Goal: Transaction & Acquisition: Purchase product/service

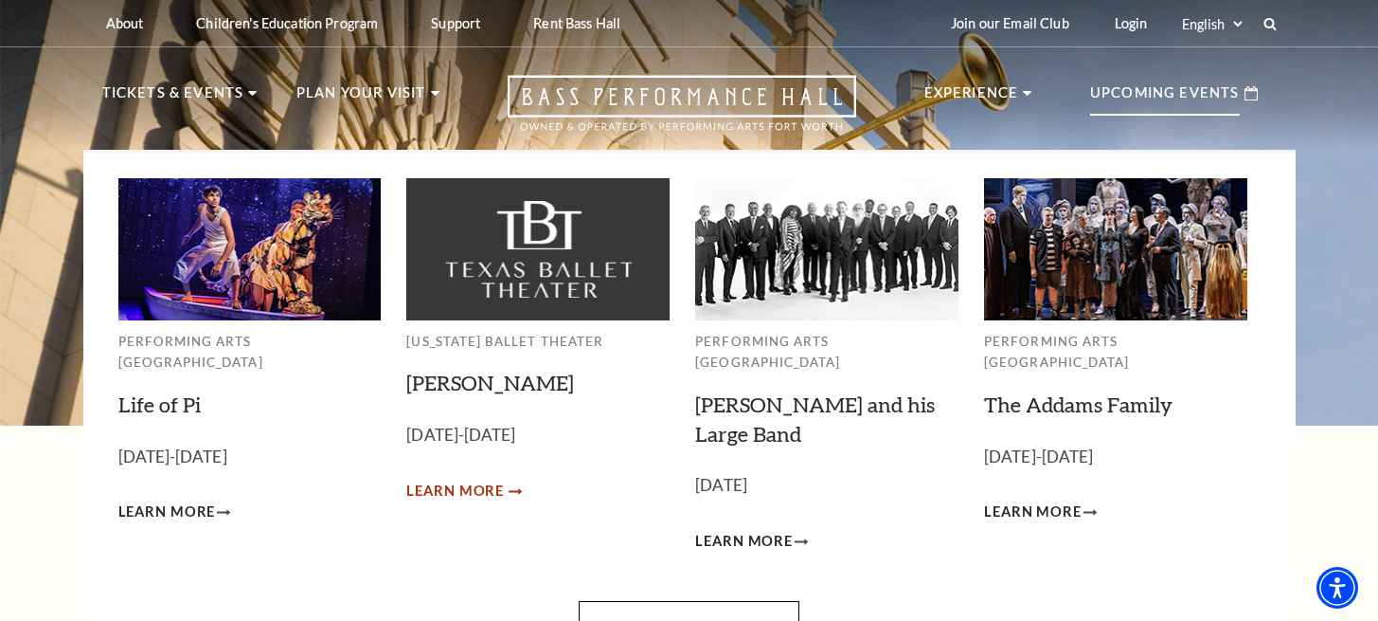
scroll to position [26, 0]
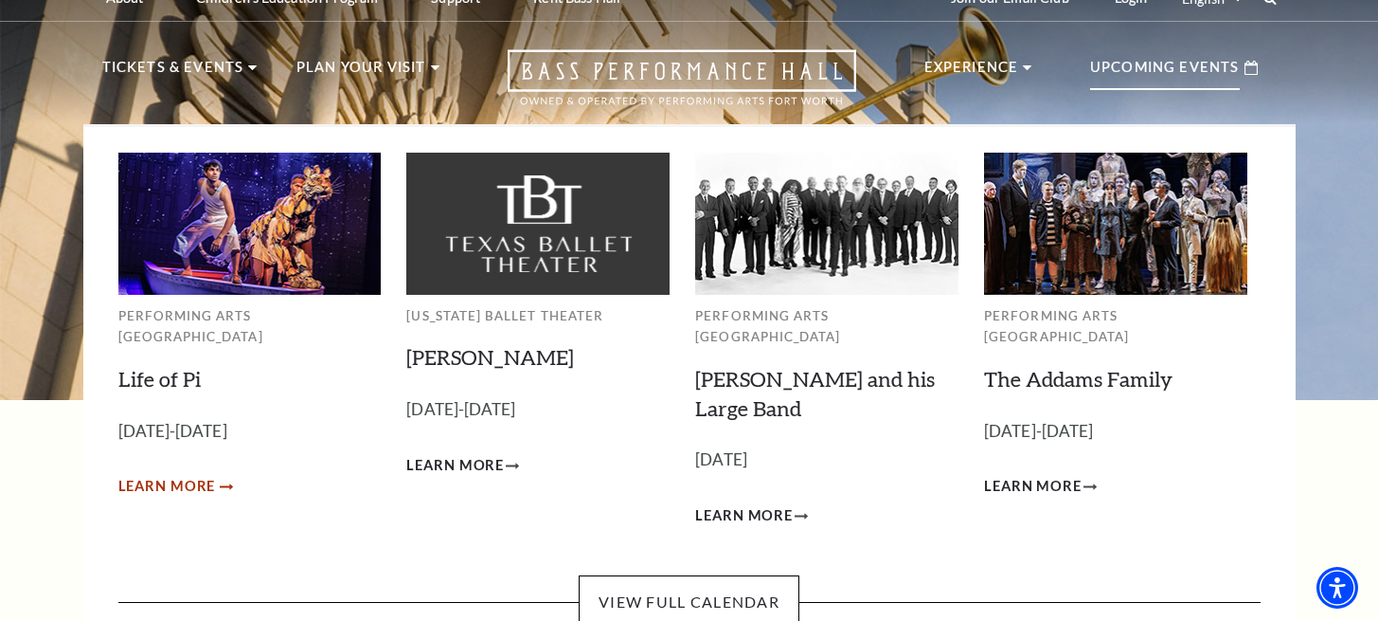
click at [183, 475] on span "Learn More" at bounding box center [167, 487] width 98 height 24
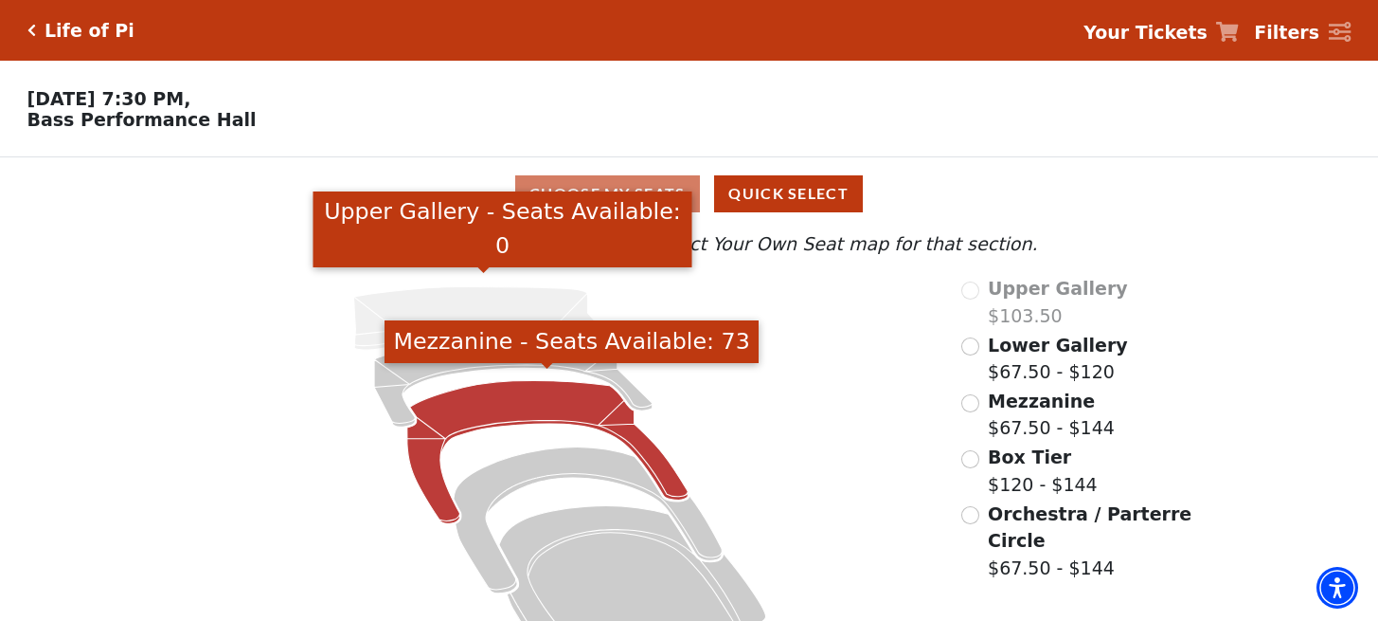
click at [452, 513] on icon "Mezzanine - Seats Available: 73" at bounding box center [547, 452] width 280 height 143
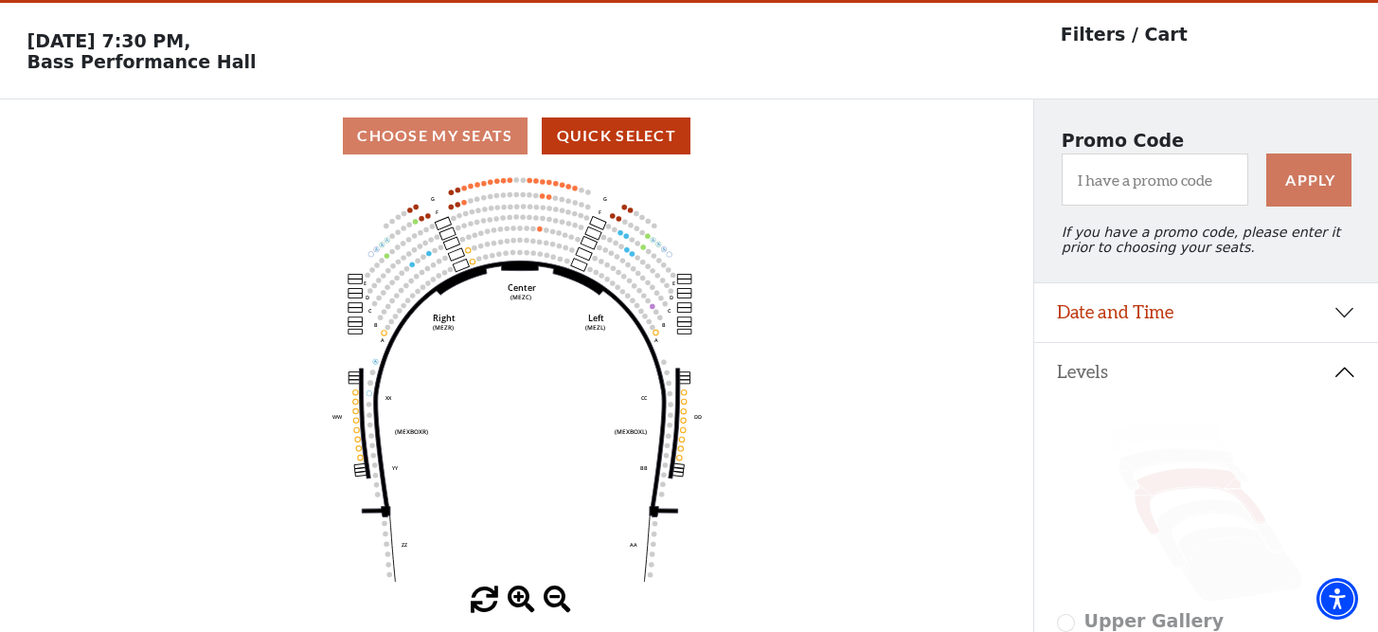
scroll to position [88, 0]
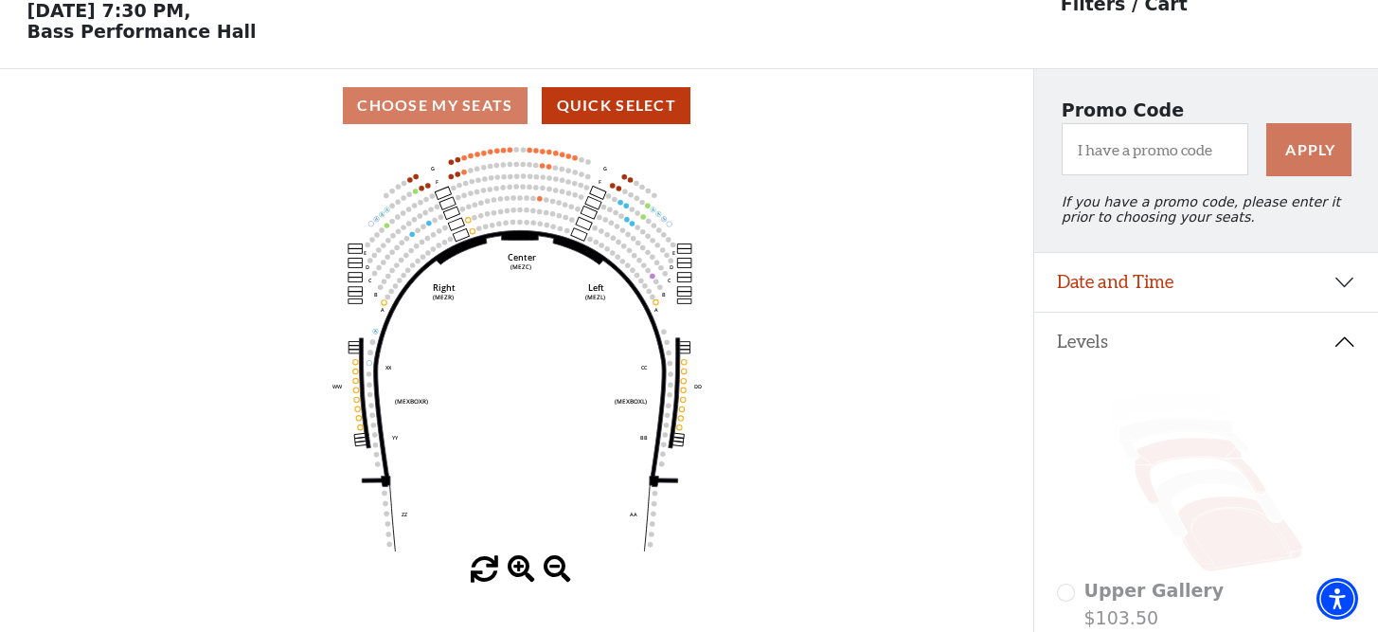
click at [1217, 526] on icon at bounding box center [1241, 533] width 125 height 75
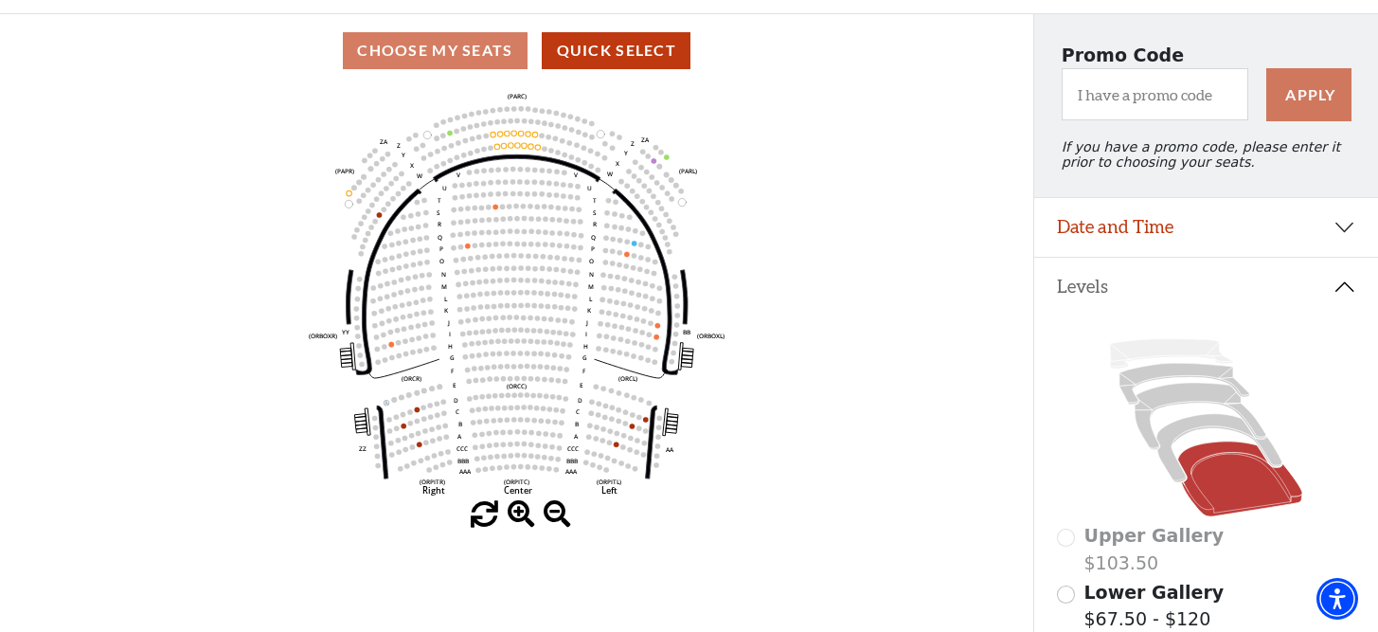
scroll to position [146, 0]
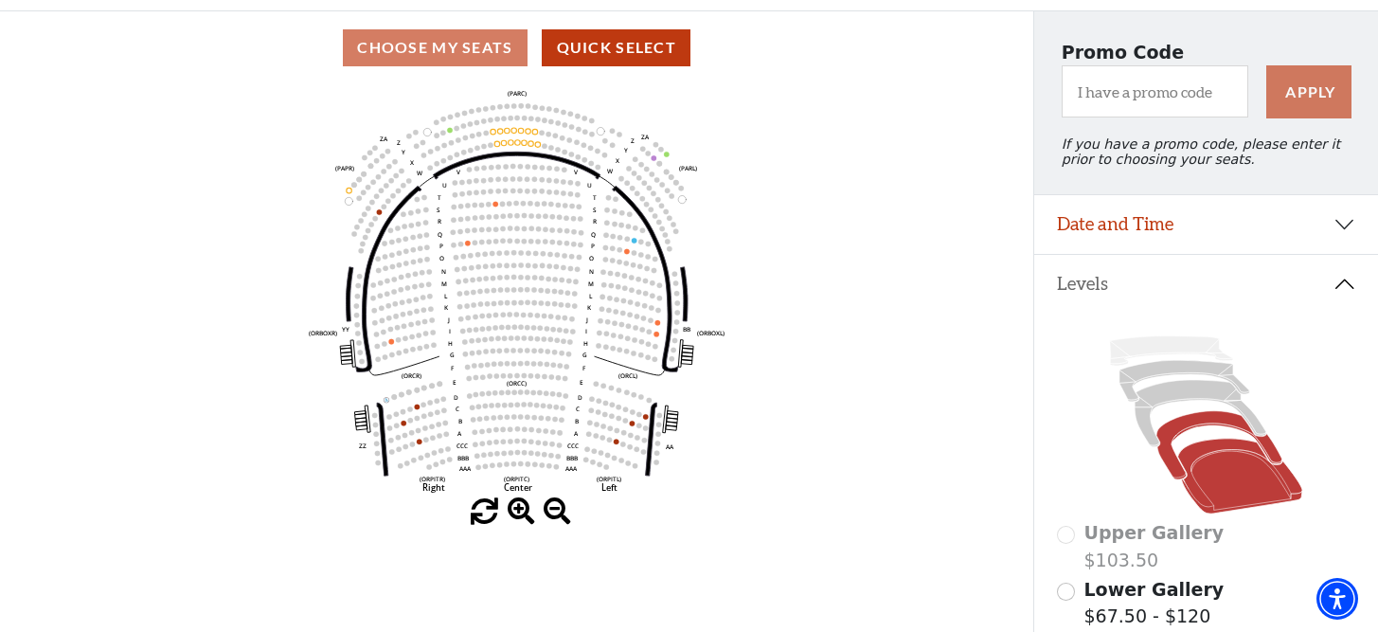
click at [1179, 424] on icon at bounding box center [1220, 445] width 126 height 68
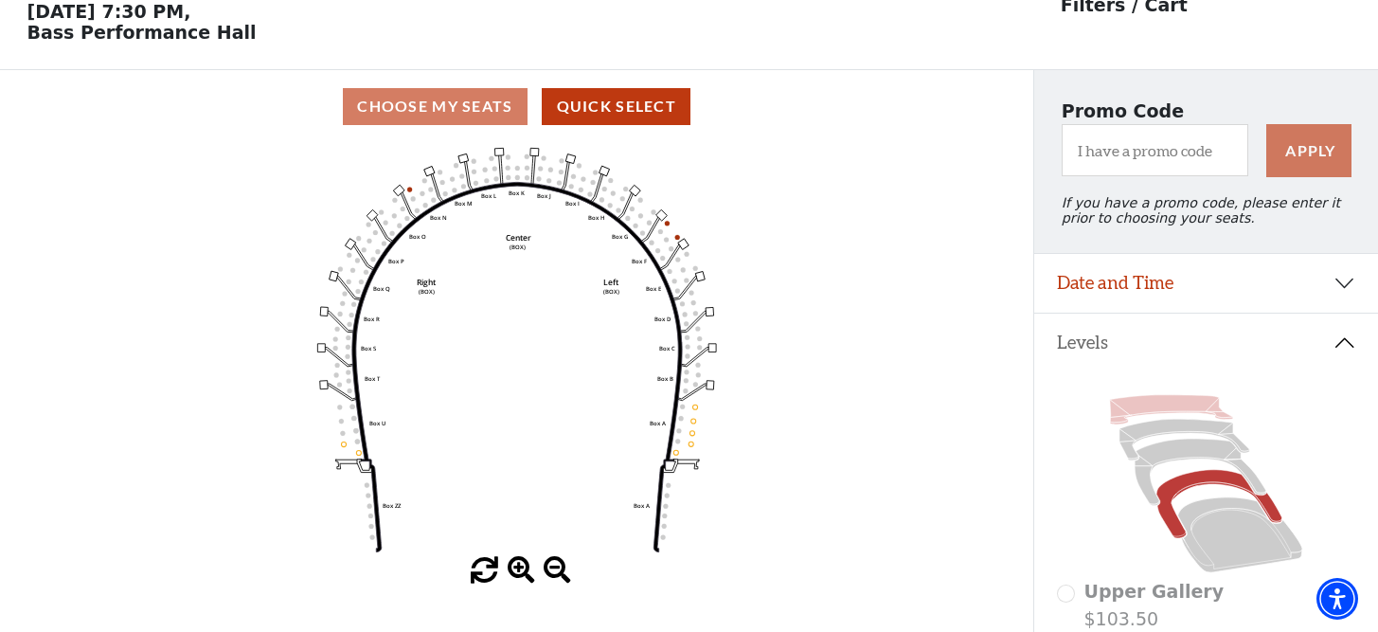
scroll to position [88, 0]
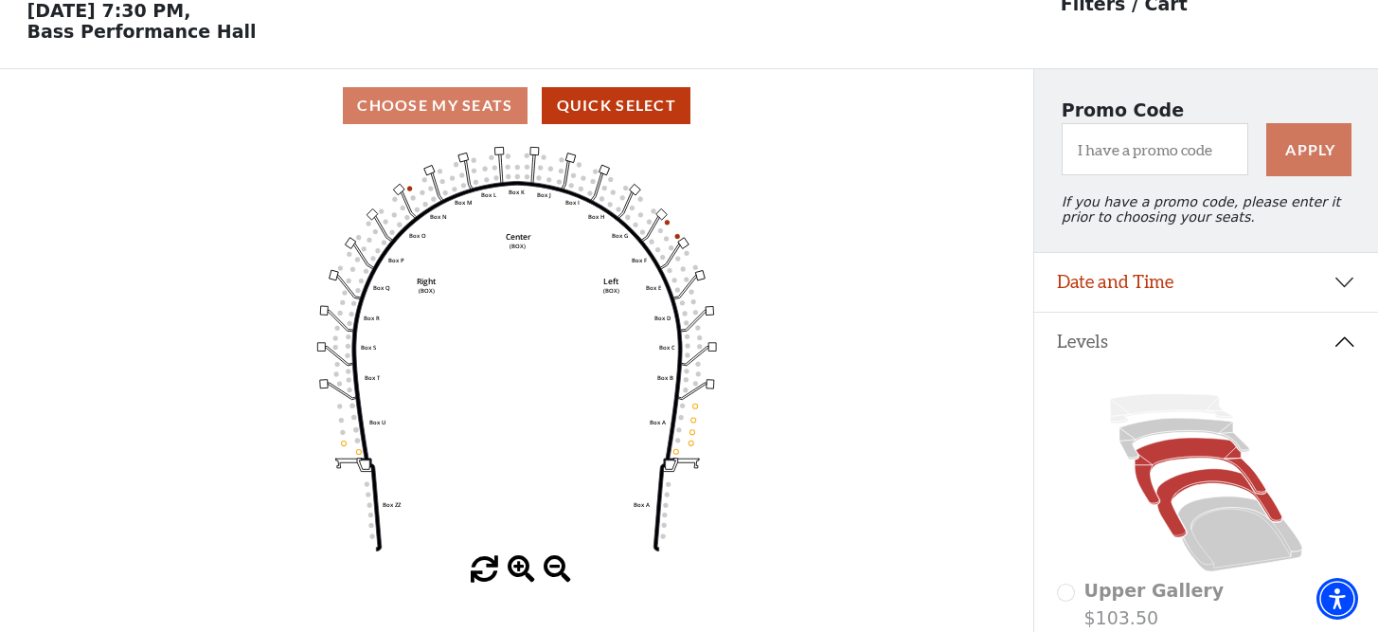
click at [1187, 453] on icon at bounding box center [1201, 472] width 132 height 67
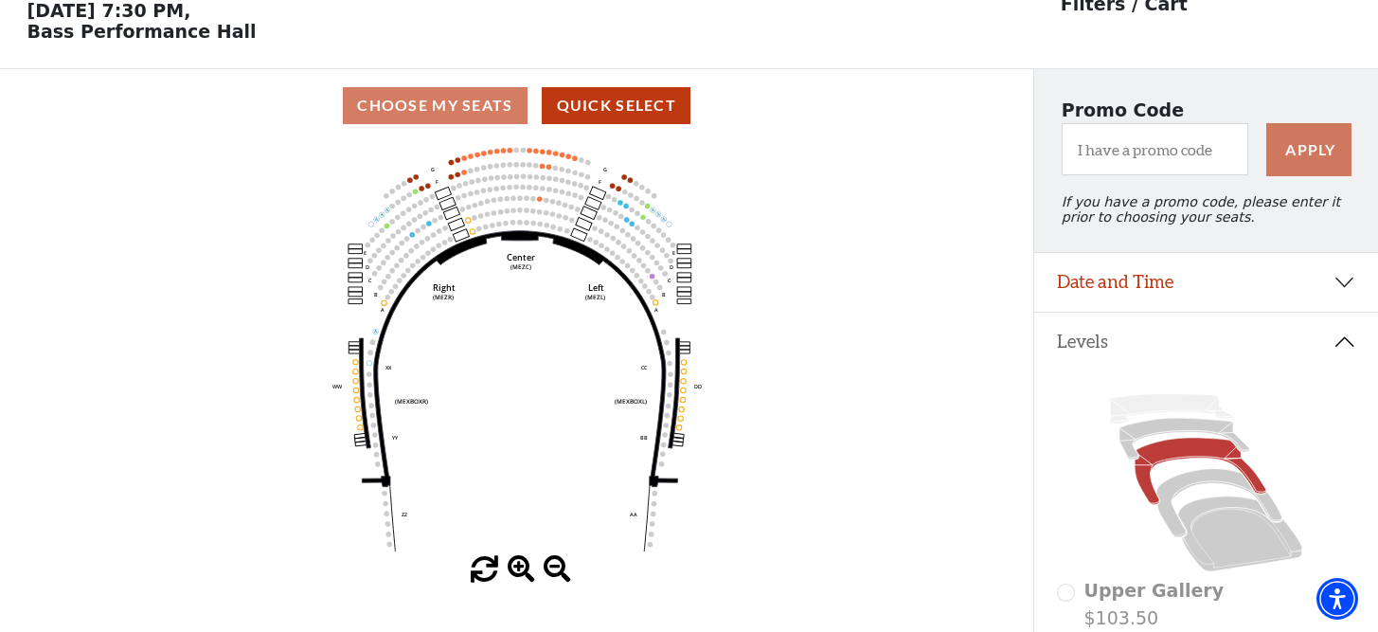
click at [522, 574] on span at bounding box center [521, 569] width 27 height 27
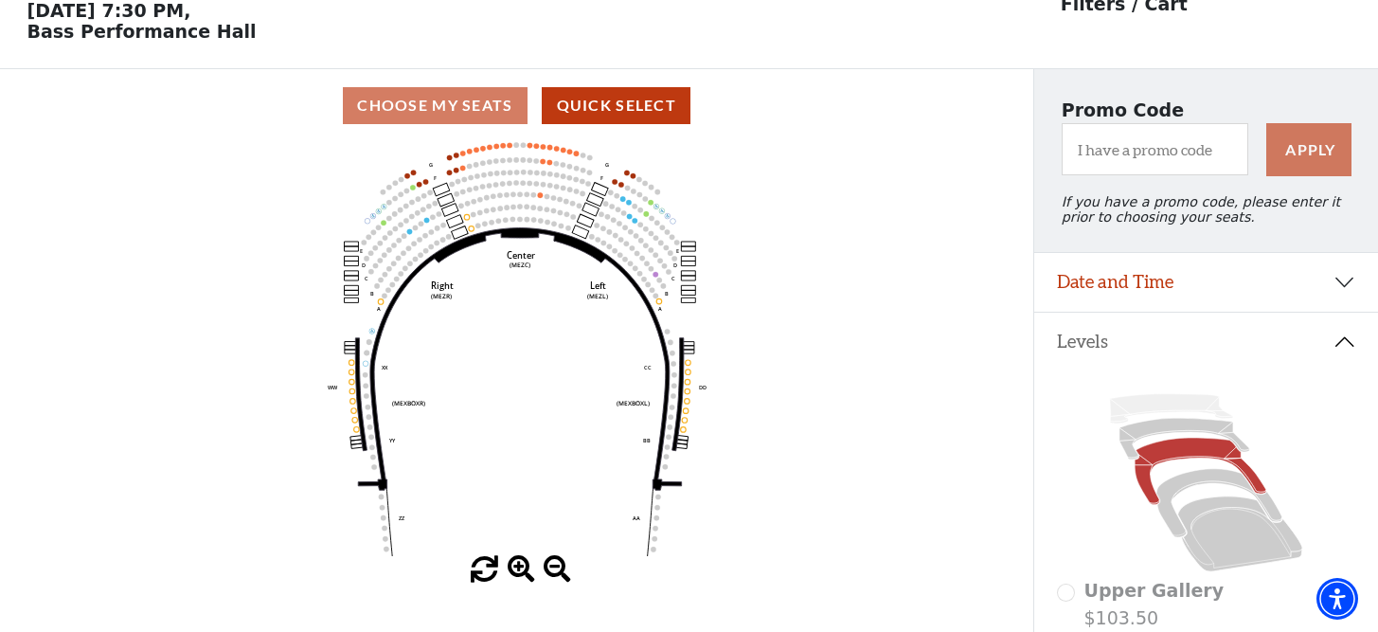
click at [522, 574] on span at bounding box center [521, 569] width 27 height 27
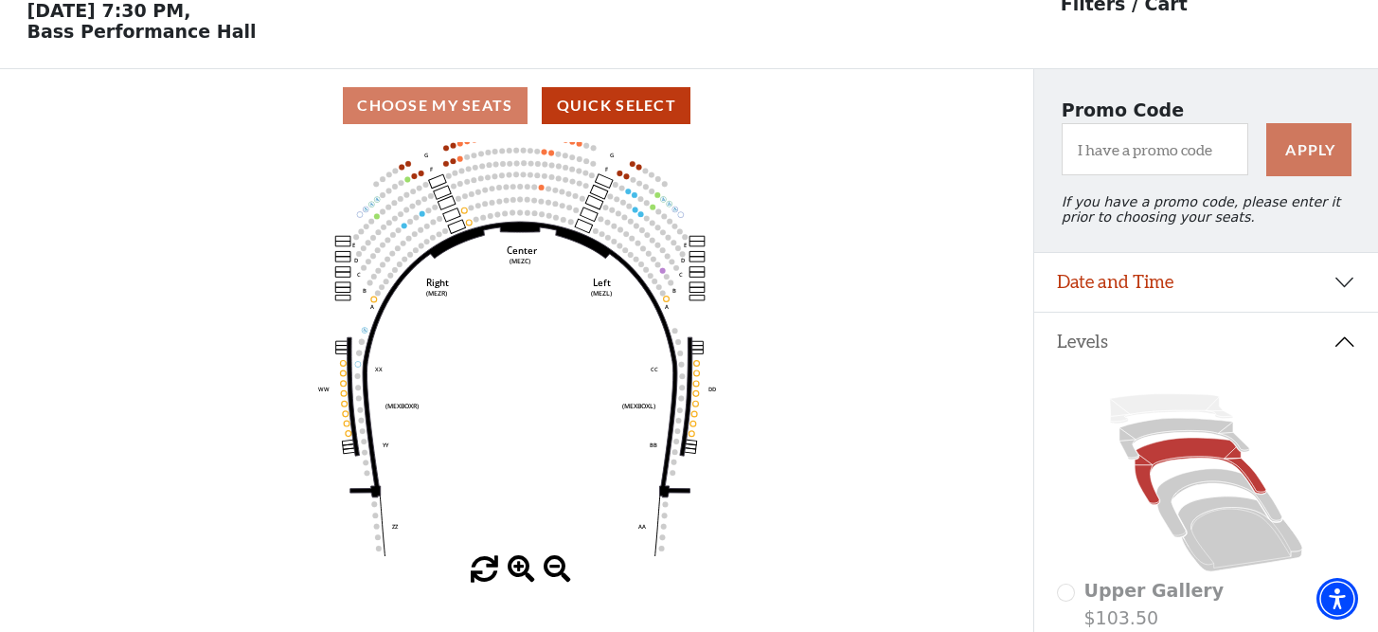
click at [522, 574] on span at bounding box center [521, 569] width 27 height 27
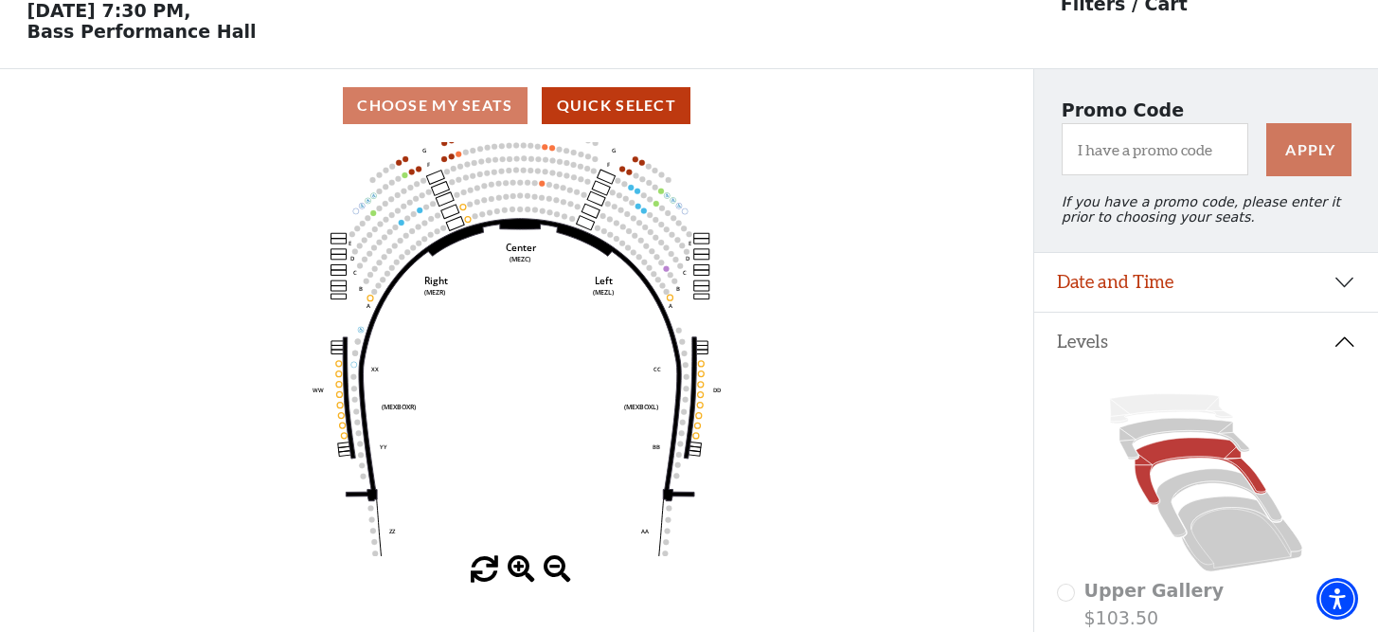
click at [522, 574] on span at bounding box center [521, 569] width 27 height 27
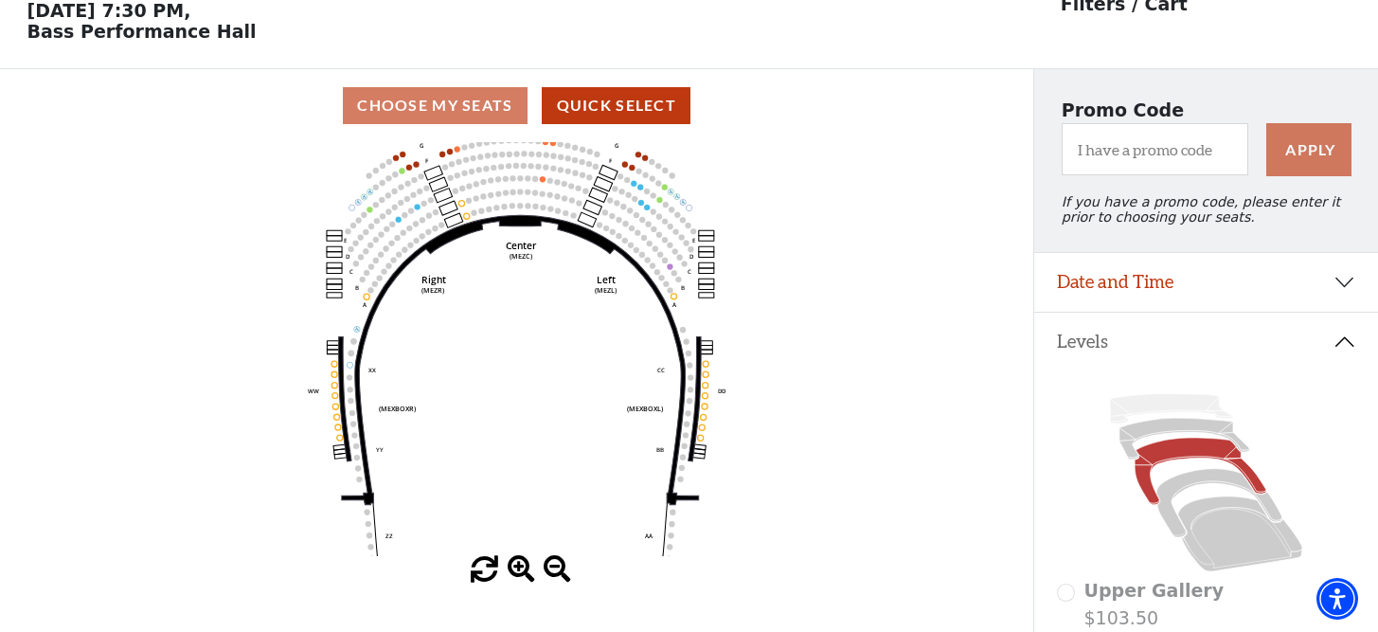
click at [522, 574] on span at bounding box center [521, 569] width 27 height 27
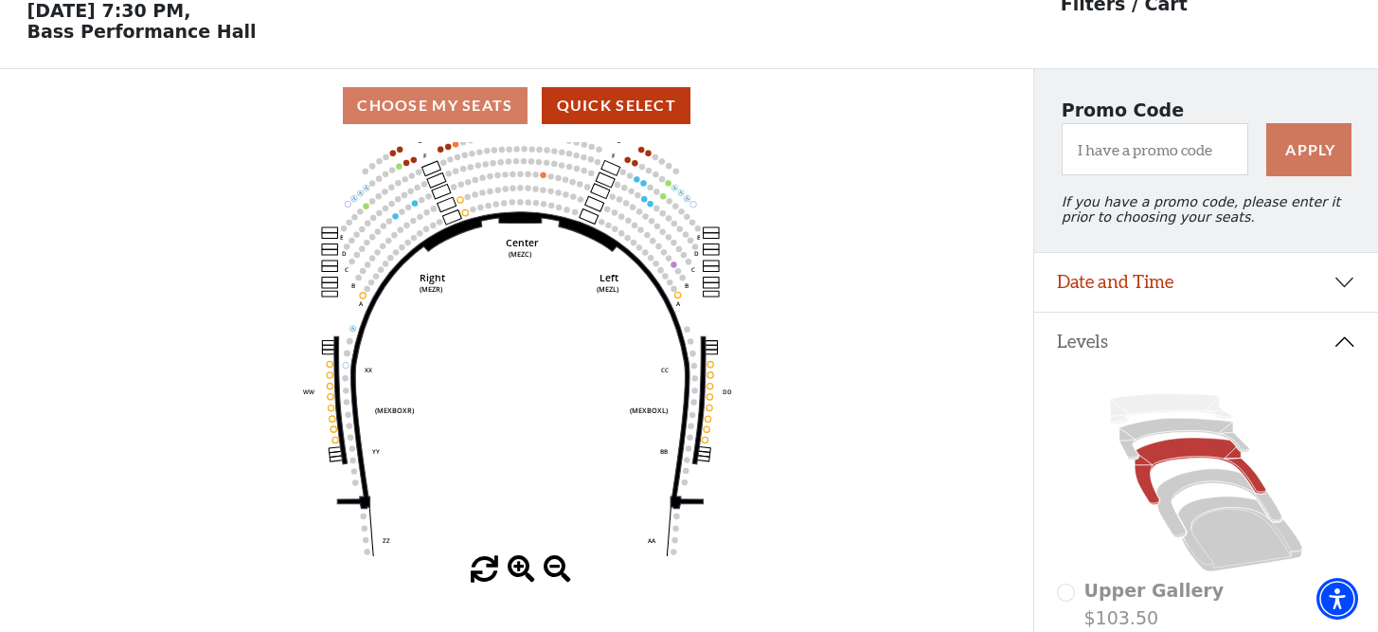
click at [522, 574] on span at bounding box center [521, 569] width 27 height 27
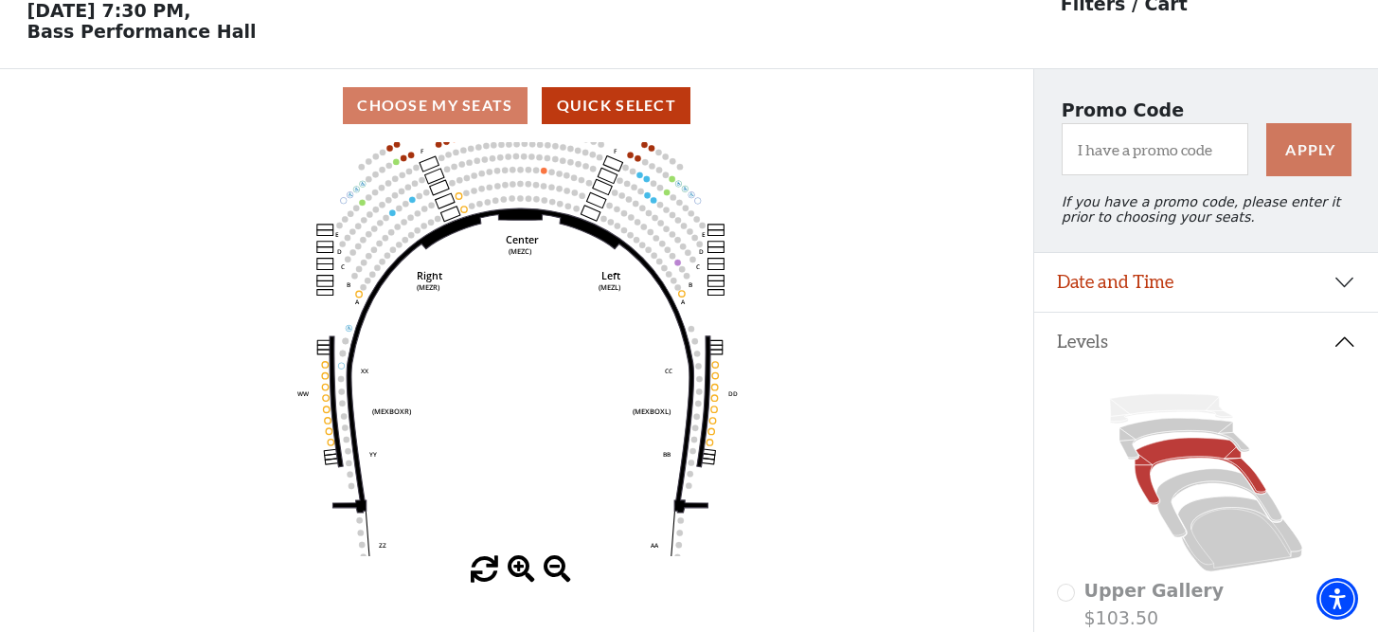
click at [522, 574] on span at bounding box center [521, 569] width 27 height 27
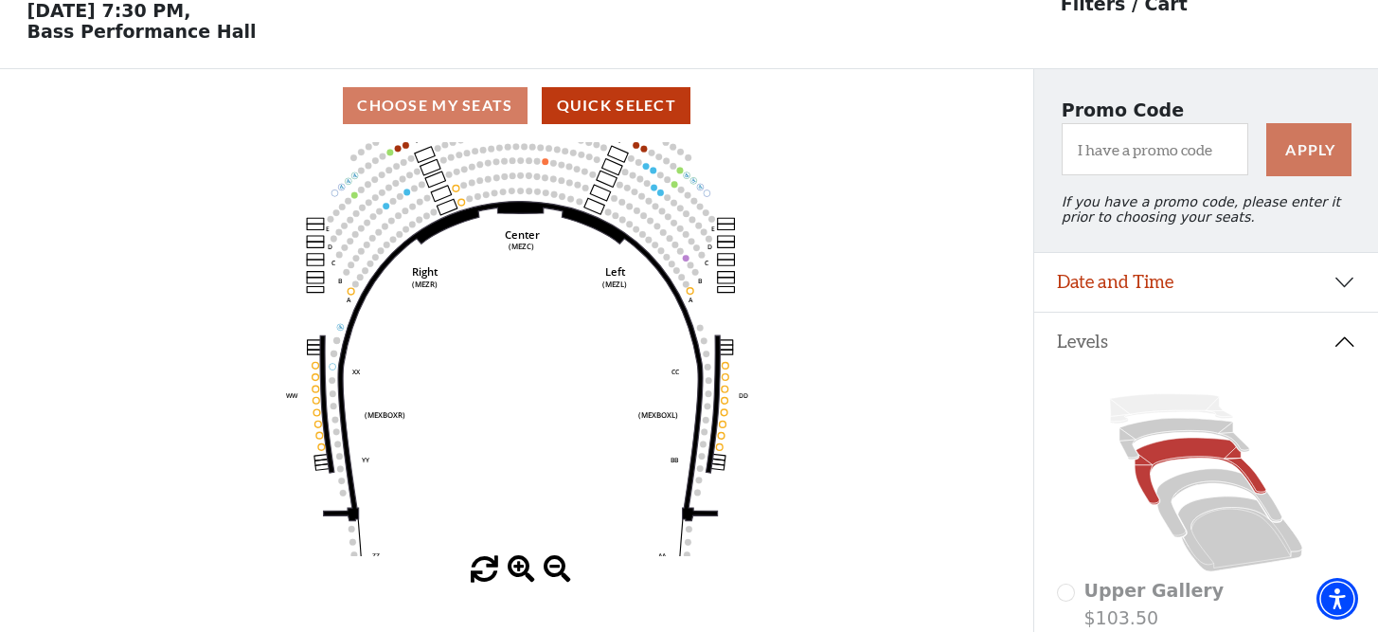
click at [522, 574] on span at bounding box center [521, 569] width 27 height 27
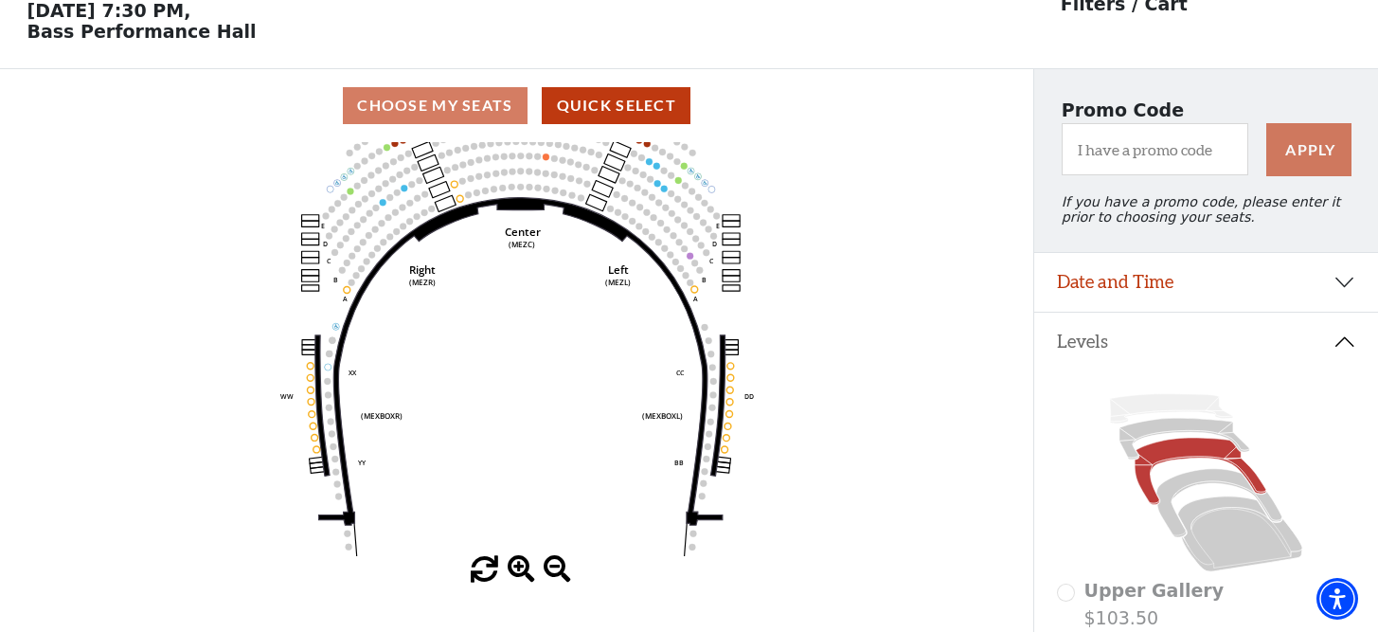
click at [522, 574] on span at bounding box center [521, 569] width 27 height 27
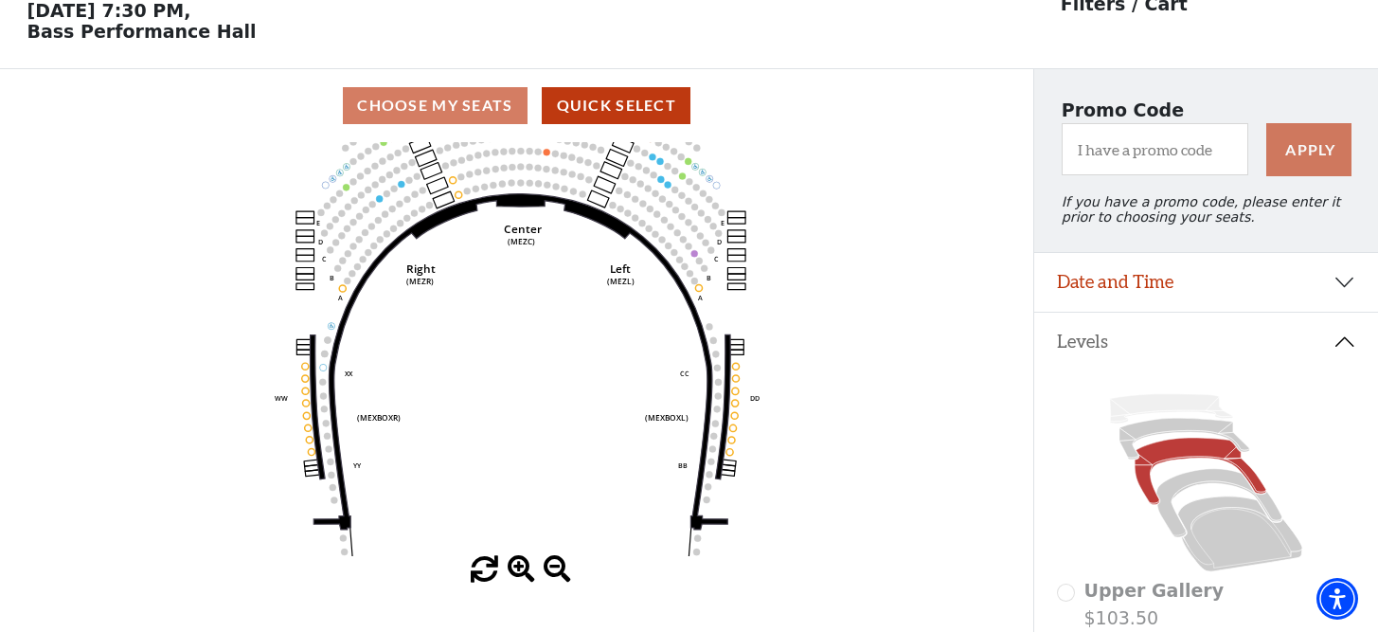
click at [522, 574] on span at bounding box center [521, 569] width 27 height 27
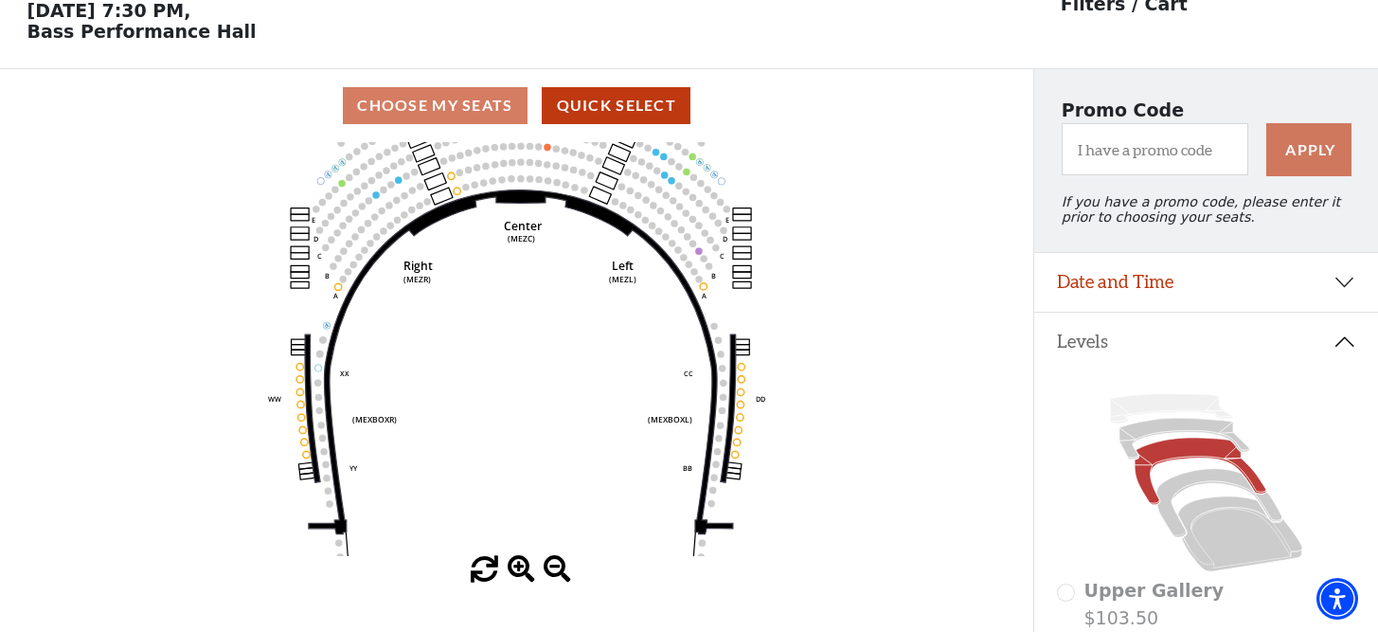
click at [522, 574] on span at bounding box center [521, 569] width 27 height 27
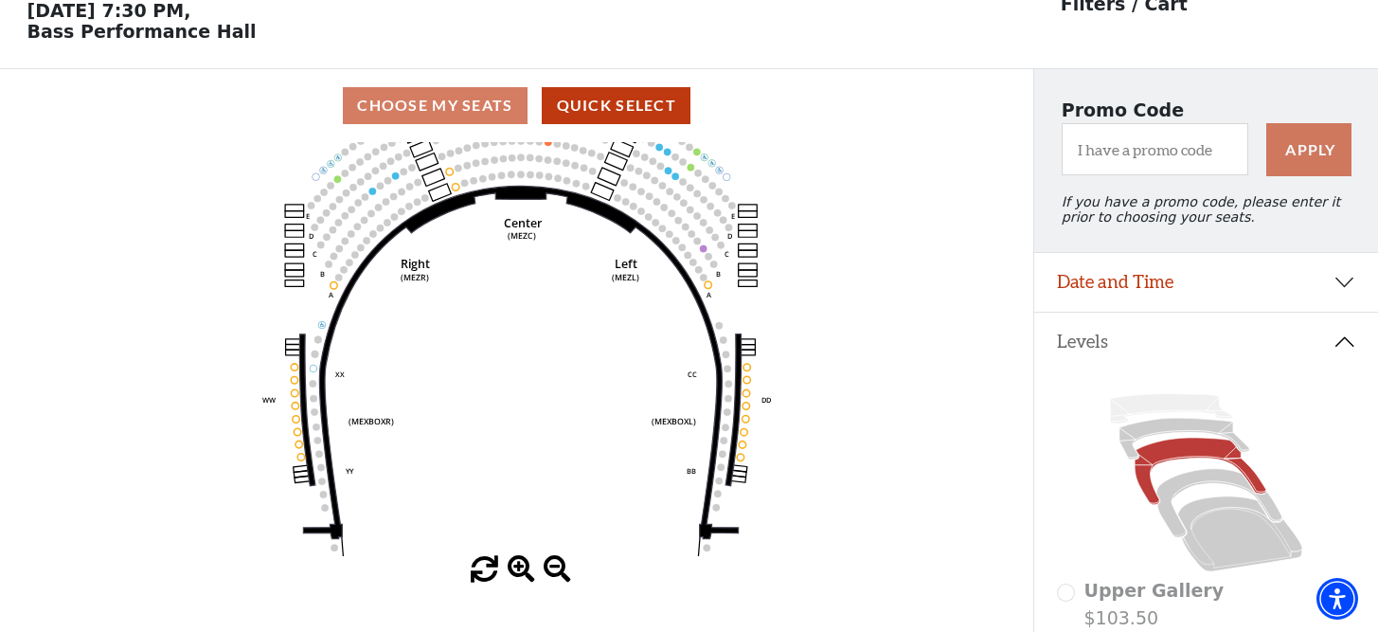
click at [522, 574] on span at bounding box center [521, 569] width 27 height 27
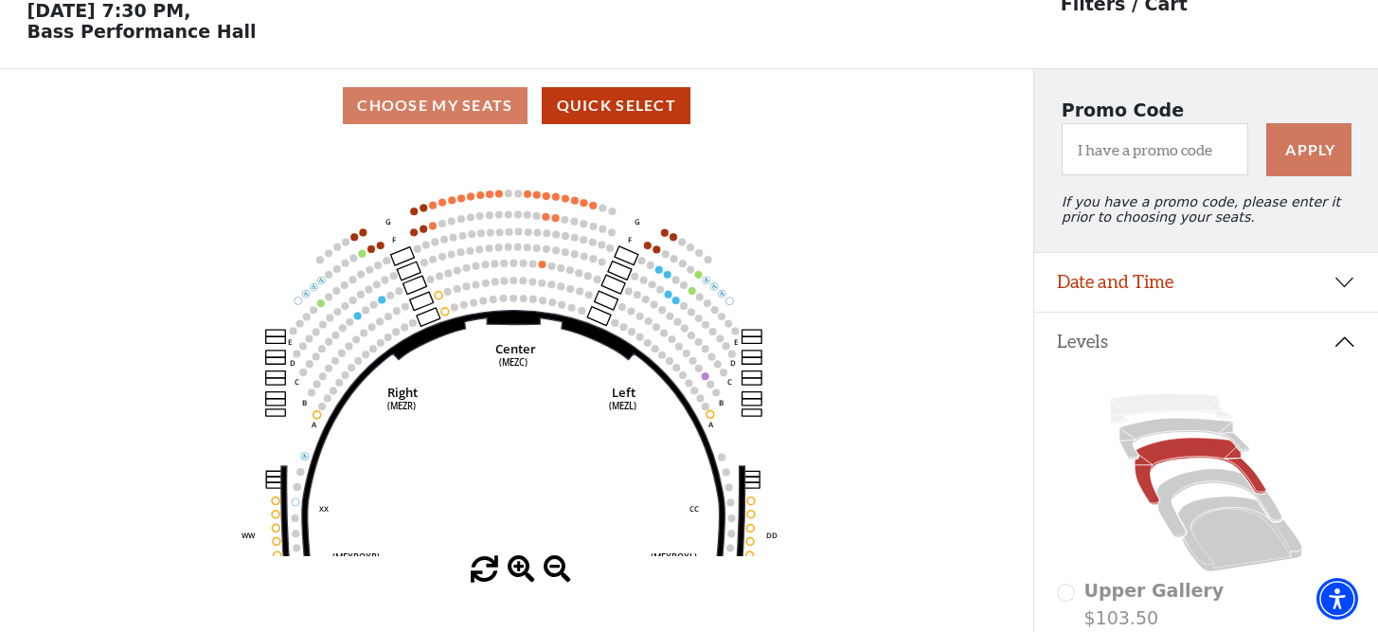
drag, startPoint x: 570, startPoint y: 241, endPoint x: 569, endPoint y: 358, distance: 117.5
click at [569, 358] on icon "Center (MEZC) Right (MEZR) Left (MEZL) (MEXBOXR) (MEXBOXL) XX WW CC DD YY BB ZZ…" at bounding box center [517, 349] width 930 height 414
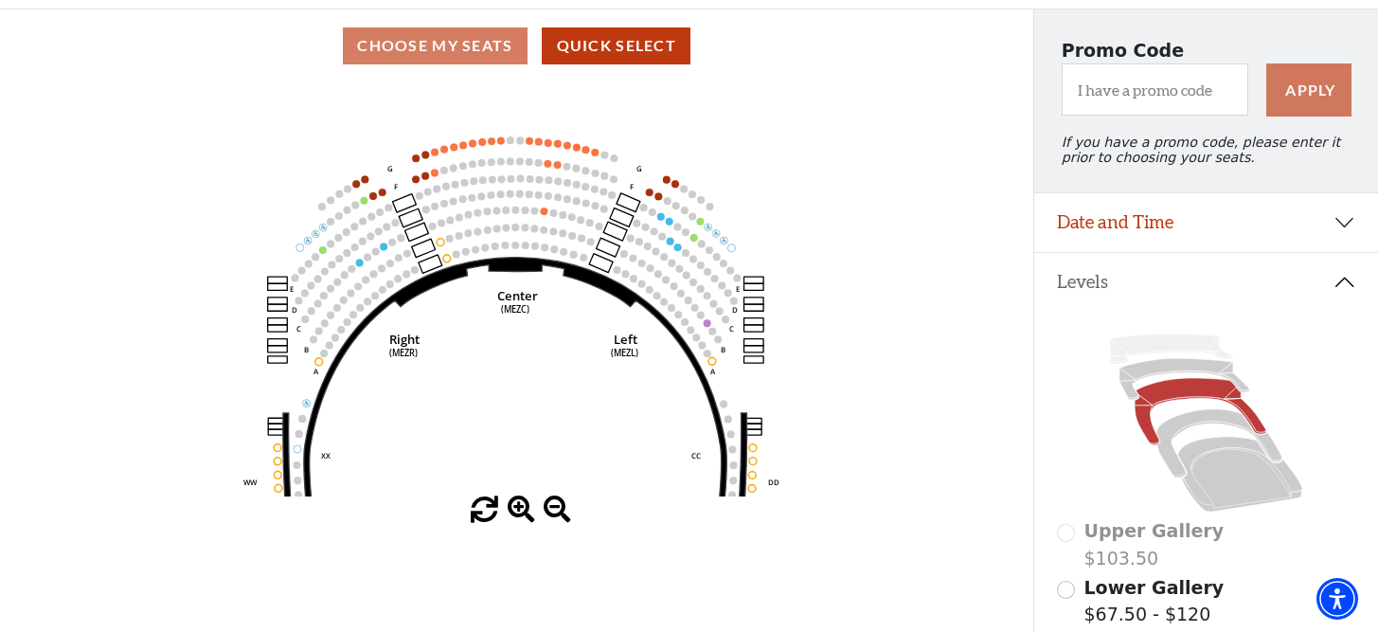
scroll to position [183, 0]
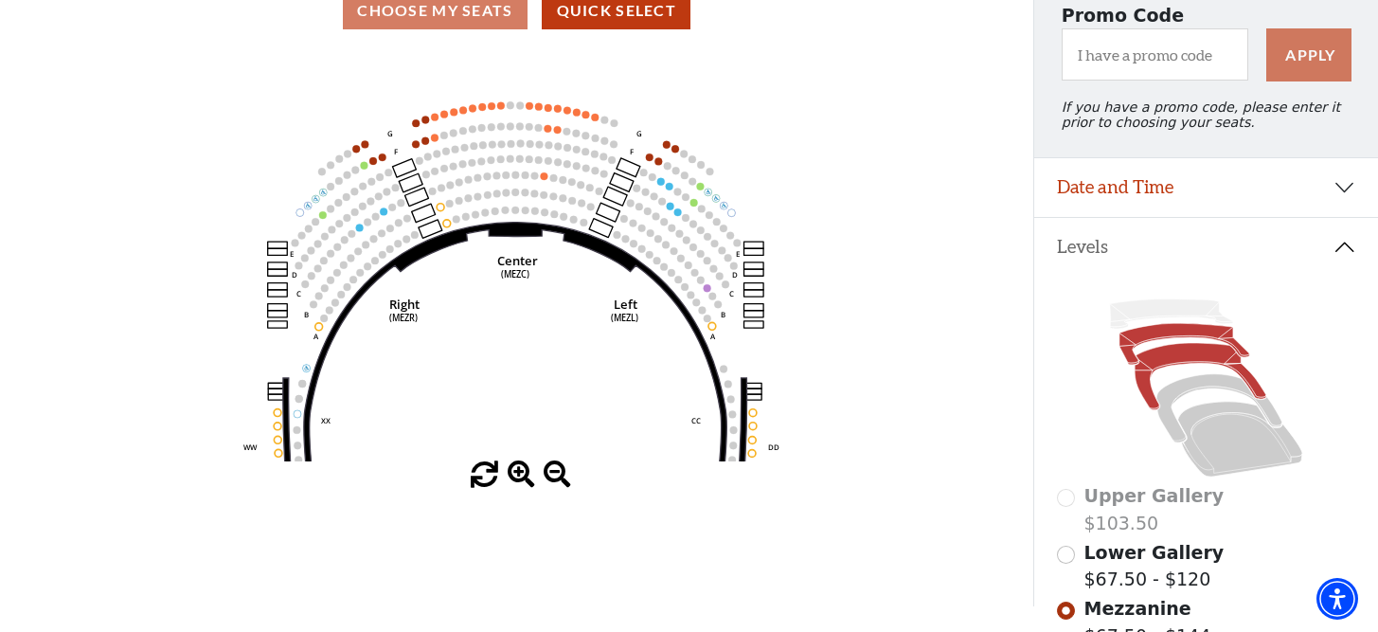
click at [1166, 333] on icon at bounding box center [1185, 345] width 130 height 42
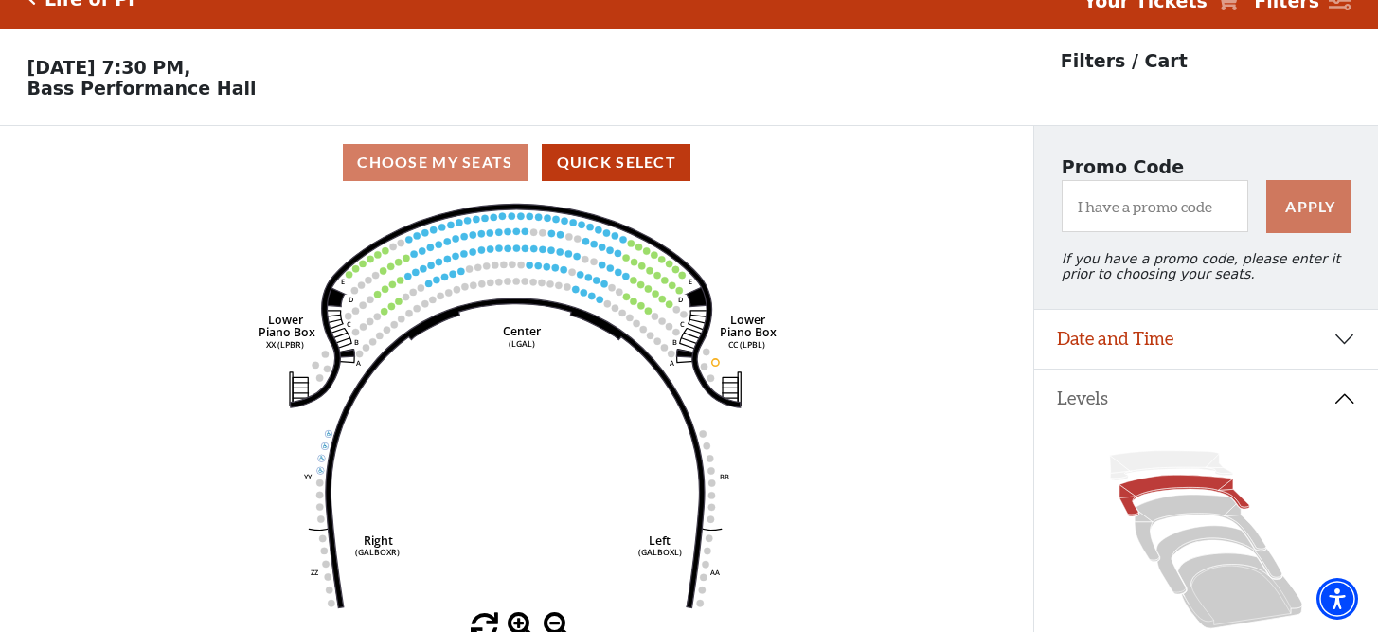
scroll to position [77, 0]
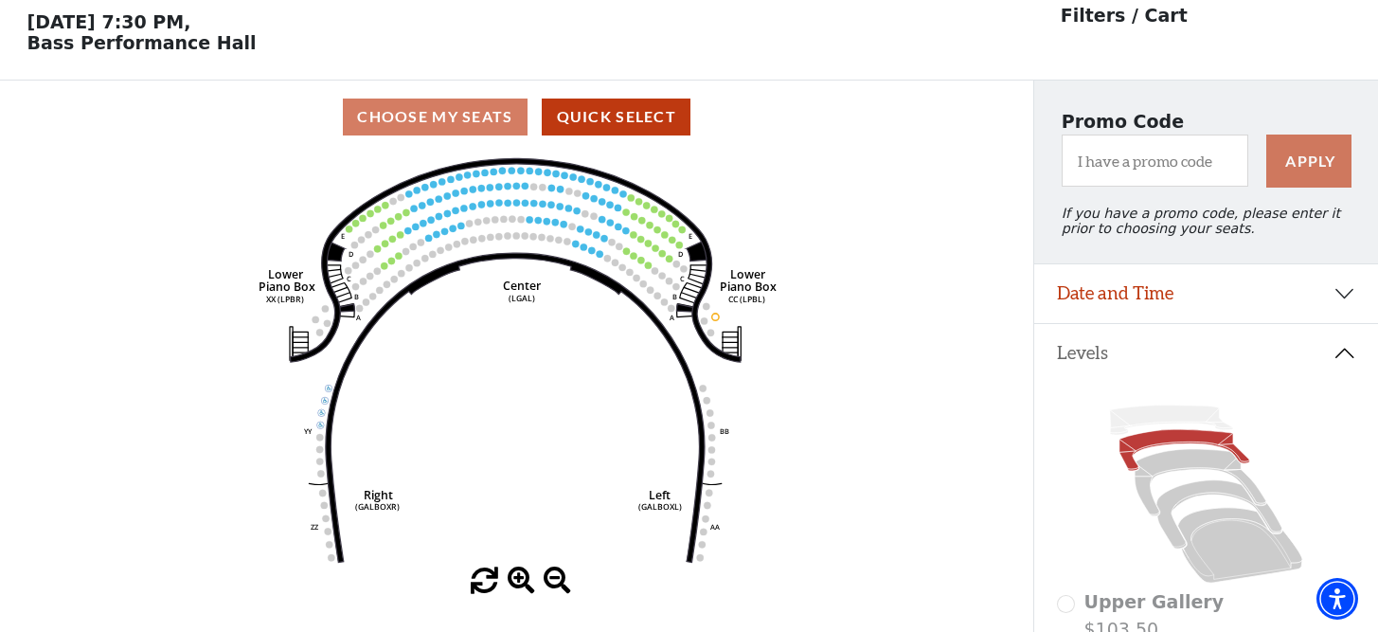
click at [576, 241] on circle at bounding box center [575, 243] width 7 height 7
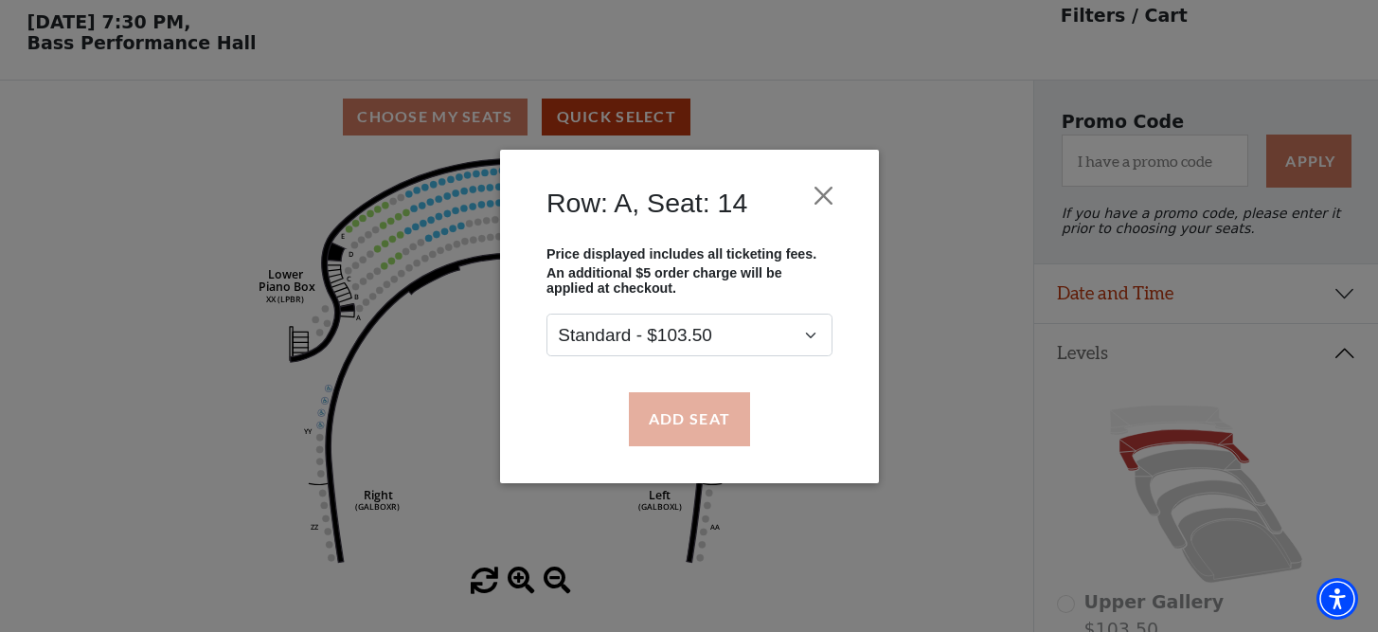
click at [670, 404] on button "Add Seat" at bounding box center [688, 418] width 121 height 53
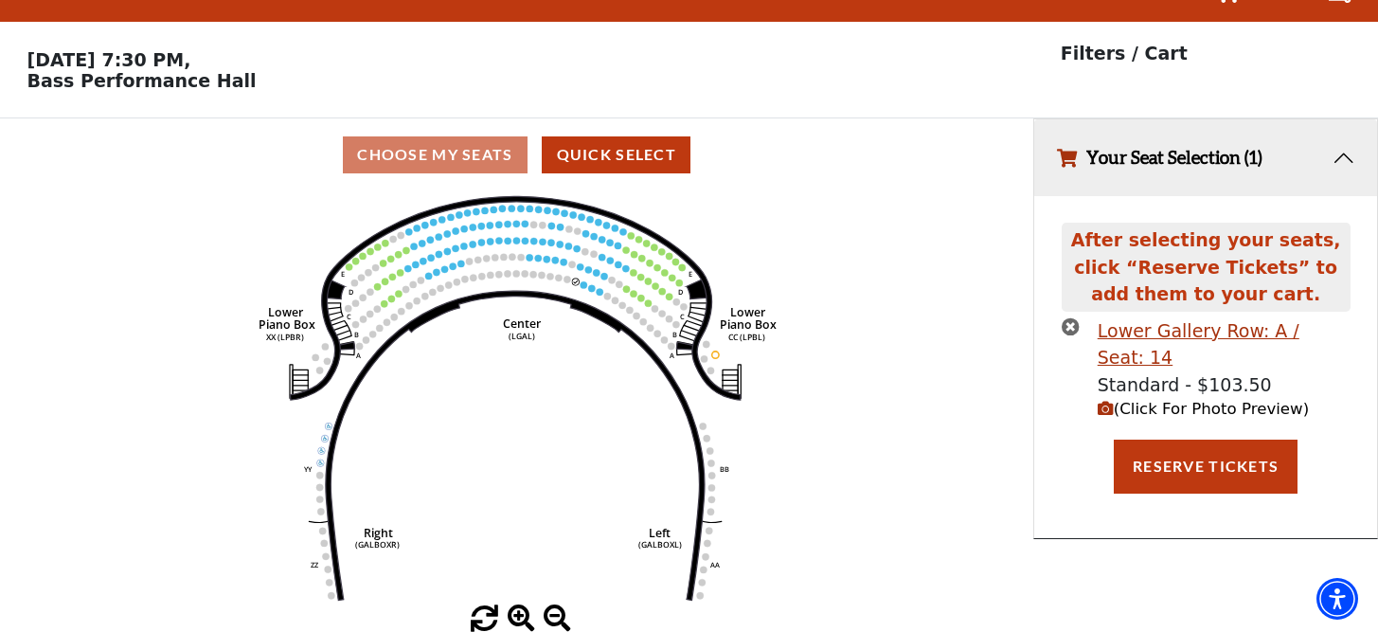
scroll to position [0, 0]
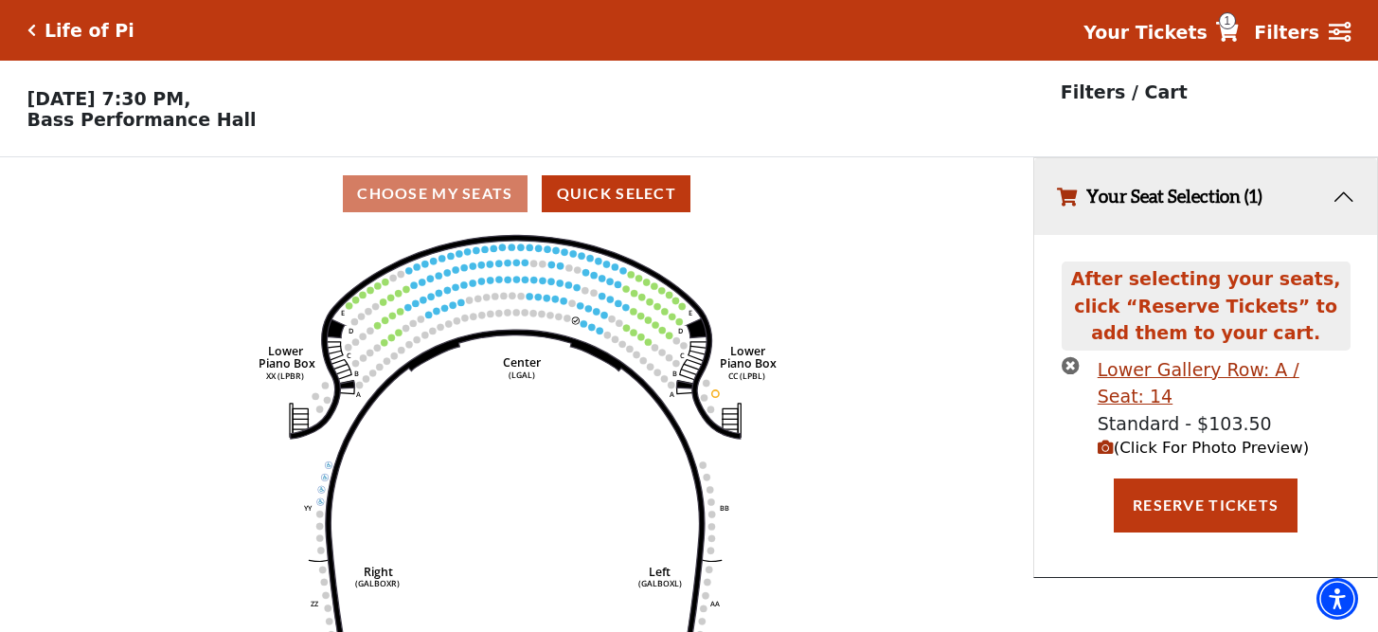
click at [583, 320] on circle at bounding box center [583, 323] width 7 height 7
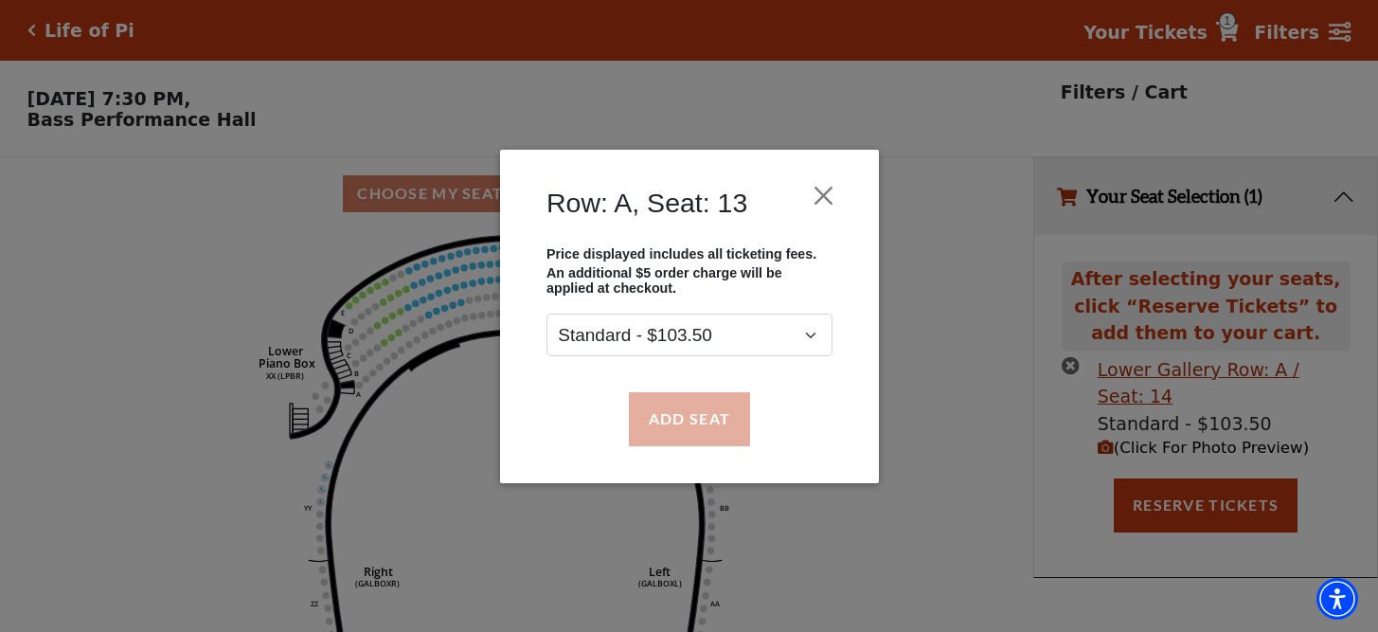
click at [682, 407] on button "Add Seat" at bounding box center [688, 418] width 121 height 53
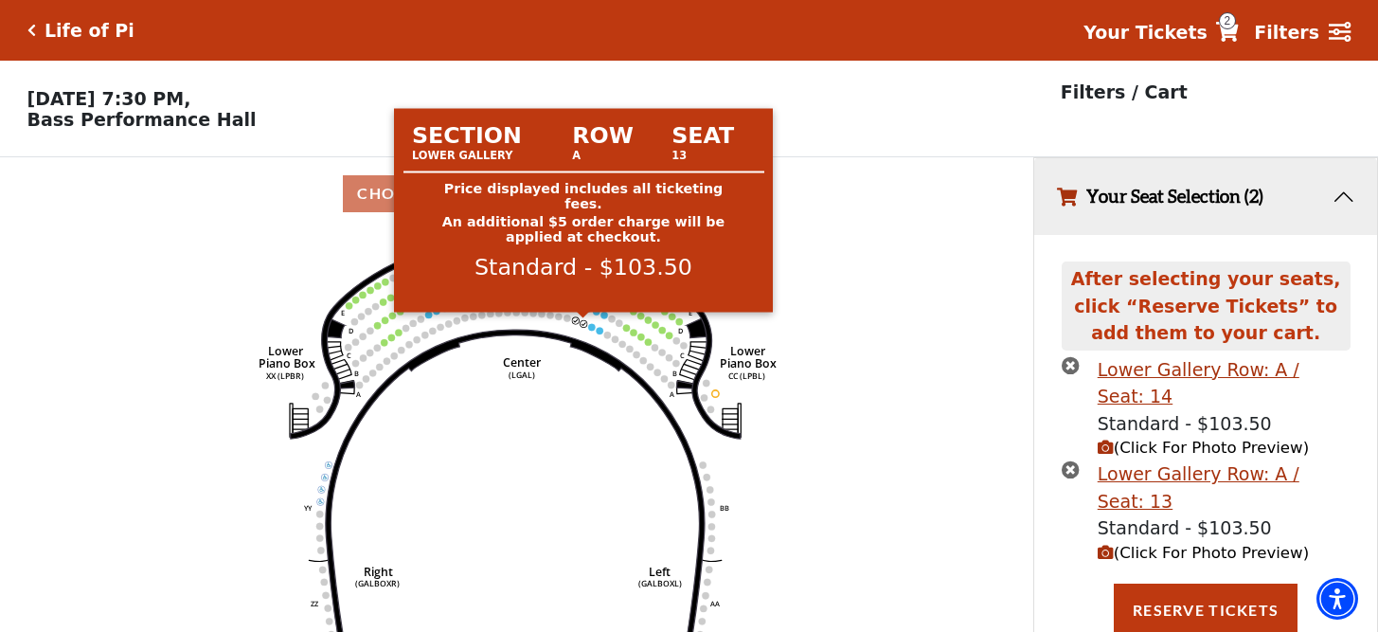
click at [586, 323] on circle at bounding box center [583, 323] width 7 height 7
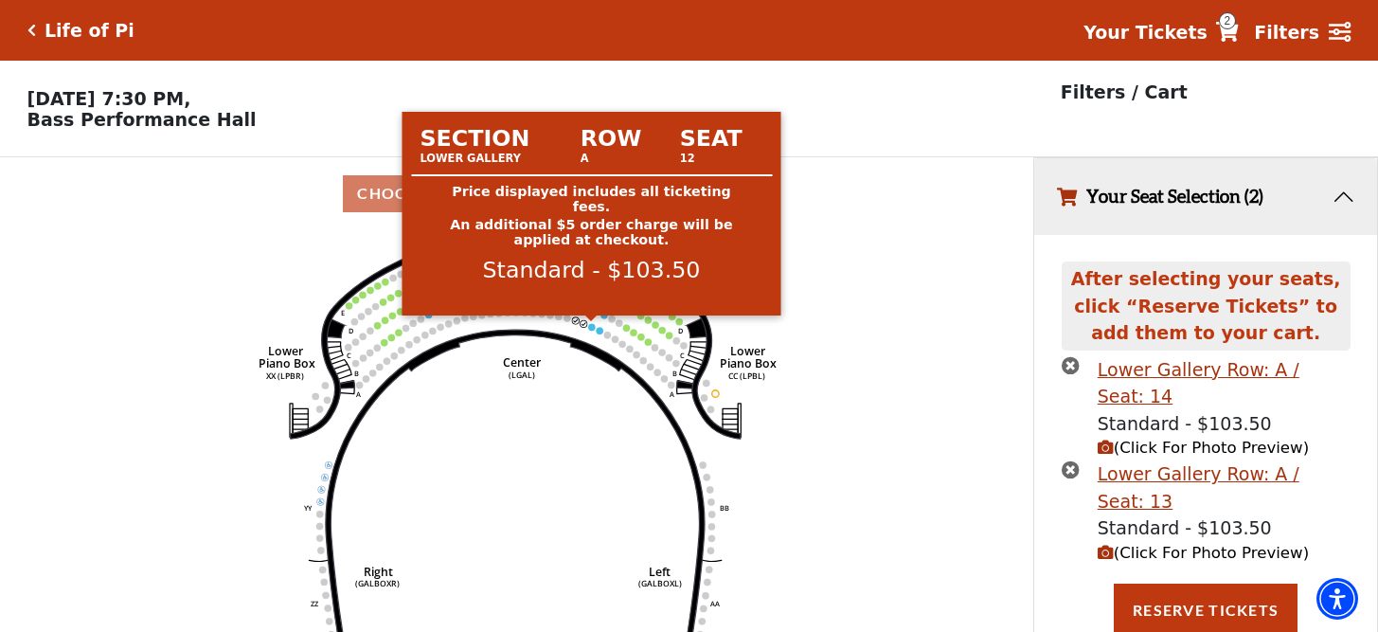
click at [594, 331] on icon "Right (GALBOXR) E D C B A E D C B A YY ZZ Left (GALBOXL) BB AA Center Lower Pia…" at bounding box center [517, 437] width 930 height 414
click at [593, 326] on circle at bounding box center [591, 326] width 7 height 7
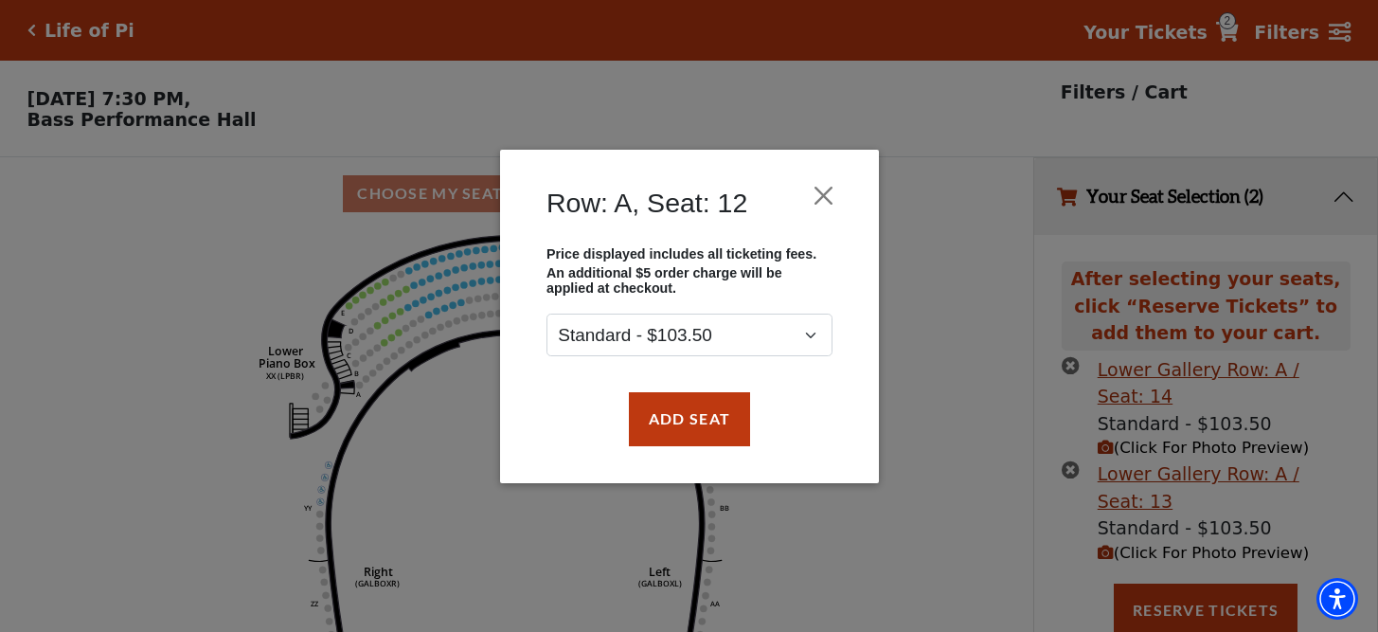
click at [641, 385] on div "Add Seat" at bounding box center [690, 418] width 322 height 89
drag, startPoint x: 662, startPoint y: 405, endPoint x: 656, endPoint y: 396, distance: 10.8
click at [662, 405] on button "Add Seat" at bounding box center [688, 418] width 121 height 53
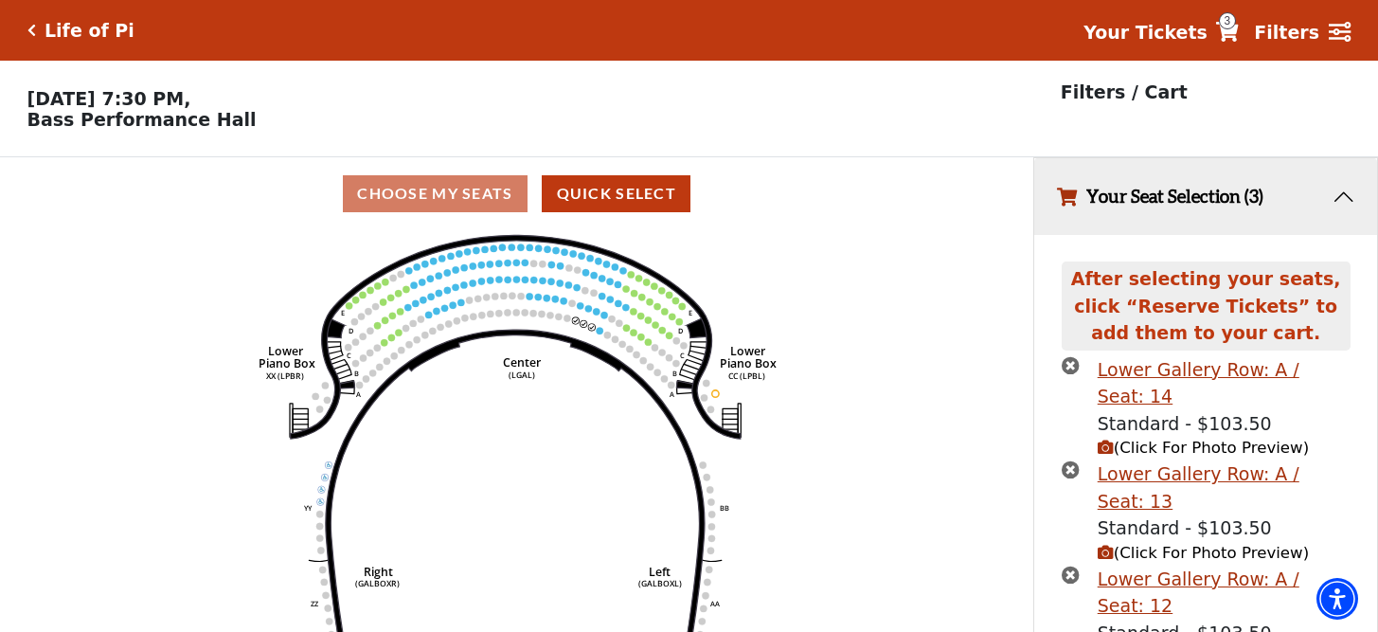
scroll to position [21, 0]
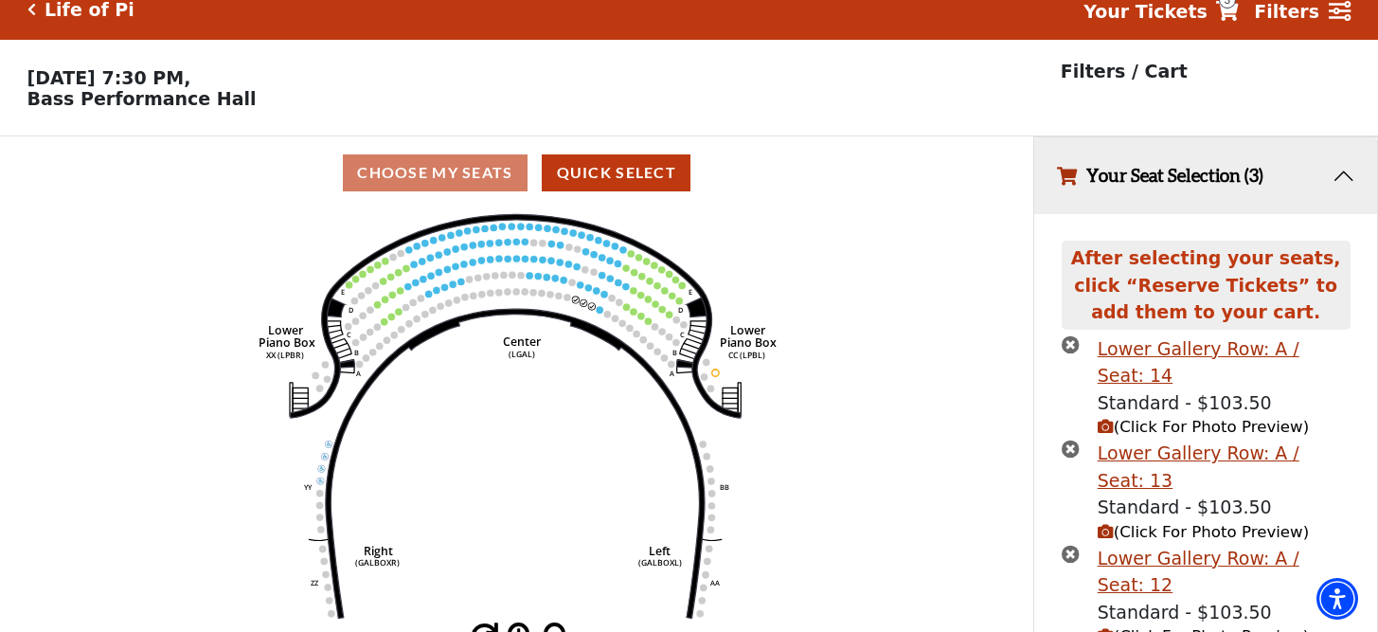
click at [600, 303] on icon "Right (GALBOXR) E D C B A E D C B A YY ZZ Left (GALBOXL) BB AA Center Lower Pia…" at bounding box center [517, 416] width 930 height 414
click at [599, 309] on circle at bounding box center [599, 309] width 7 height 7
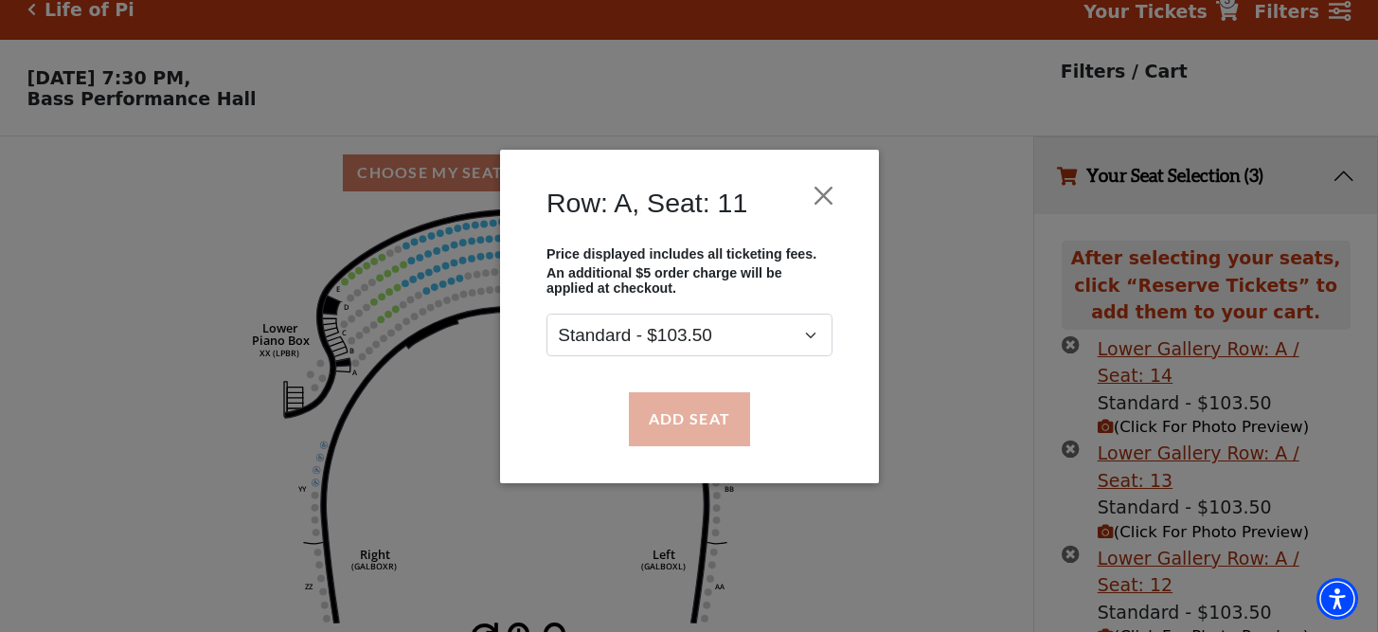
drag, startPoint x: 688, startPoint y: 411, endPoint x: 728, endPoint y: 423, distance: 41.7
click at [687, 411] on button "Add Seat" at bounding box center [688, 418] width 121 height 53
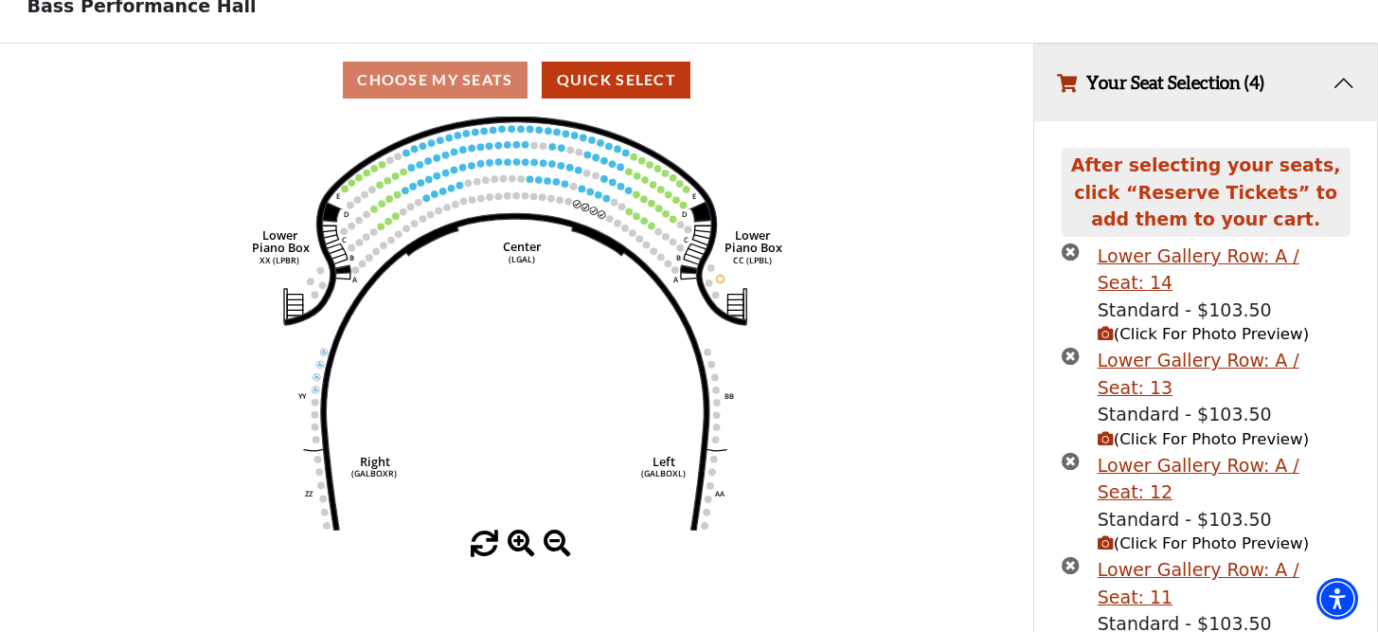
scroll to position [143, 0]
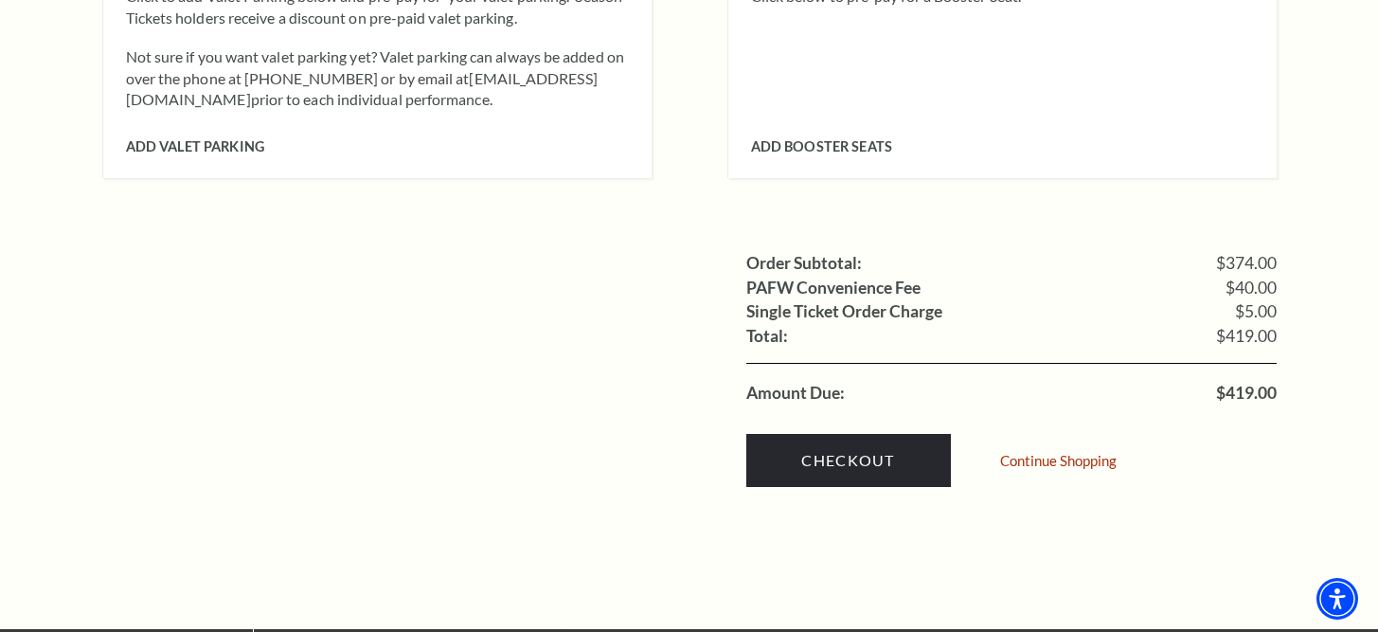
scroll to position [1946, 0]
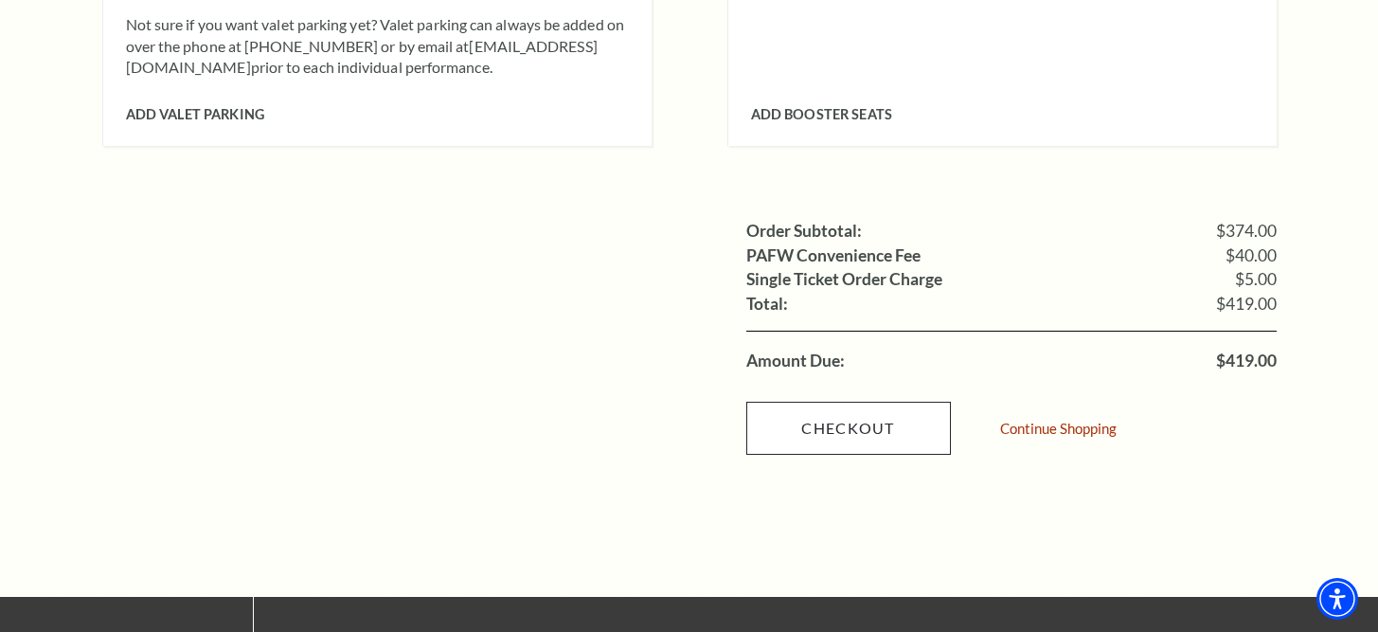
click at [812, 402] on link "Checkout" at bounding box center [849, 428] width 205 height 53
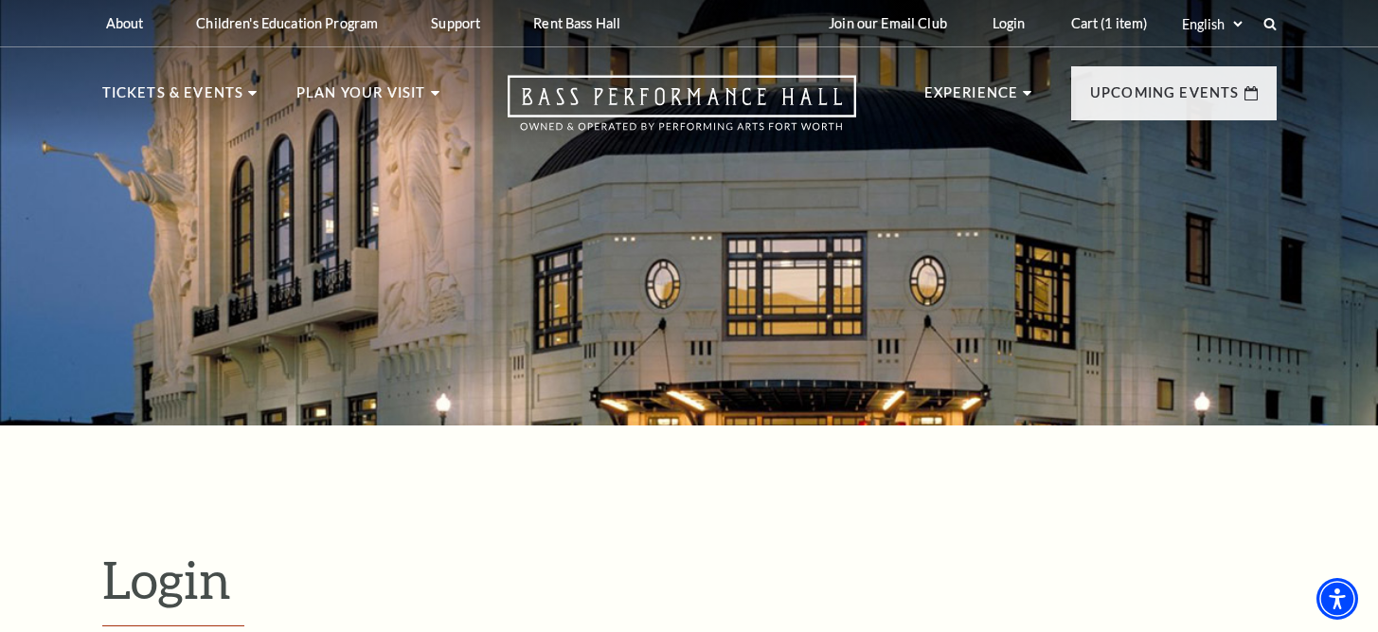
drag, startPoint x: 0, startPoint y: 0, endPoint x: 751, endPoint y: 334, distance: 822.3
click at [751, 334] on div at bounding box center [689, 207] width 1378 height 437
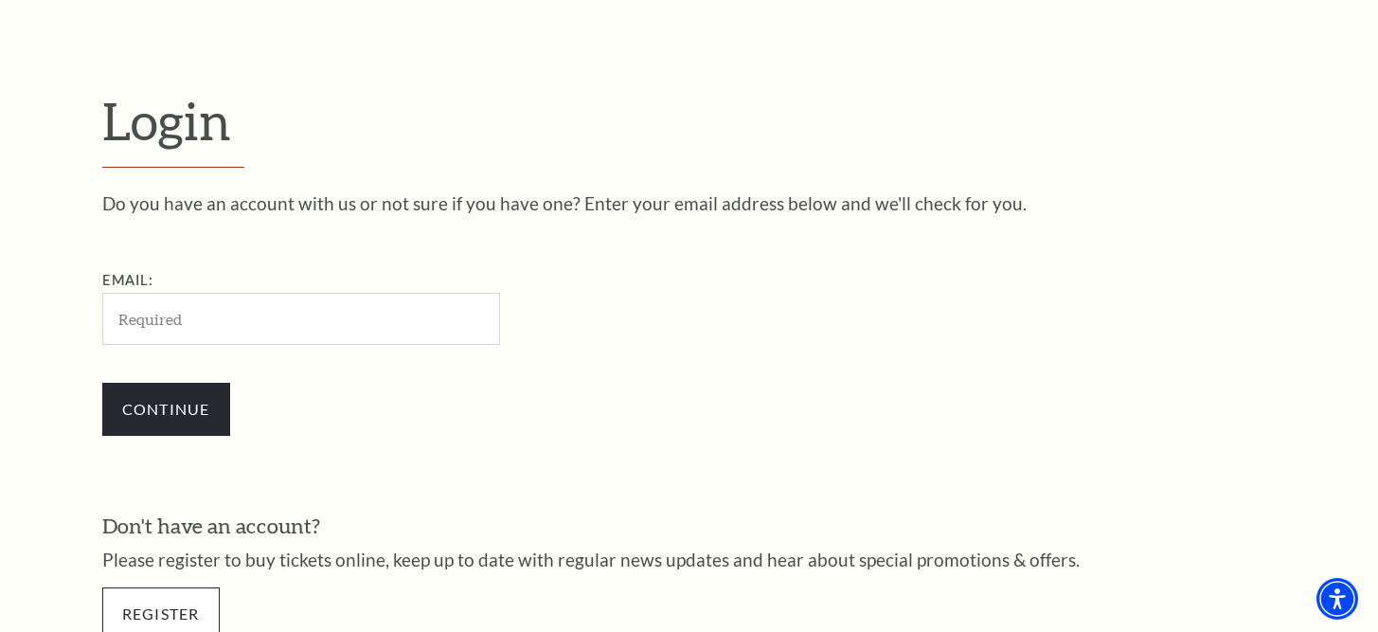
click at [179, 606] on link "Register" at bounding box center [160, 613] width 117 height 53
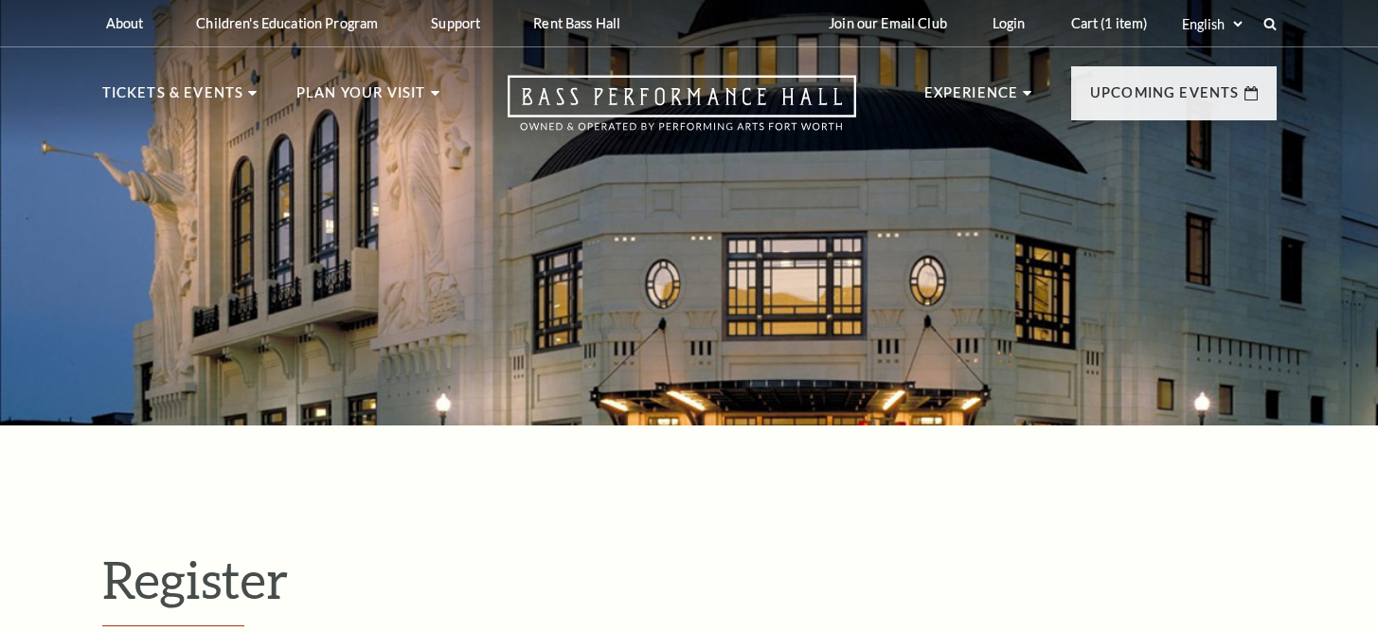
select select "1"
select select "[GEOGRAPHIC_DATA]"
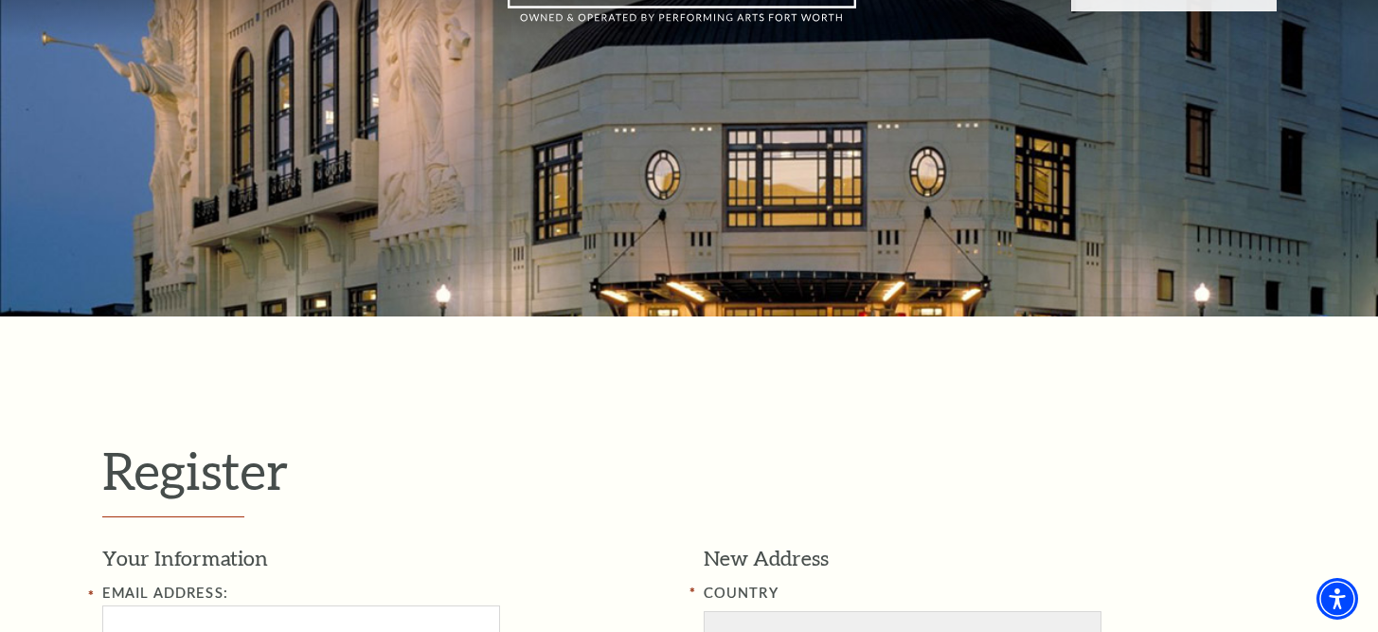
scroll to position [203, 0]
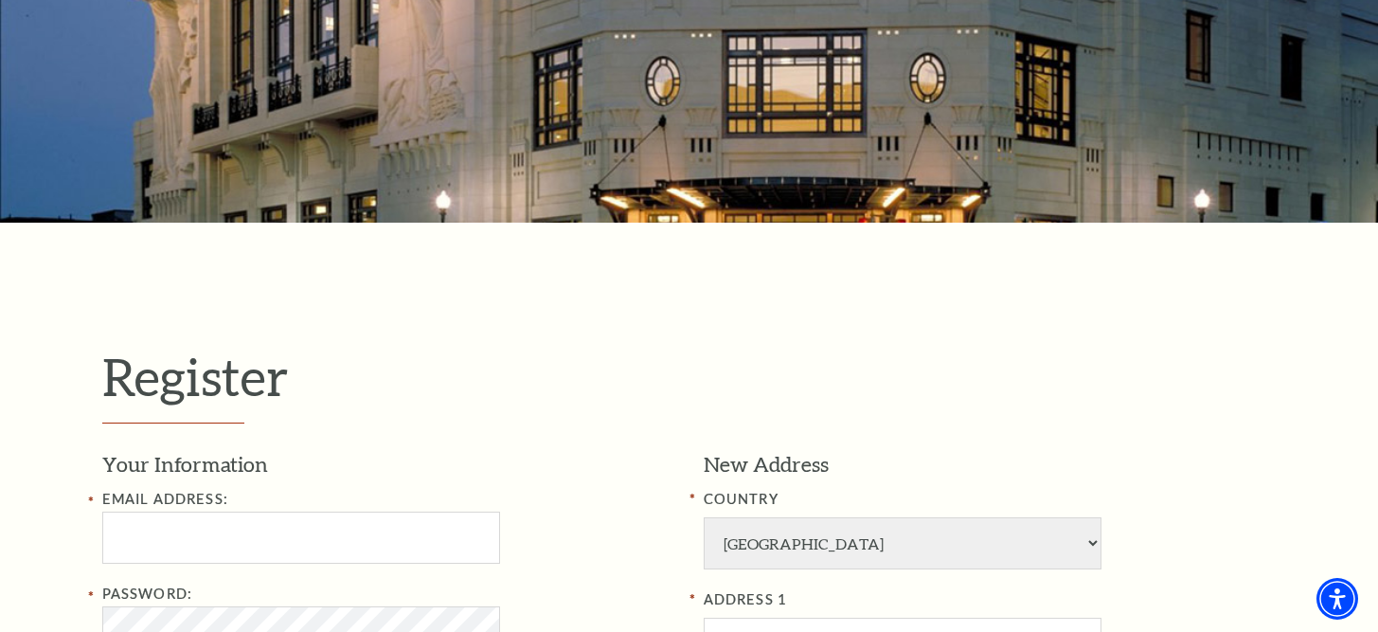
click at [304, 505] on div "Email Address:" at bounding box center [388, 526] width 573 height 76
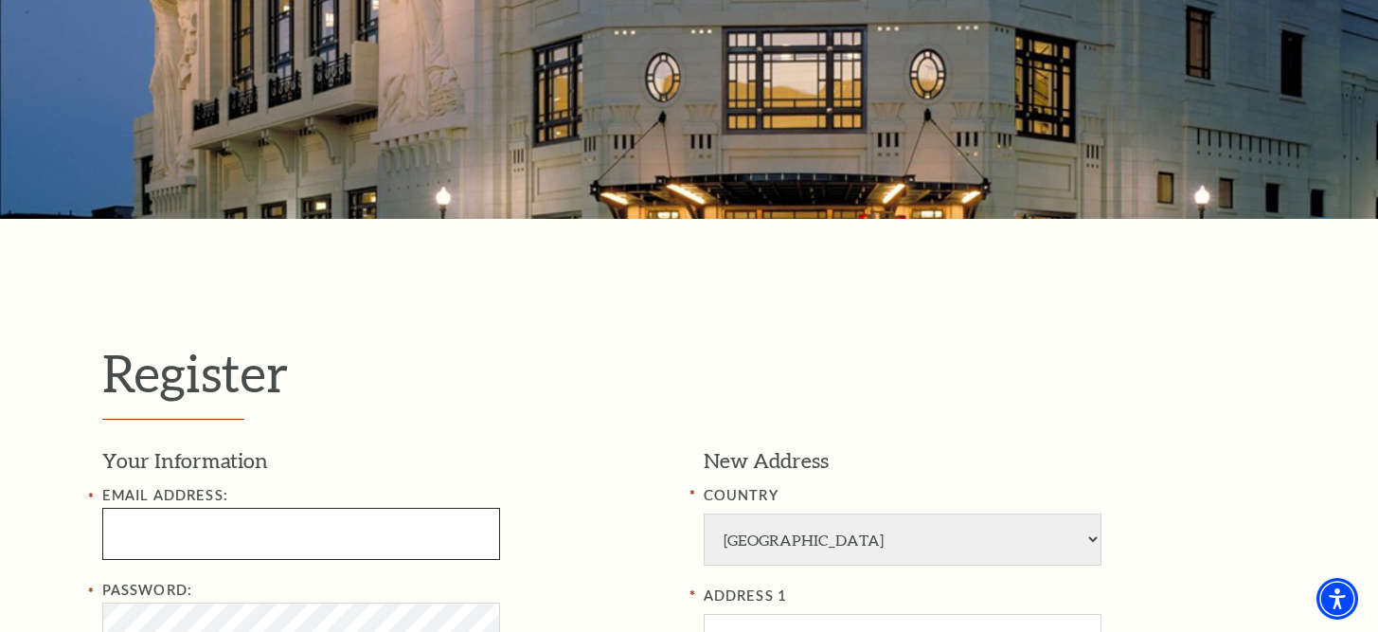
scroll to position [325, 0]
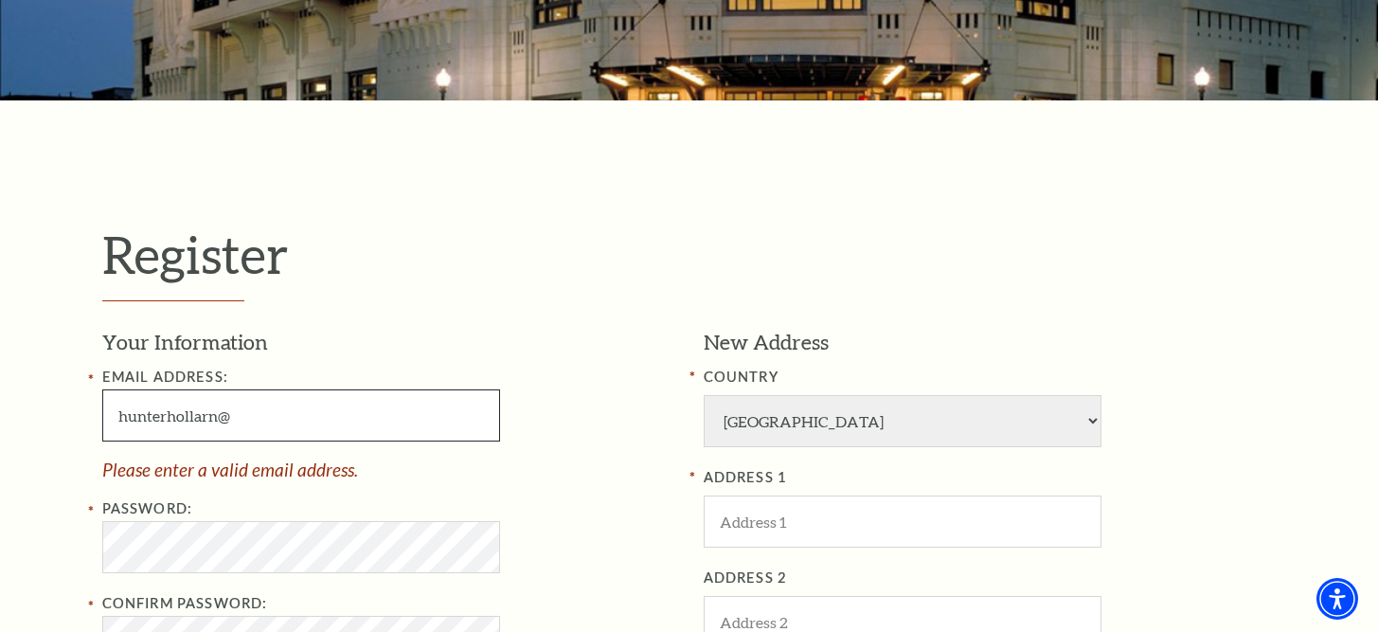
click at [213, 421] on input "hunterhollarn@" at bounding box center [301, 415] width 398 height 52
click at [210, 422] on input "hunterholl@" at bounding box center [301, 415] width 398 height 52
paste input "flaimenet.ir"
click at [208, 416] on input "hunterholl@ flaimenet.ir" at bounding box center [301, 415] width 398 height 52
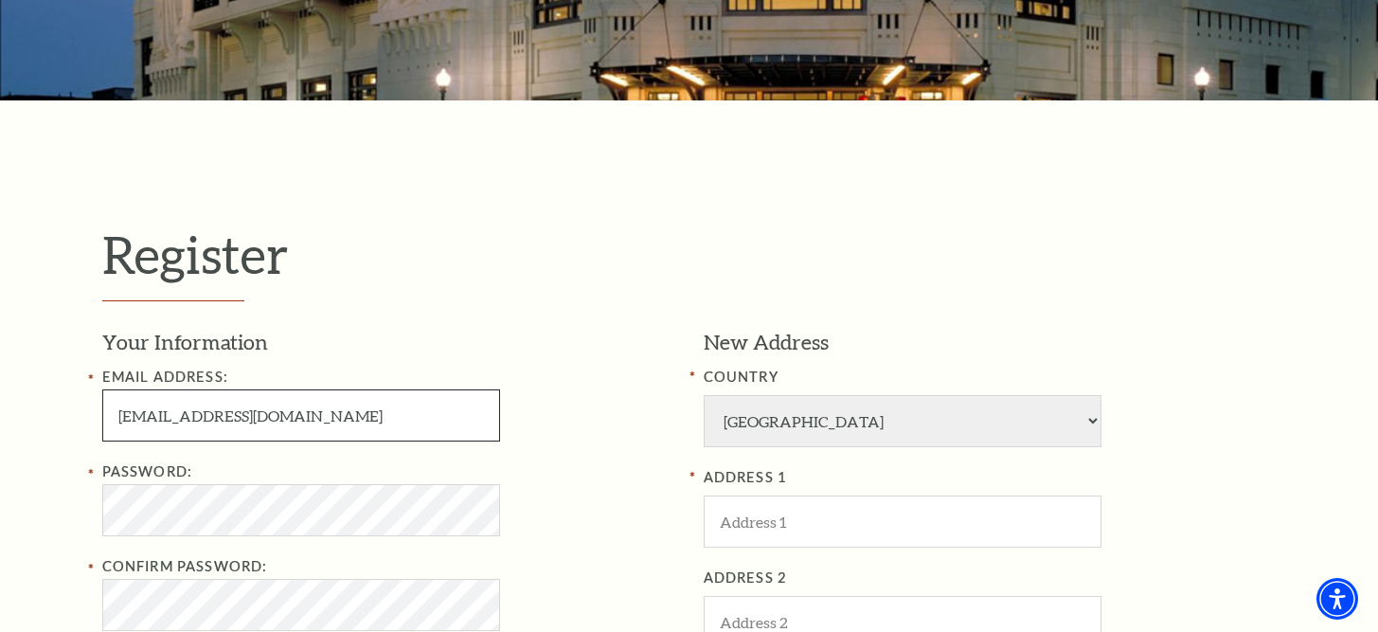
type input "[EMAIL_ADDRESS][DOMAIN_NAME]"
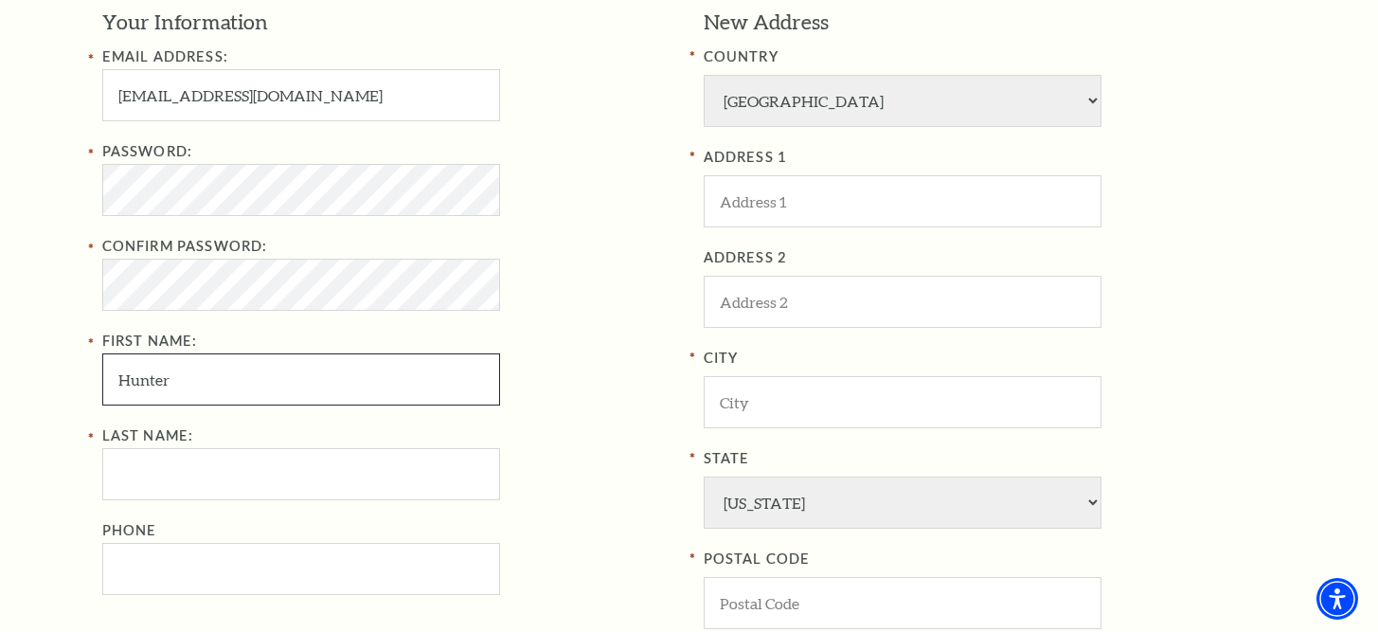
scroll to position [650, 0]
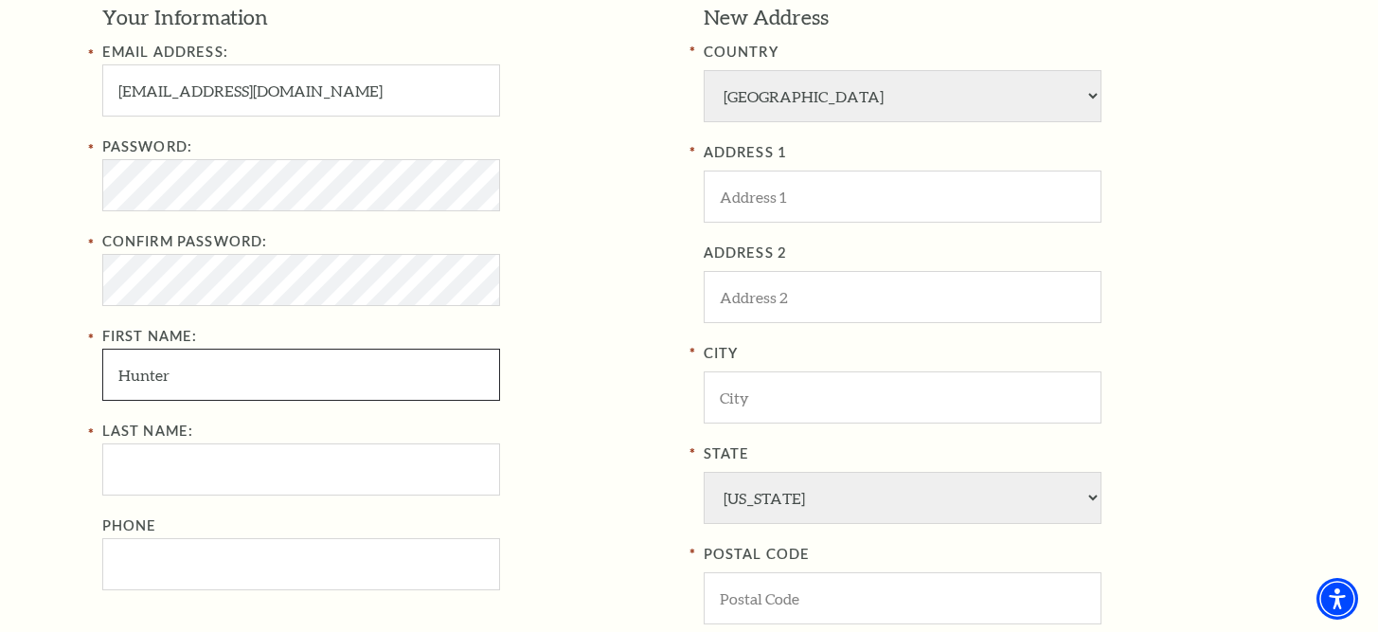
type input "Hunter"
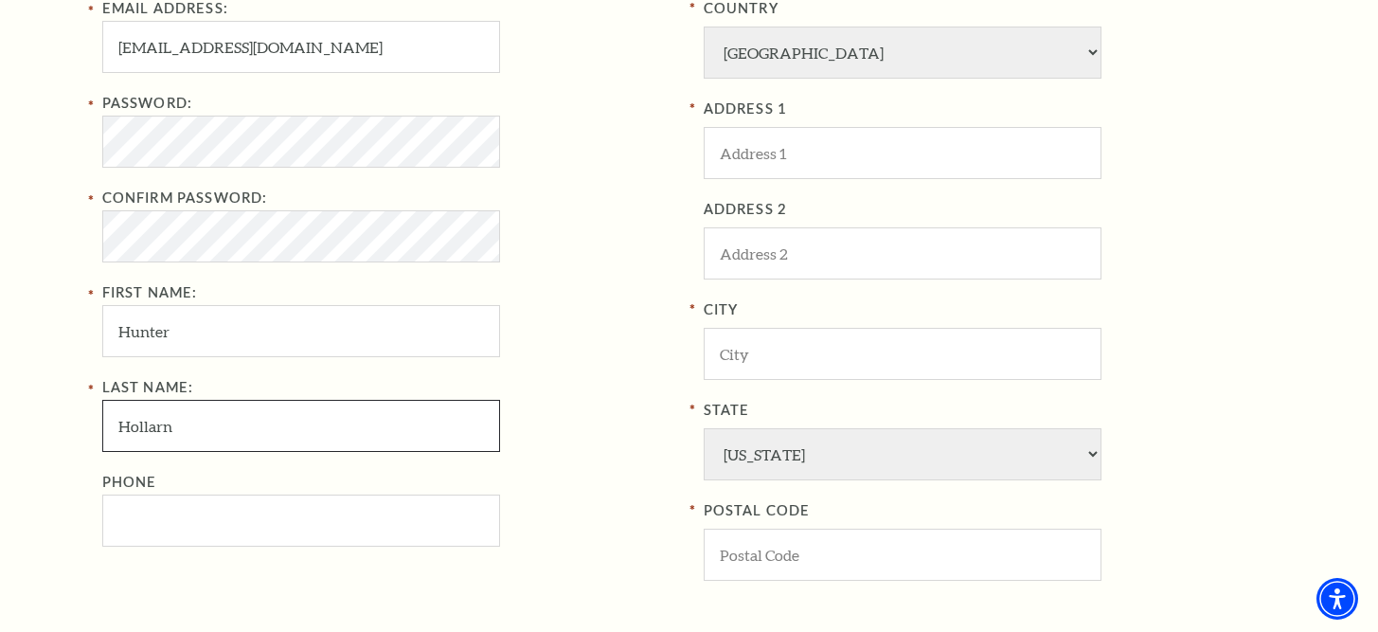
scroll to position [694, 0]
type input "Hollarn"
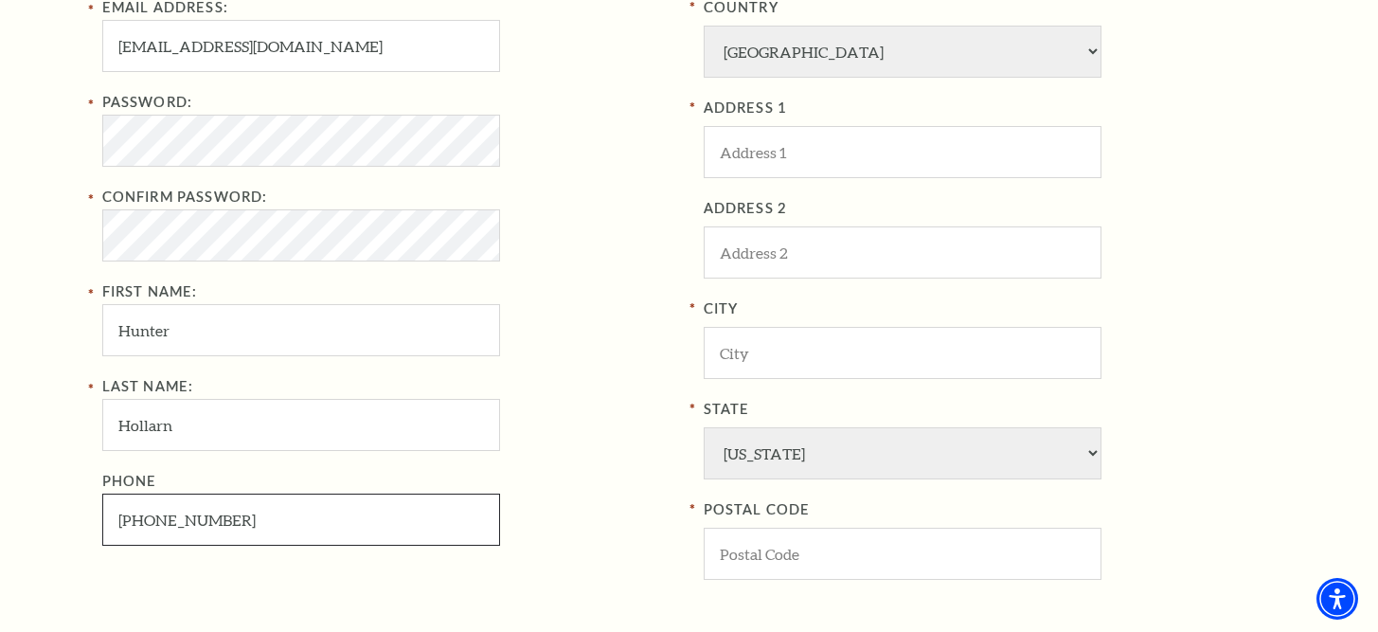
type input "[PHONE_NUMBER]"
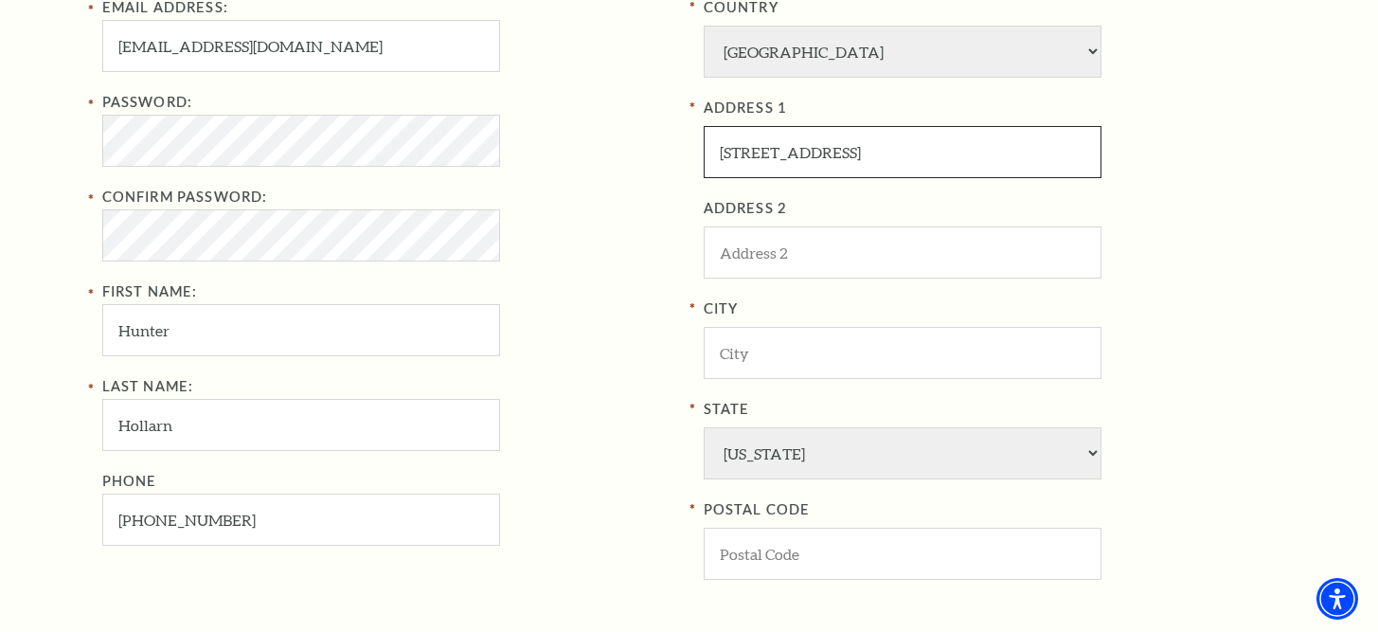
type input "[STREET_ADDRESS]"
type input "O"
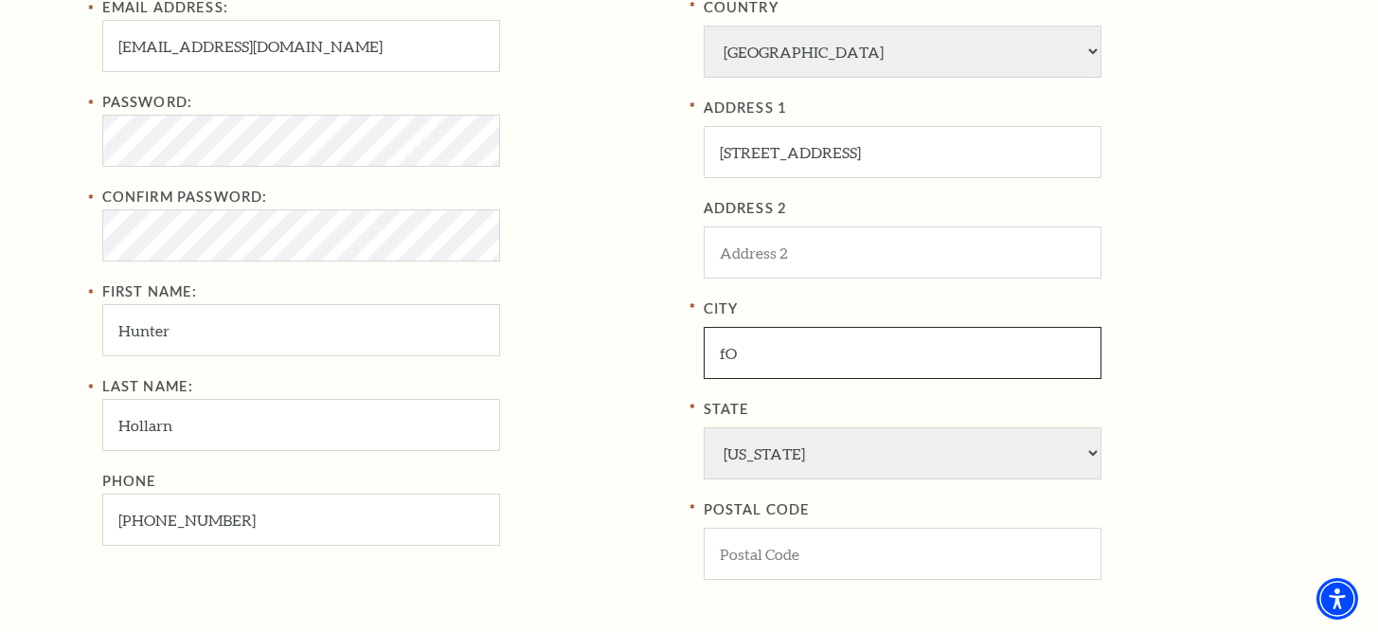
type input "f"
type input "[GEOGRAPHIC_DATA]"
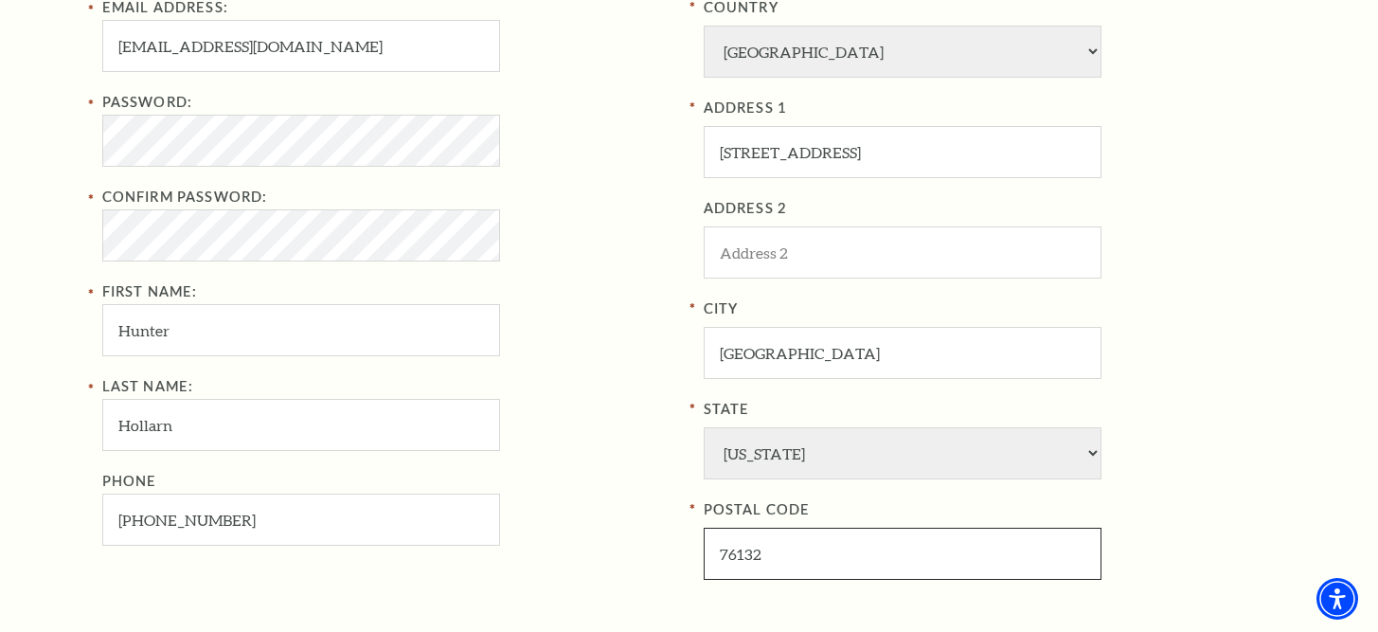
type input "76132"
click at [1200, 420] on div "City Fort Worth State Alabama Alaska American Embassy American Embassy American…" at bounding box center [990, 438] width 573 height 282
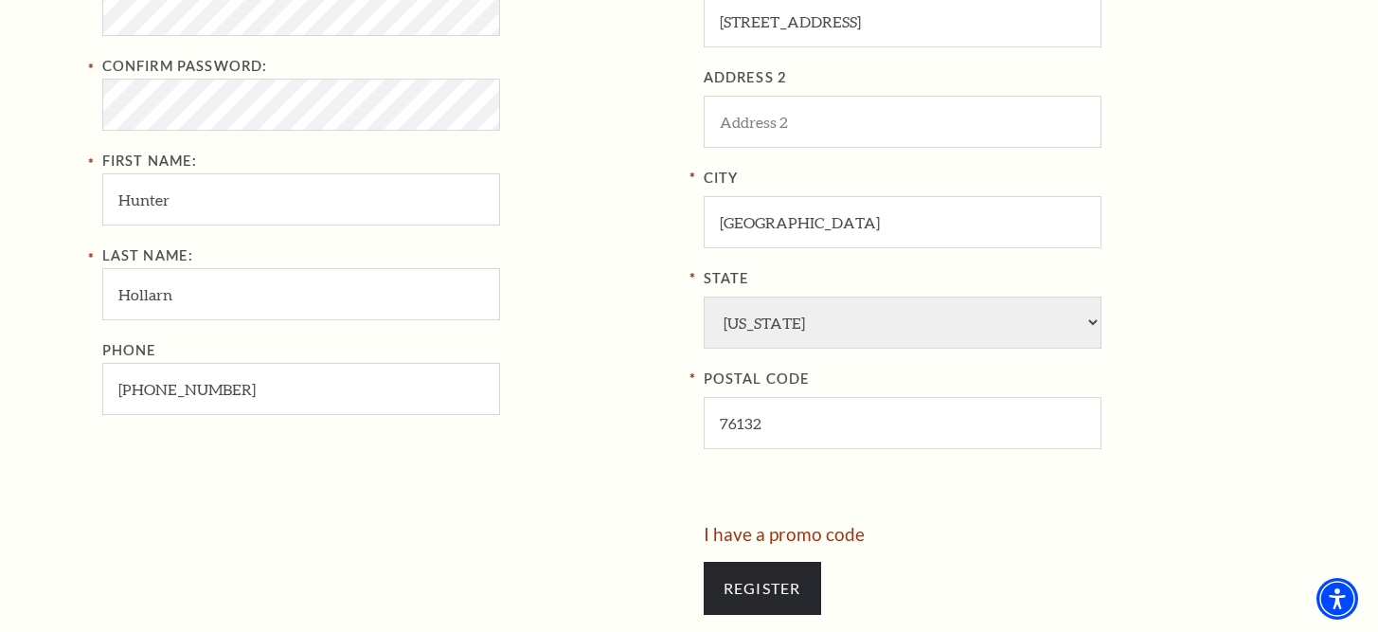
scroll to position [826, 0]
click at [691, 438] on div "New Address COUNTRY Afghanistan Albania Algeria Andorra Angola Antigua and Barb…" at bounding box center [983, 175] width 587 height 697
click at [758, 561] on input "Register" at bounding box center [762, 587] width 117 height 53
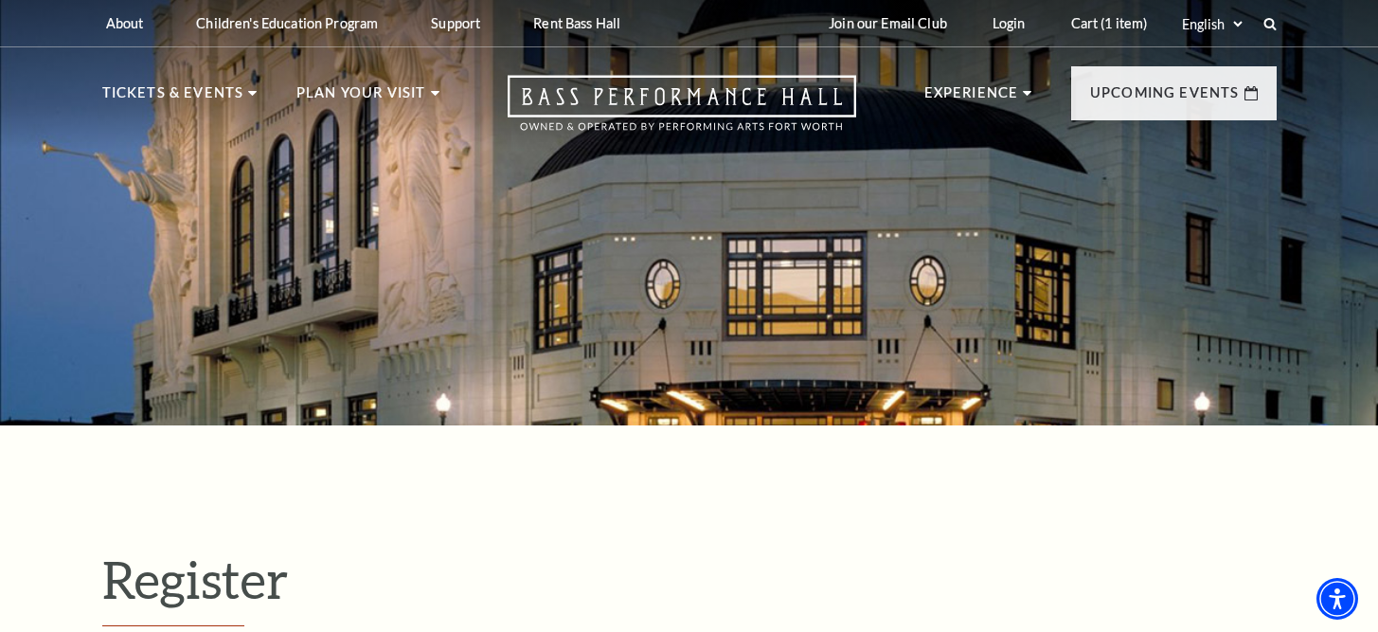
select select "1"
select select "[GEOGRAPHIC_DATA]"
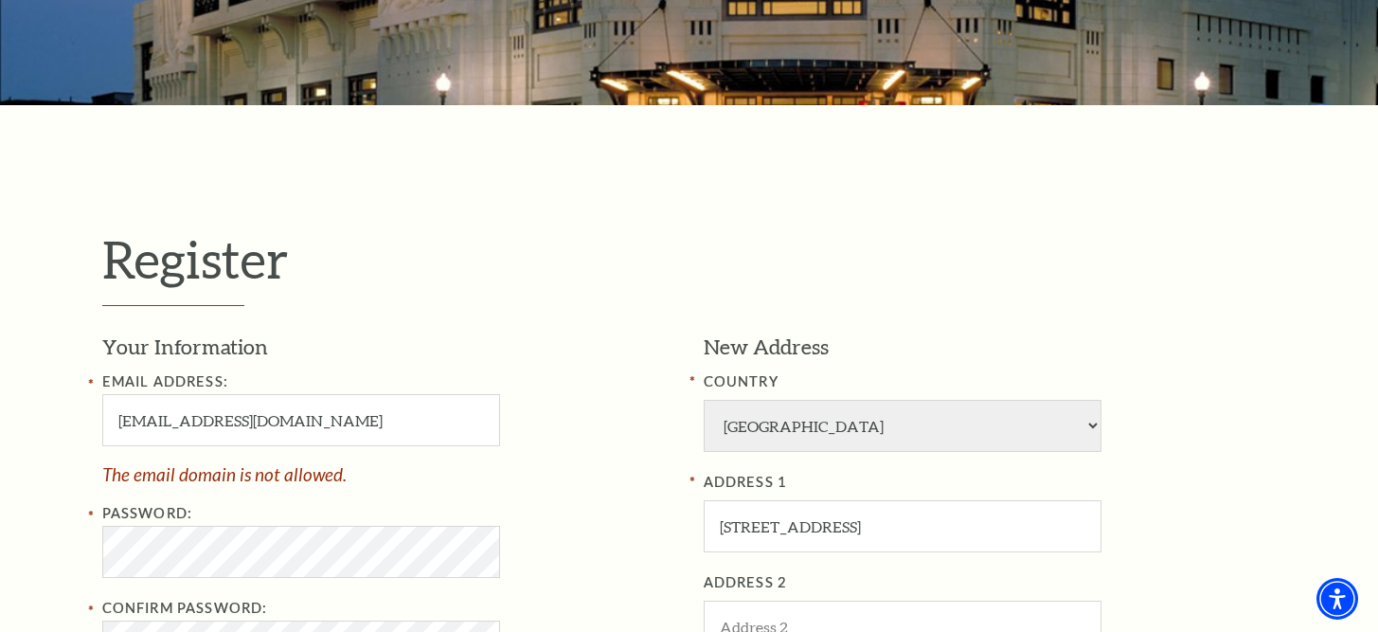
scroll to position [326, 0]
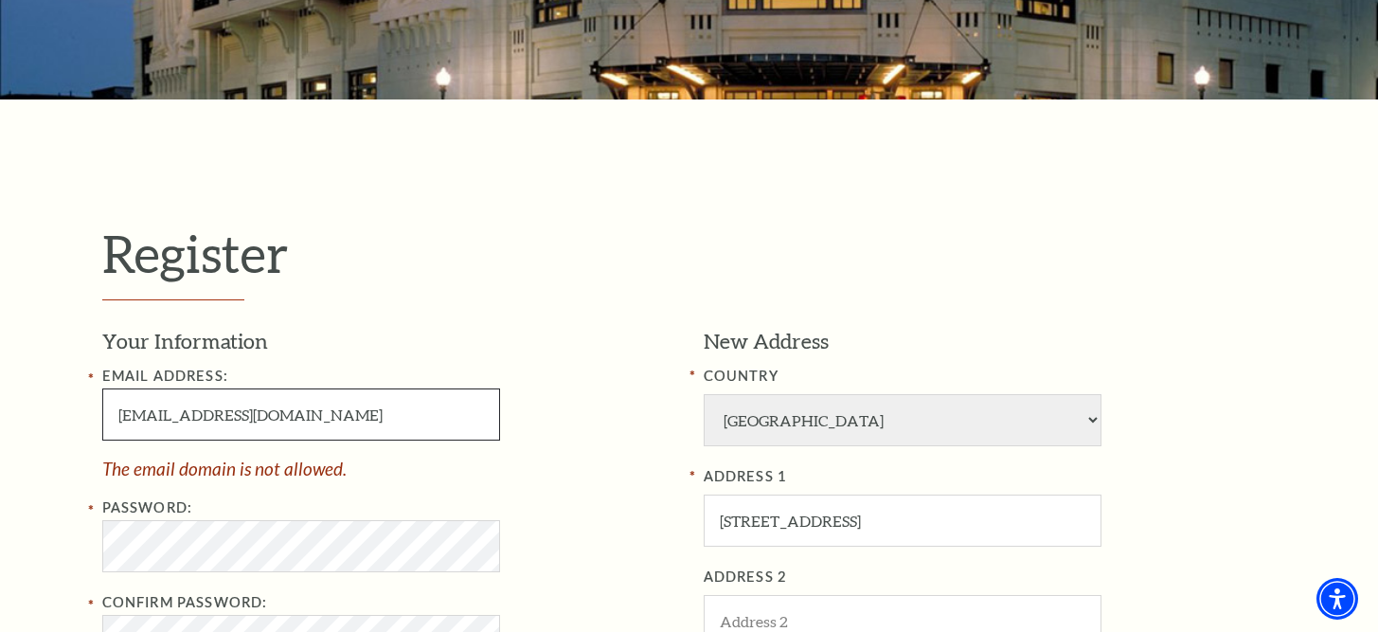
click at [360, 399] on input "[EMAIL_ADDRESS][DOMAIN_NAME]" at bounding box center [301, 414] width 398 height 52
click at [360, 404] on input "[EMAIL_ADDRESS][DOMAIN_NAME]" at bounding box center [301, 414] width 398 height 52
type input "[EMAIL_ADDRESS][DOMAIN_NAME]"
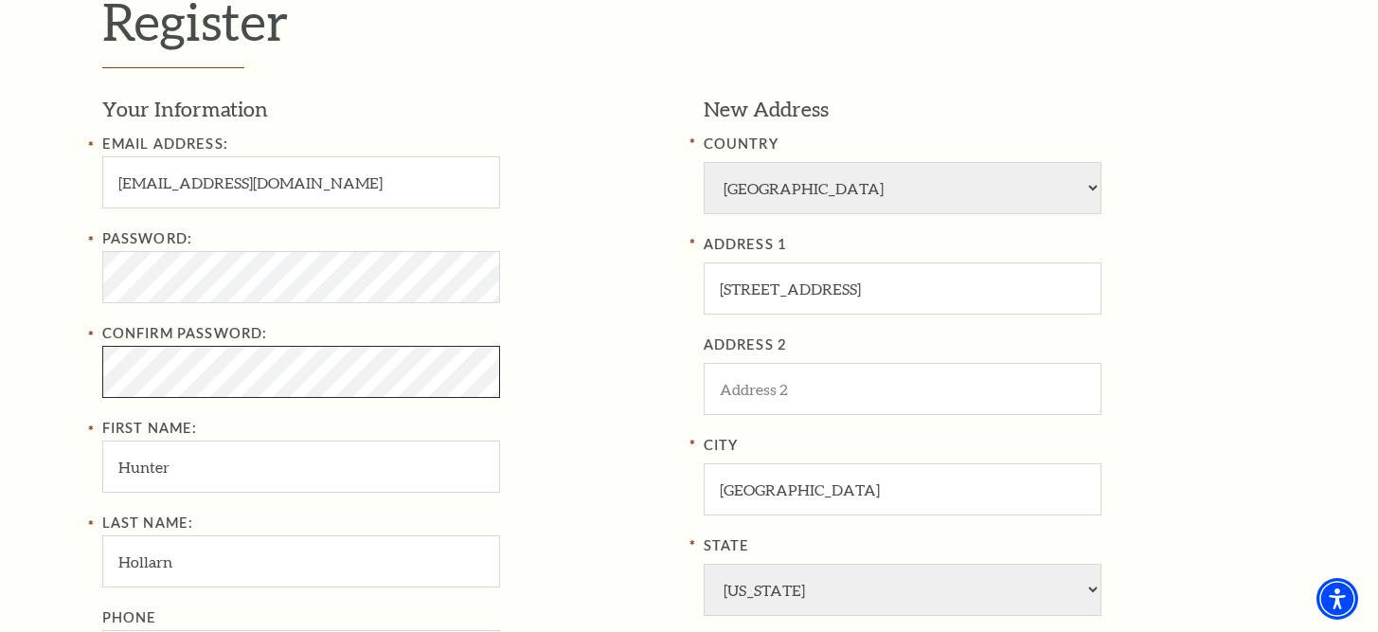
scroll to position [573, 0]
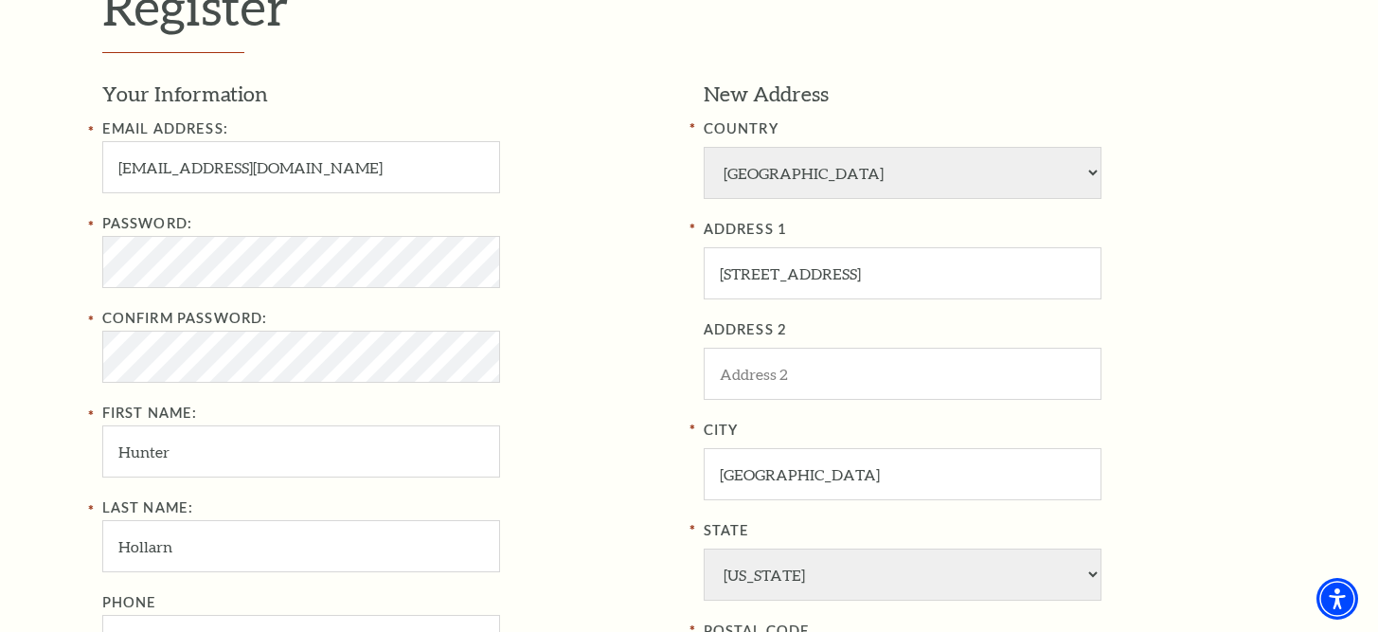
click at [522, 273] on div "Password:" at bounding box center [388, 250] width 573 height 76
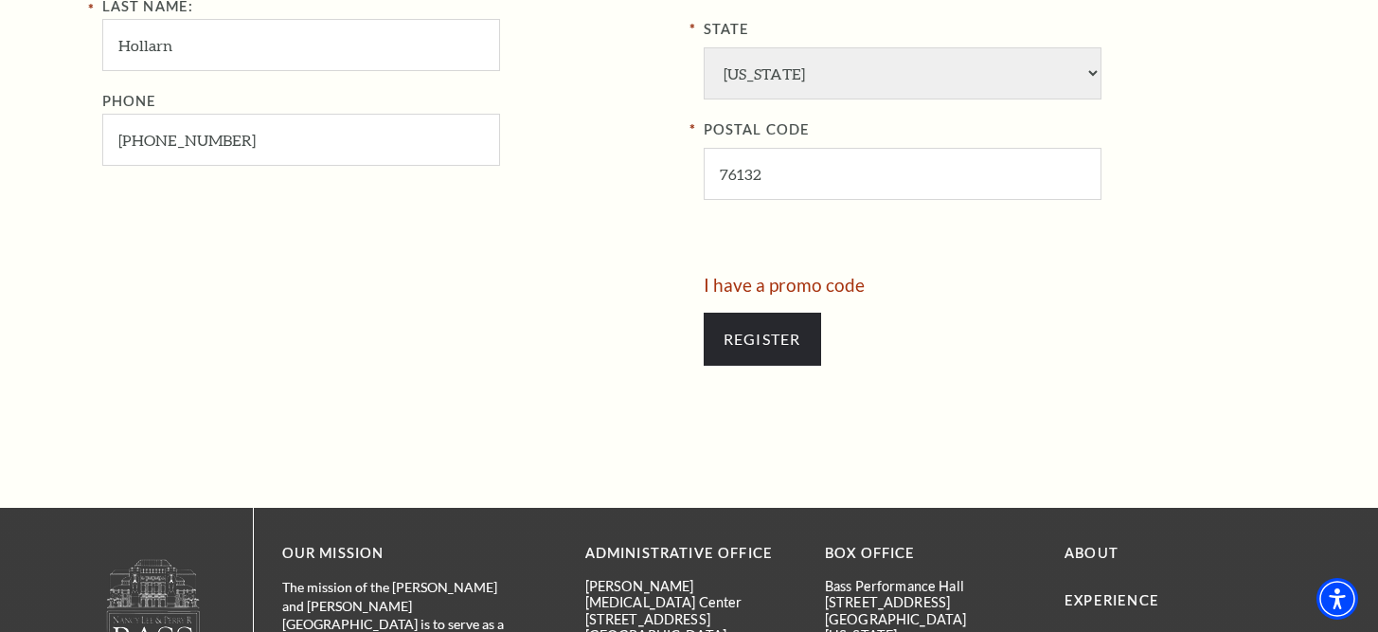
scroll to position [1110, 0]
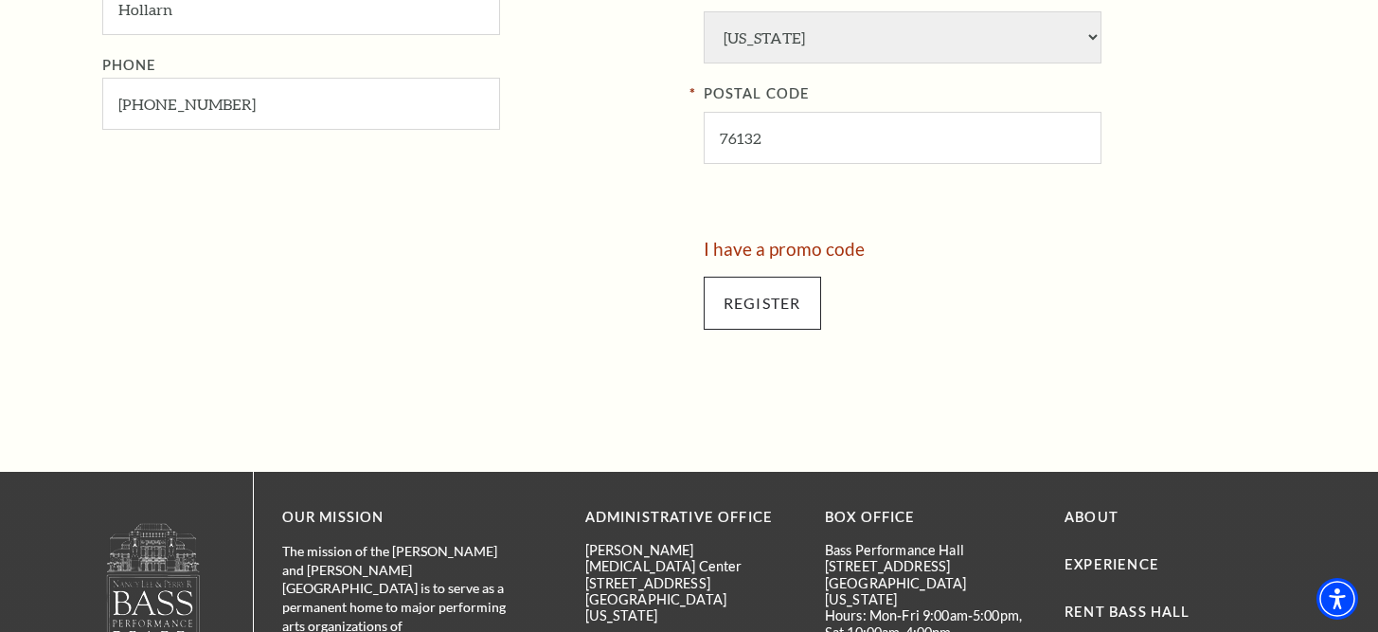
click at [799, 277] on input "Register" at bounding box center [762, 303] width 117 height 53
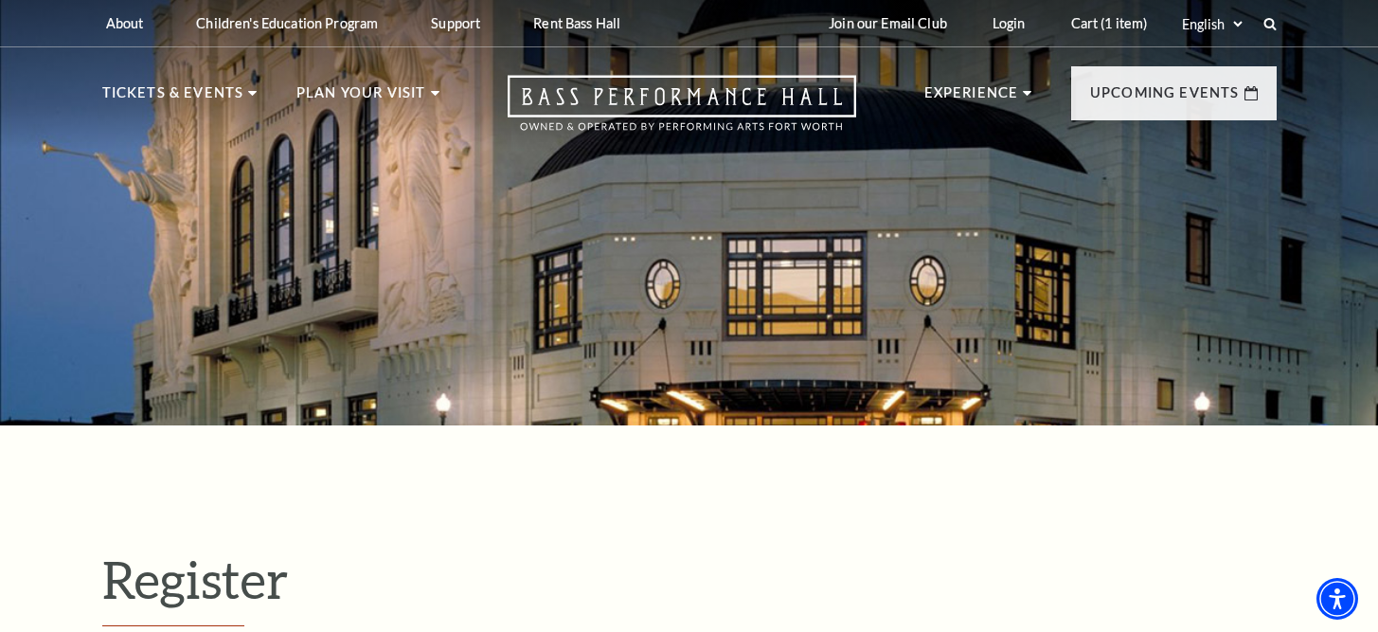
select select "1"
select select "[GEOGRAPHIC_DATA]"
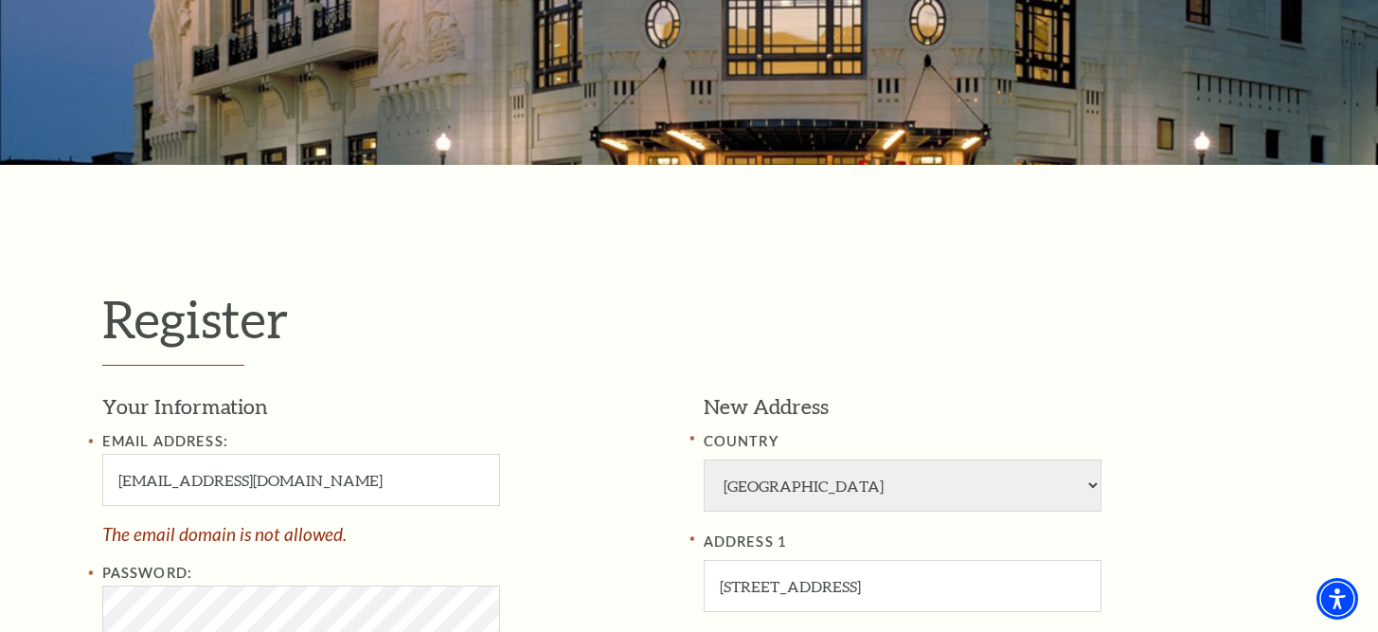
scroll to position [261, 0]
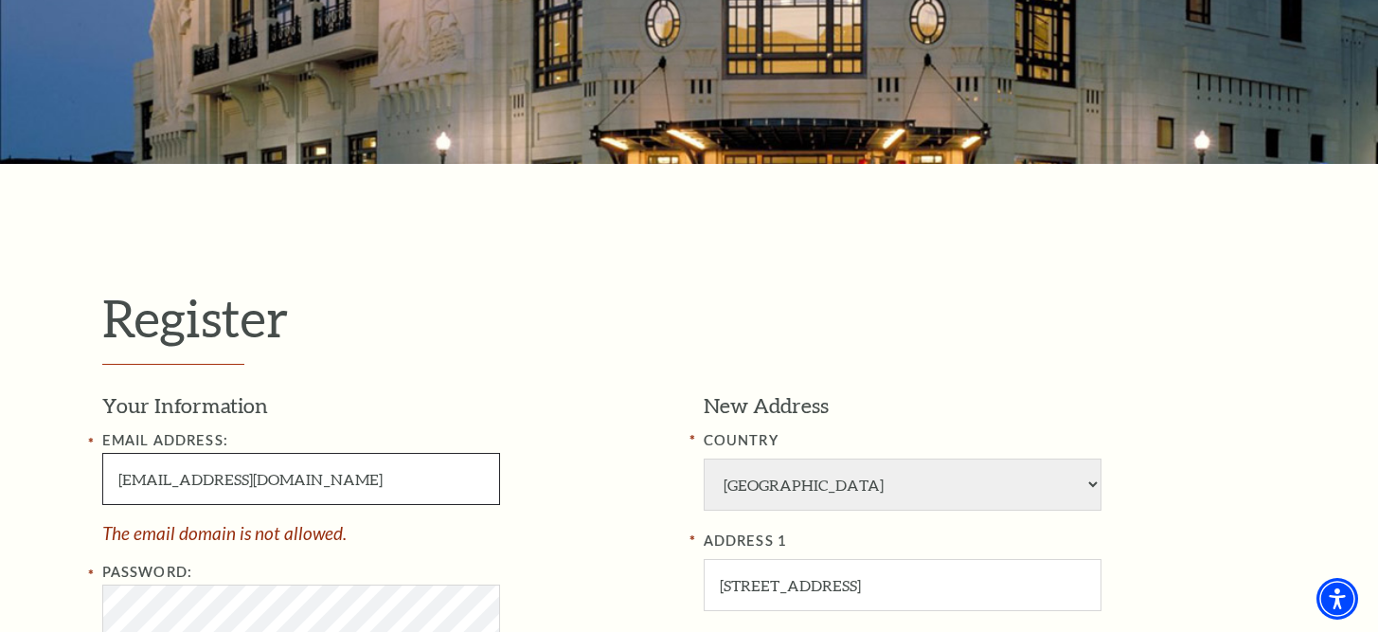
drag, startPoint x: 327, startPoint y: 469, endPoint x: 203, endPoint y: 468, distance: 124.1
paste input "sindwir.com"
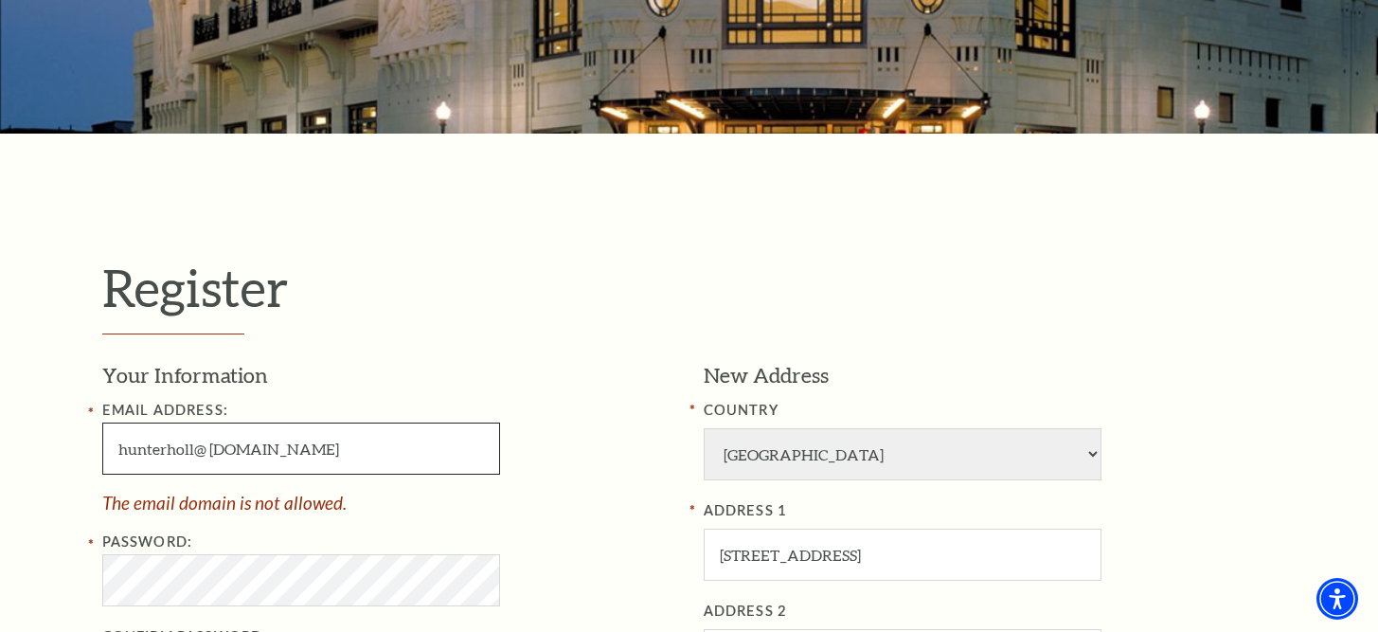
scroll to position [293, 0]
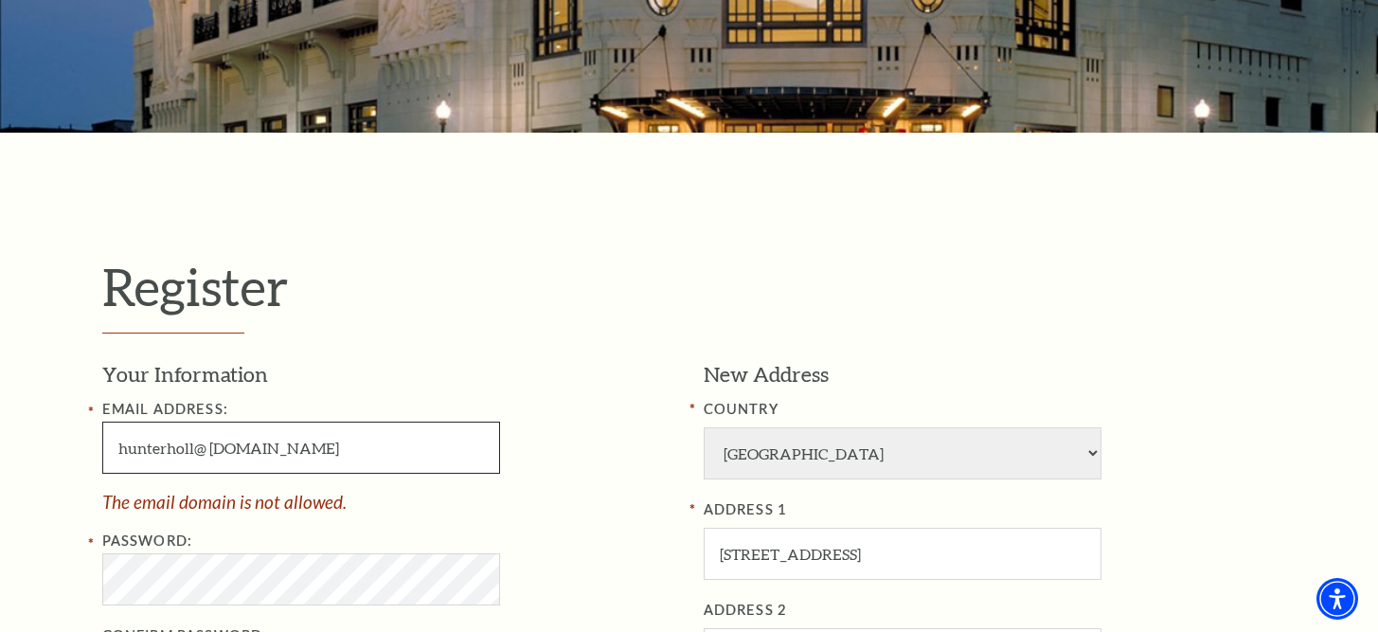
click at [207, 449] on input "hunterholl@ sindwir.com" at bounding box center [301, 448] width 398 height 52
type input "[EMAIL_ADDRESS][DOMAIN_NAME]"
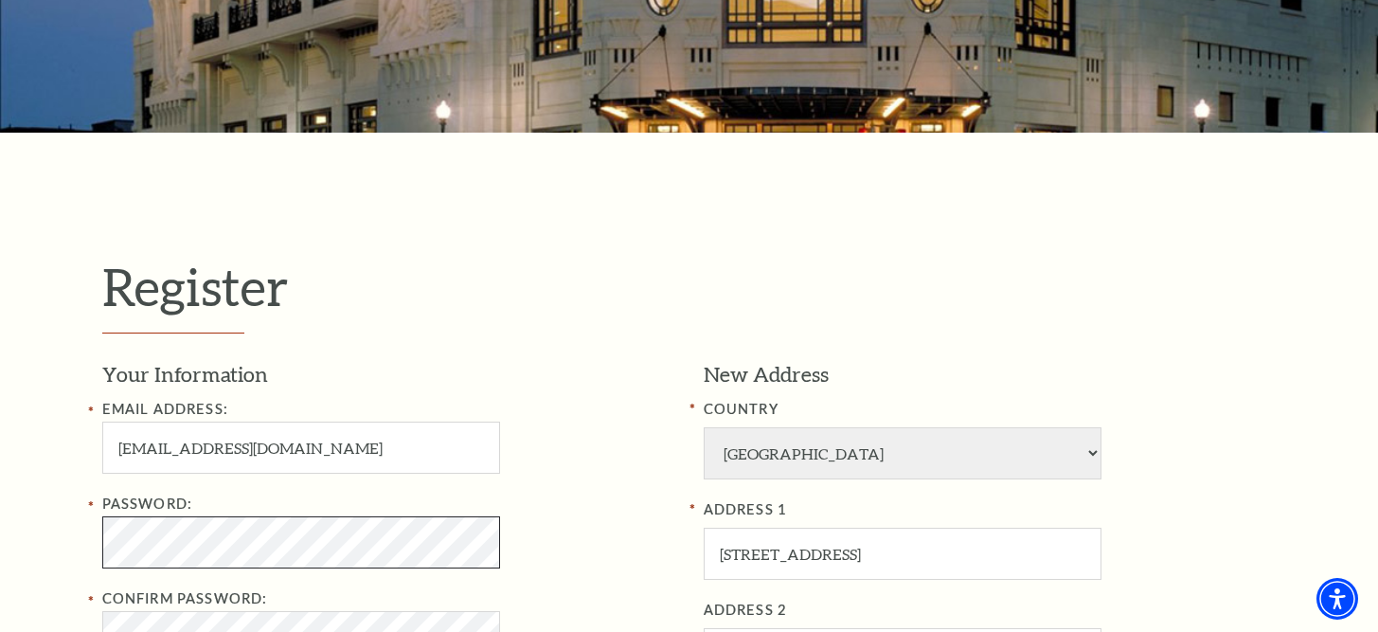
click at [222, 566] on div "Password: Confirm Password: First Name: Hunter" at bounding box center [388, 625] width 573 height 265
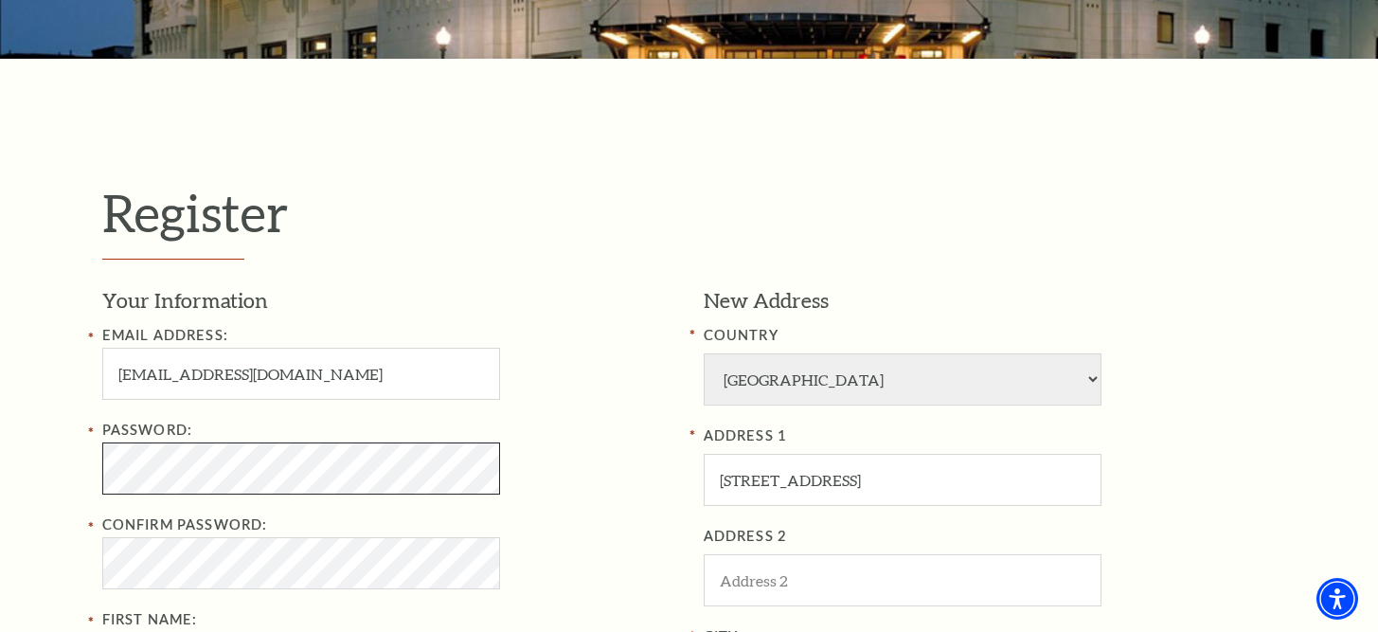
scroll to position [370, 0]
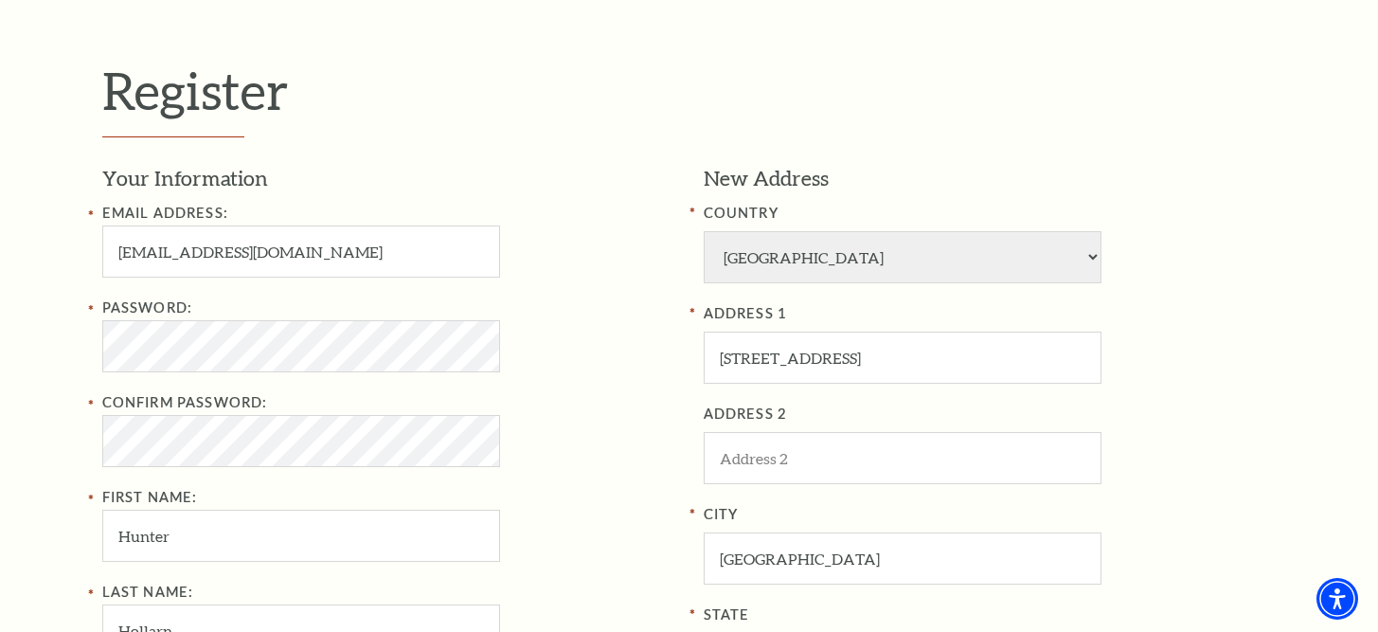
click at [405, 471] on div "Password: Confirm Password: First Name: Hunter" at bounding box center [388, 429] width 573 height 265
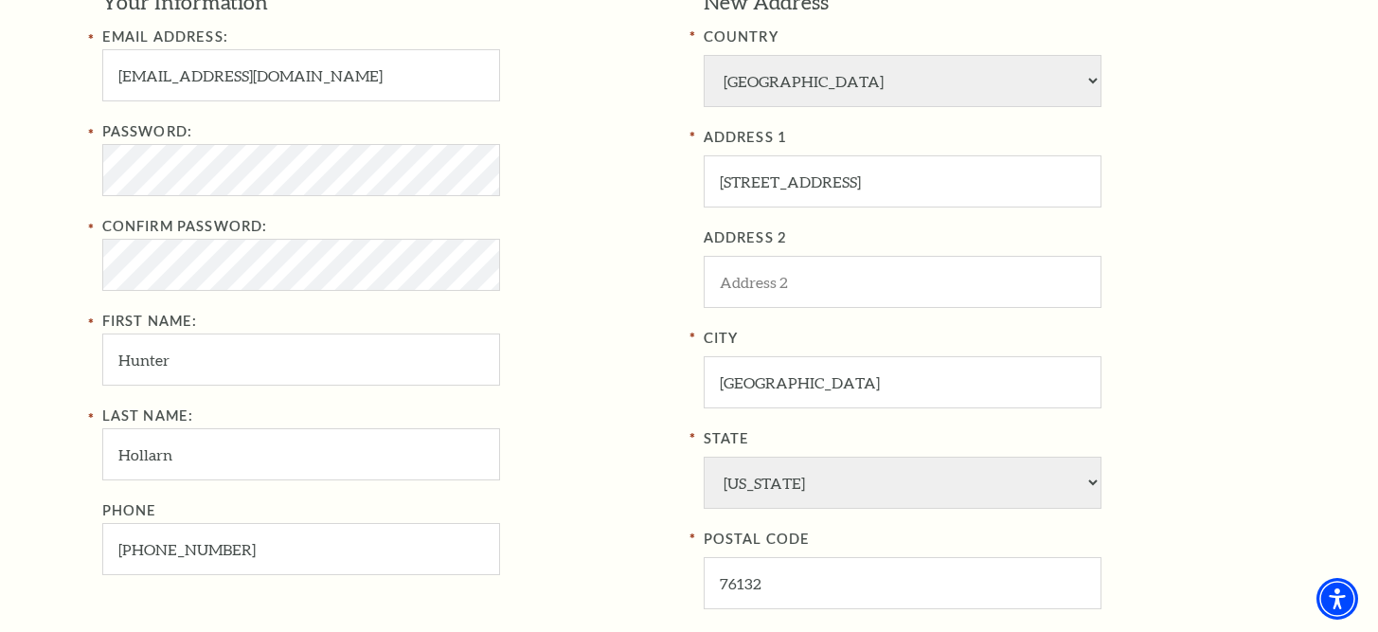
scroll to position [821, 0]
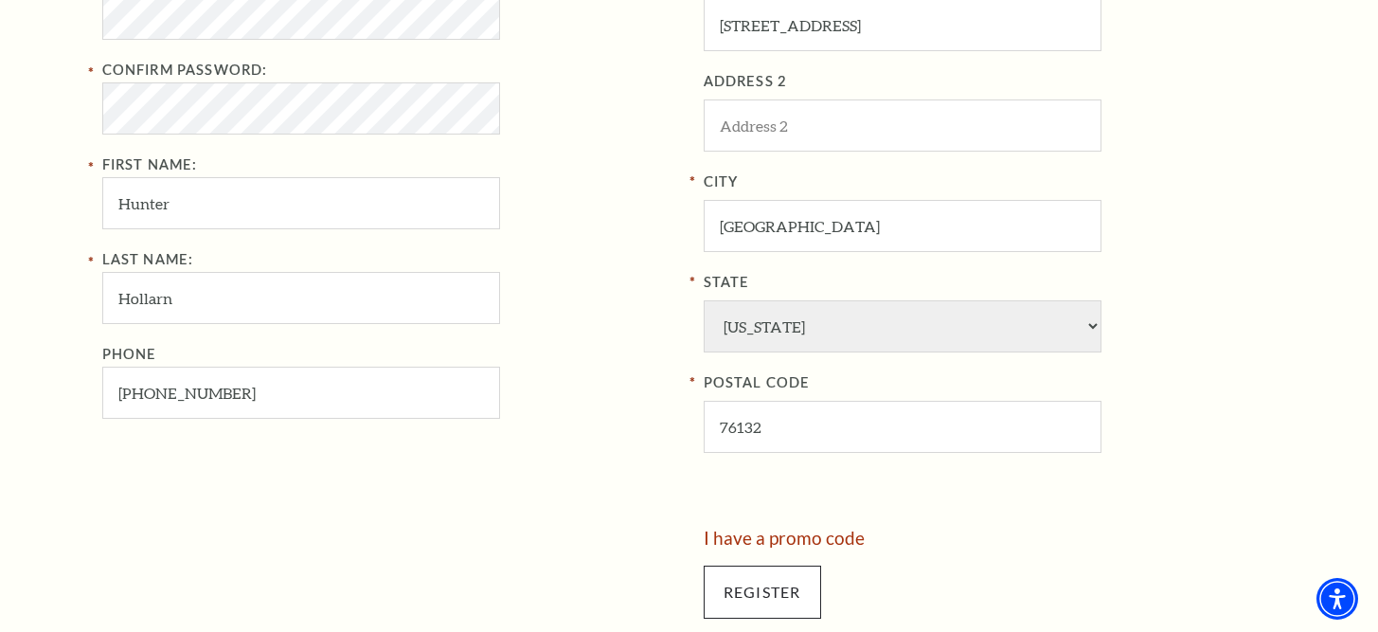
click at [756, 566] on input "Register" at bounding box center [762, 592] width 117 height 53
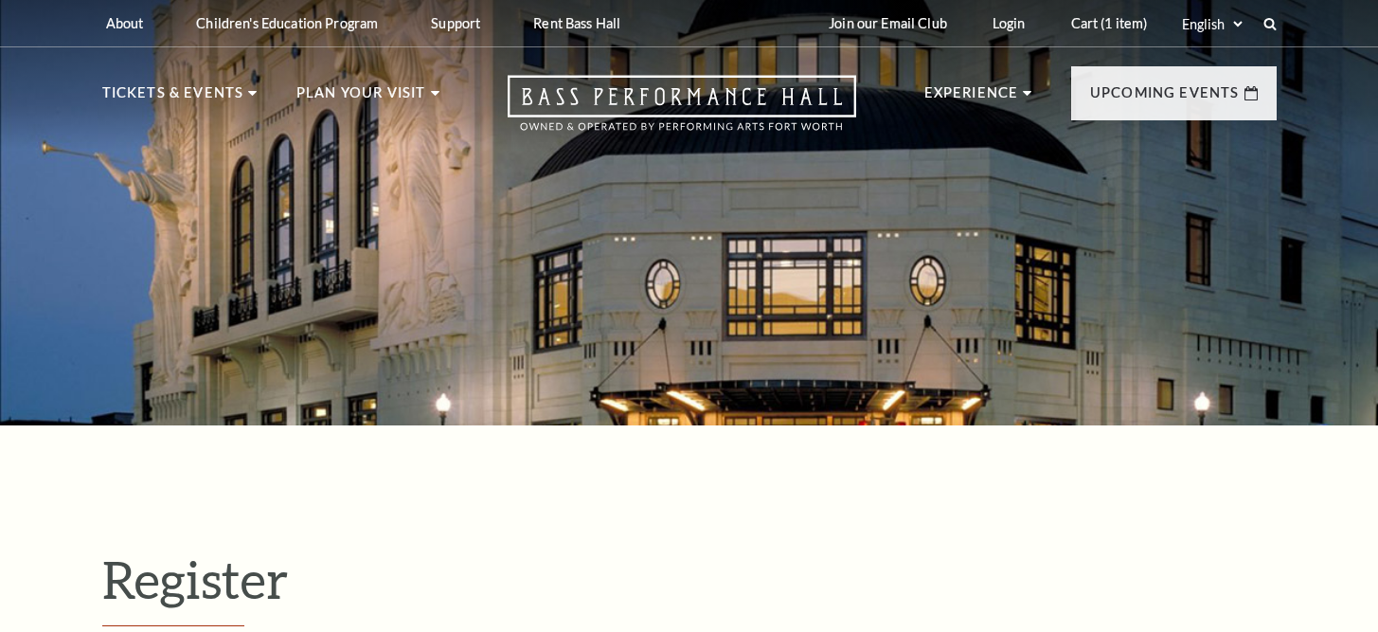
select select "1"
select select "[GEOGRAPHIC_DATA]"
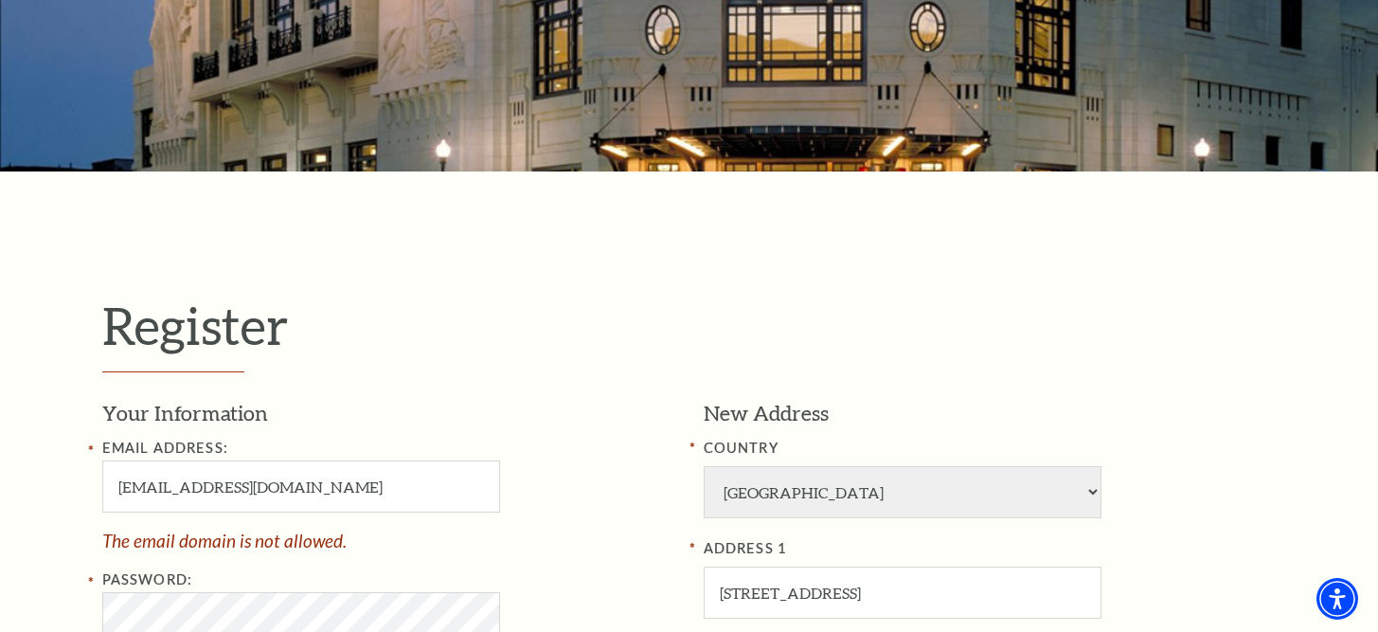
scroll to position [258, 0]
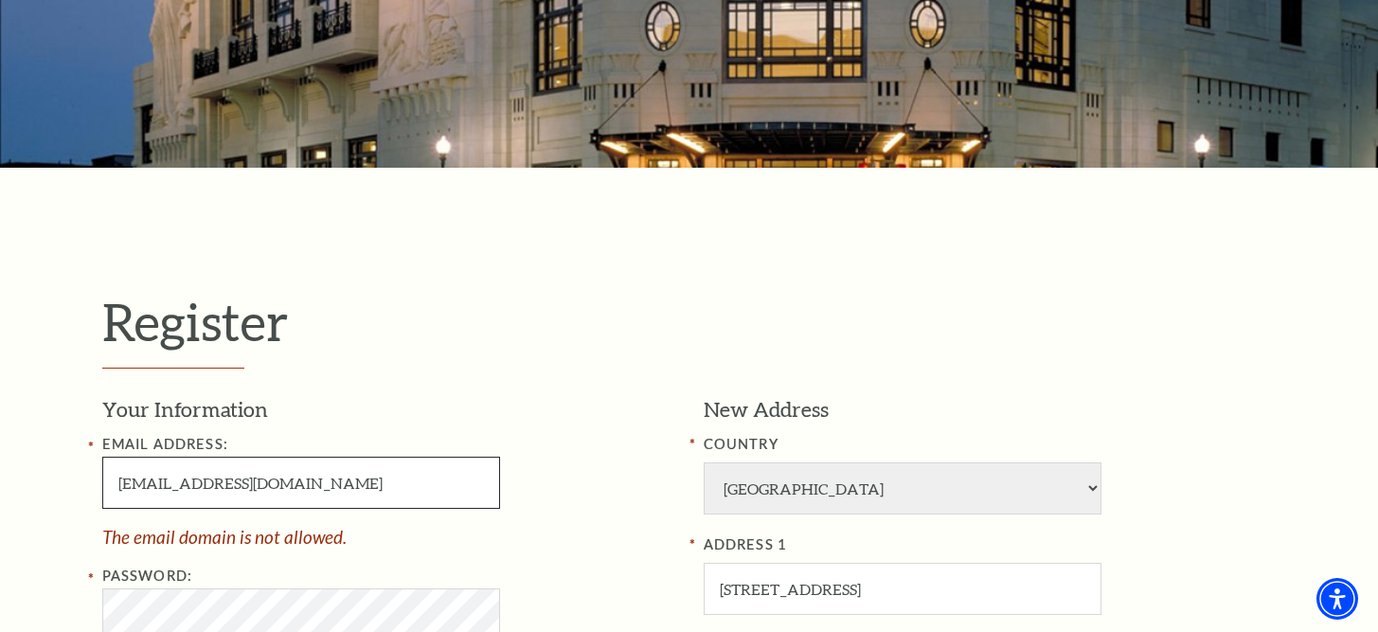
drag, startPoint x: 342, startPoint y: 473, endPoint x: 205, endPoint y: 471, distance: 137.4
type input "[EMAIL_ADDRESS][DOMAIN_NAME]"
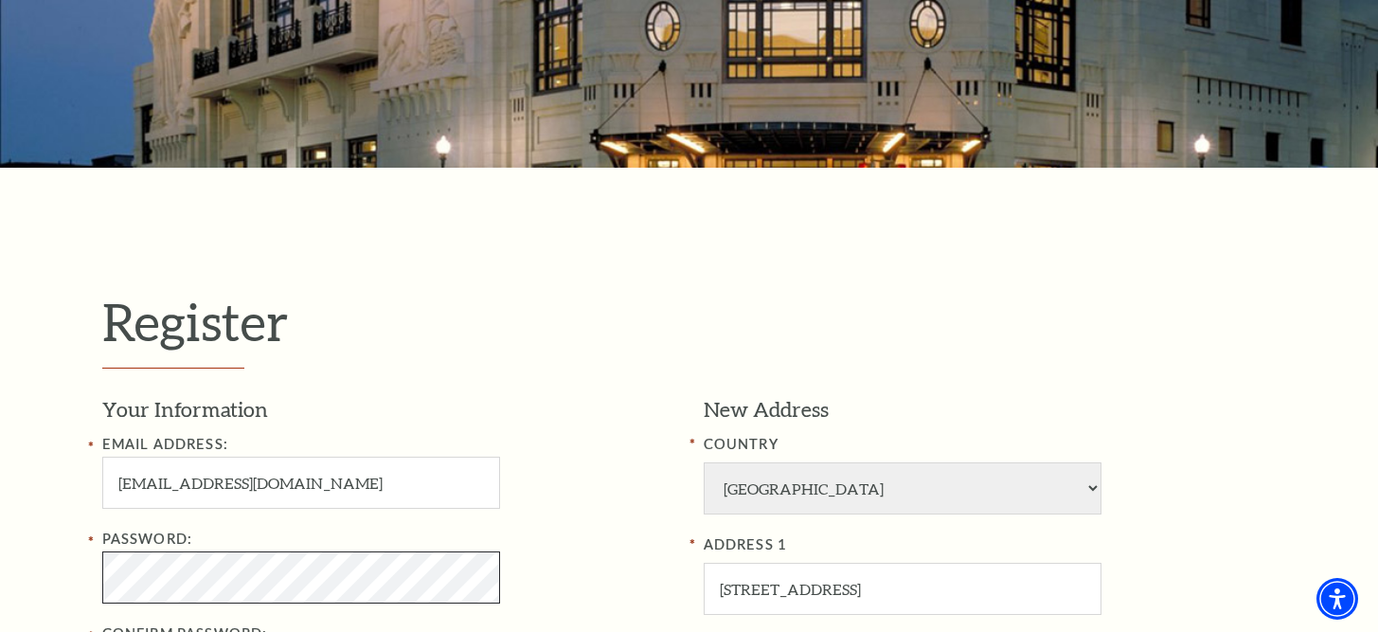
click at [197, 581] on div "Password:" at bounding box center [388, 566] width 573 height 76
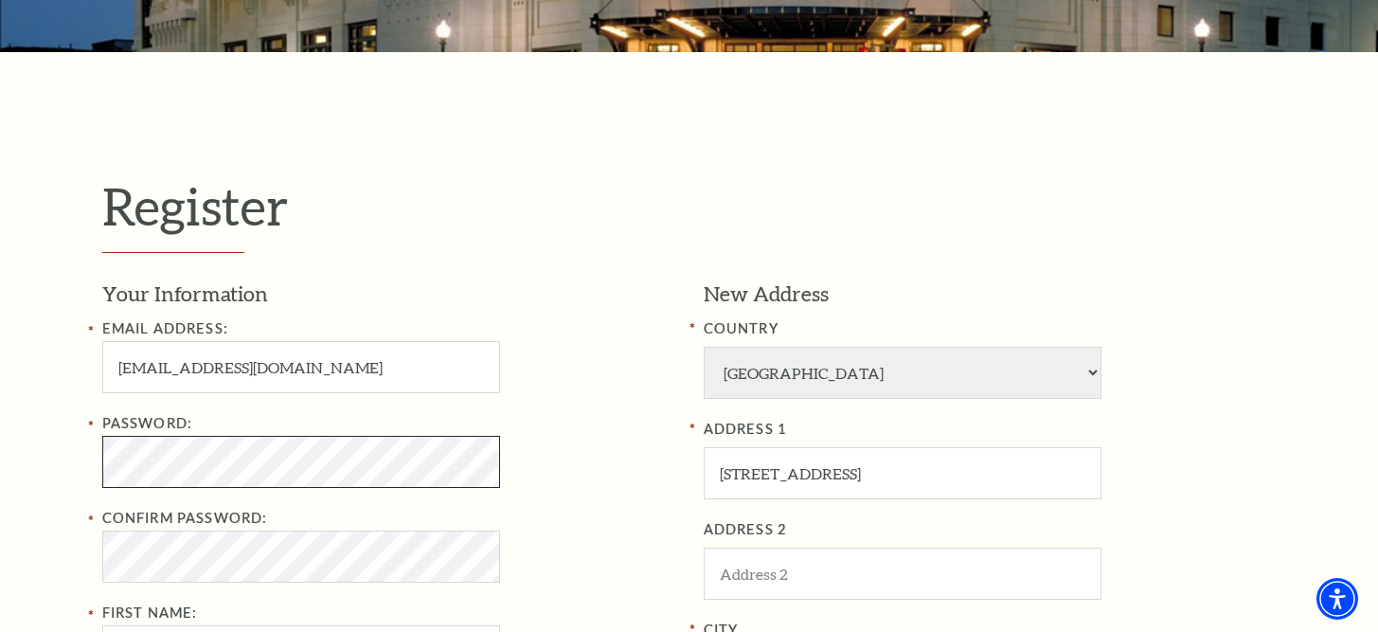
scroll to position [380, 0]
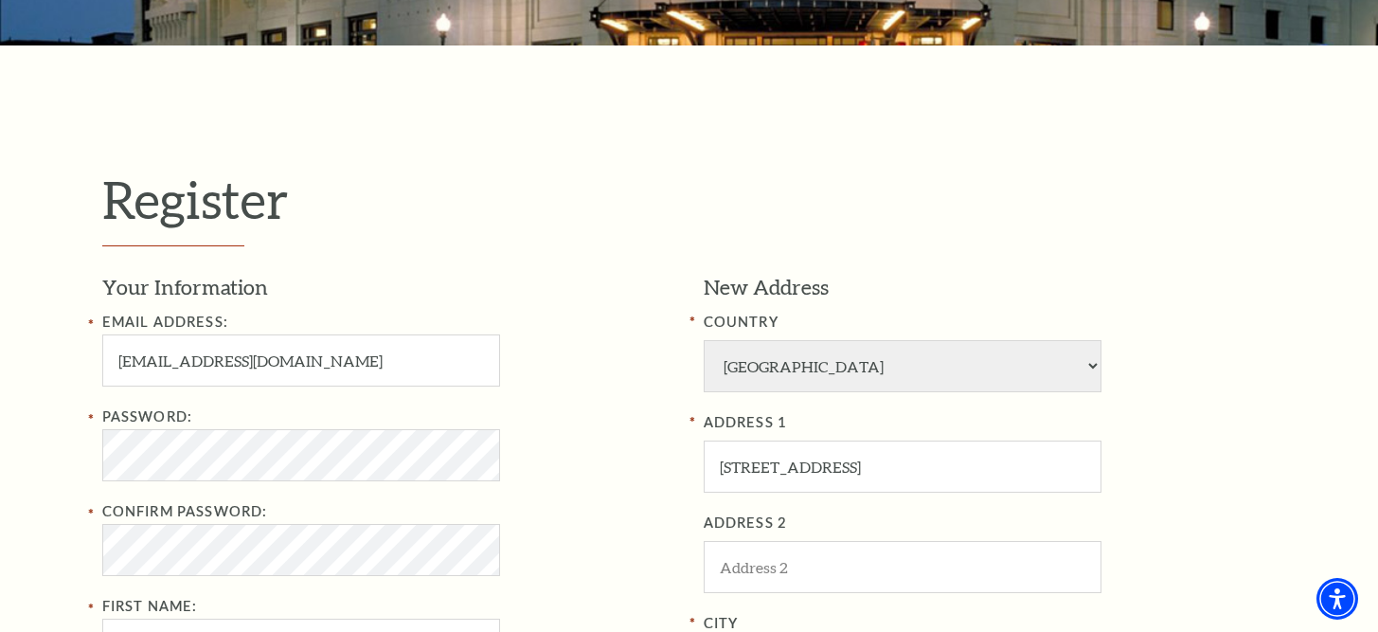
click at [523, 393] on div "Email Address: [EMAIL_ADDRESS][DOMAIN_NAME] Password: Confirm Password: First N…" at bounding box center [388, 585] width 573 height 549
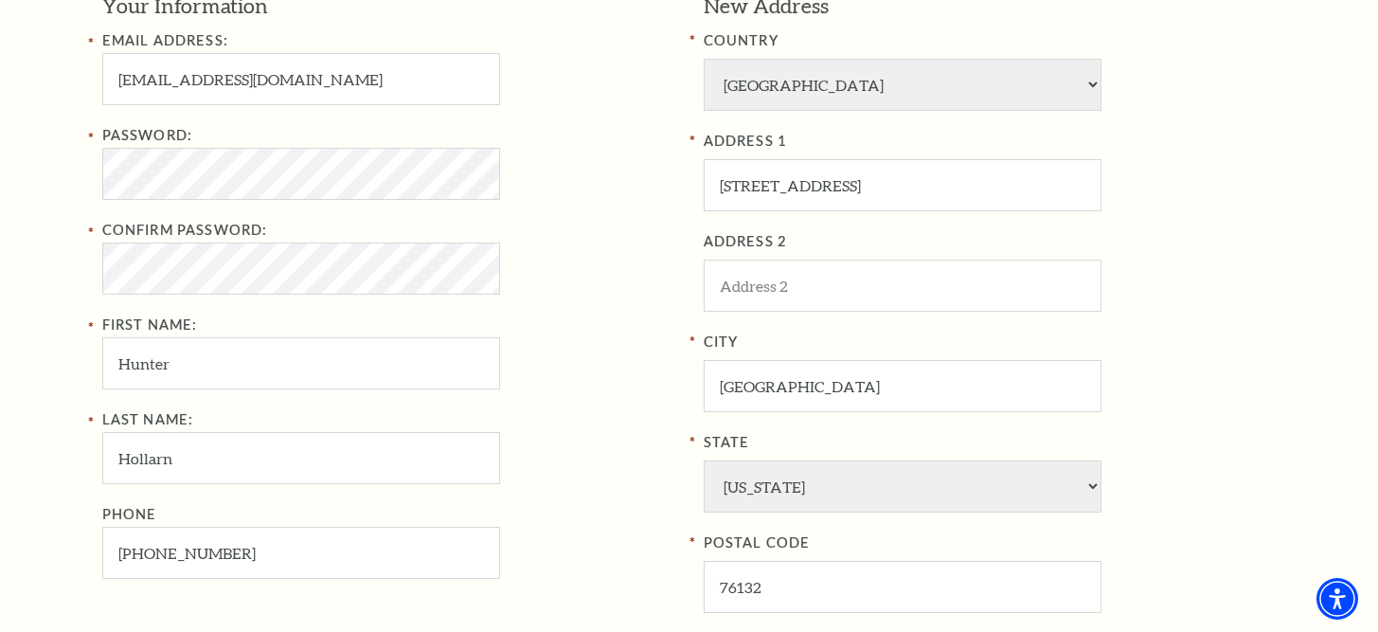
click at [523, 393] on div "Email Address: [EMAIL_ADDRESS][DOMAIN_NAME] Password: Confirm Password: First N…" at bounding box center [388, 303] width 573 height 549
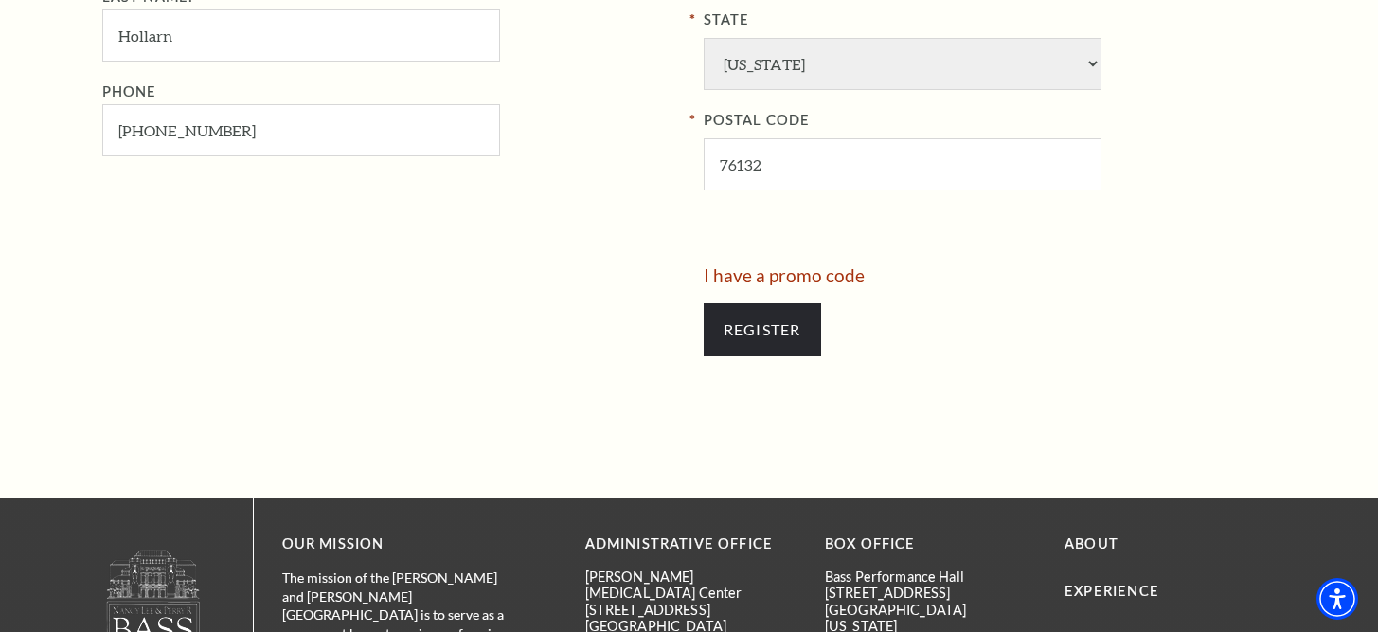
scroll to position [1126, 0]
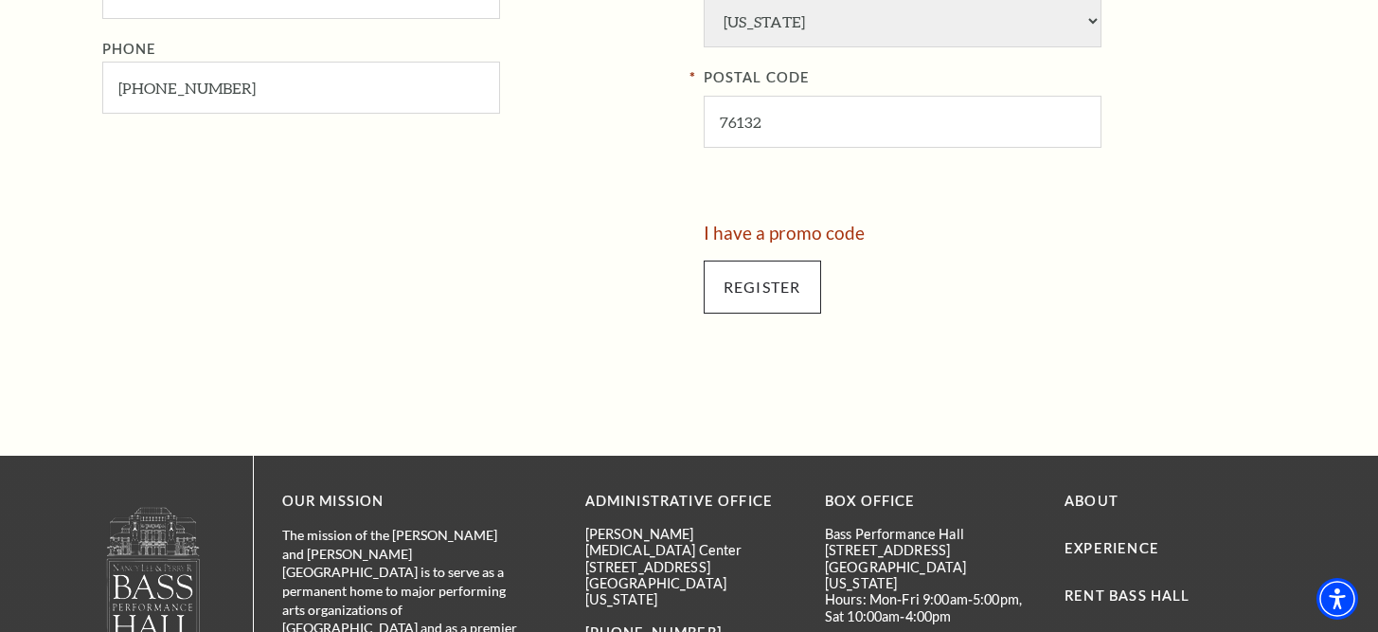
click at [765, 261] on input "Register" at bounding box center [762, 287] width 117 height 53
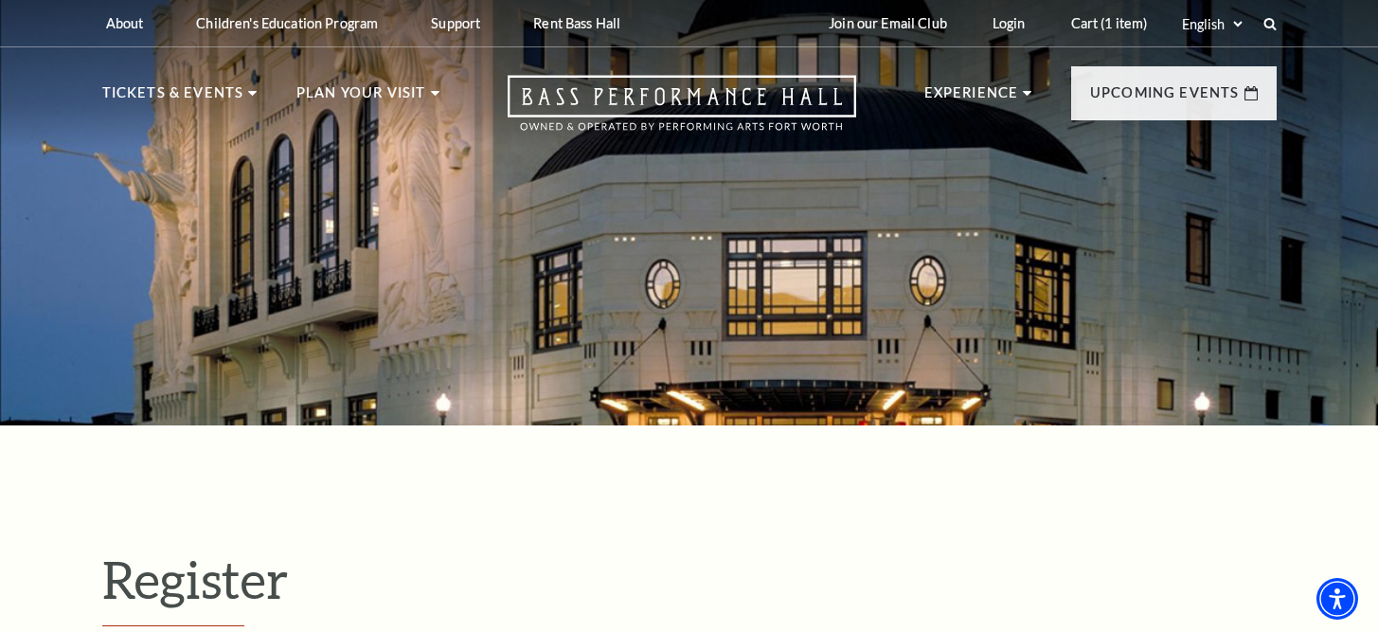
select select "1"
select select "TX"
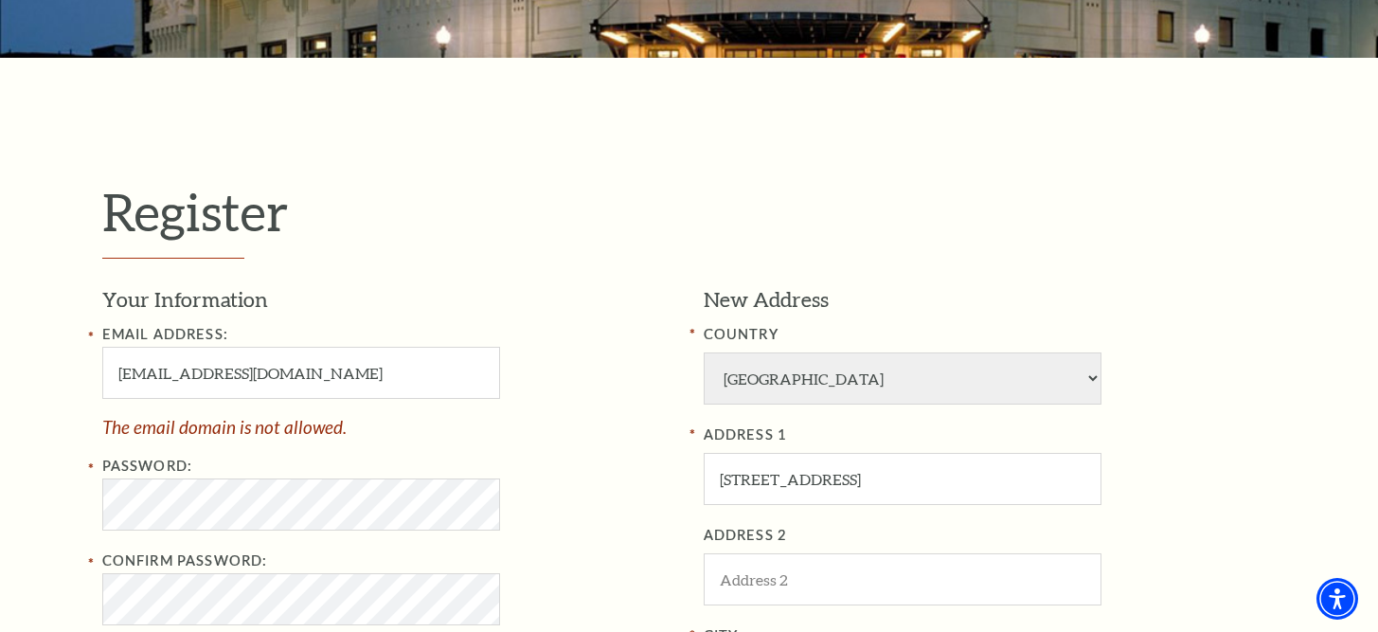
scroll to position [443, 0]
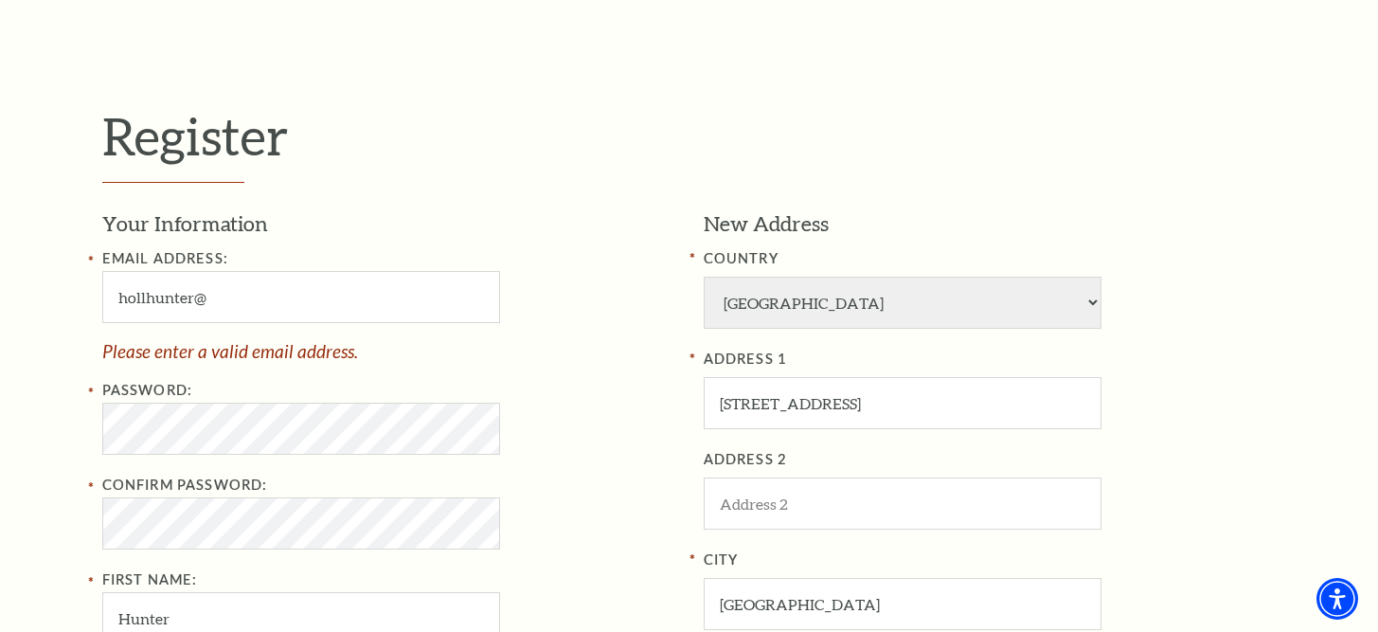
click at [383, 330] on div "Email Address: hollhunter@ Please enter a valid email address." at bounding box center [388, 303] width 573 height 113
click at [213, 285] on input "hollhunter@" at bounding box center [301, 297] width 398 height 52
paste input "ywzmb.top"
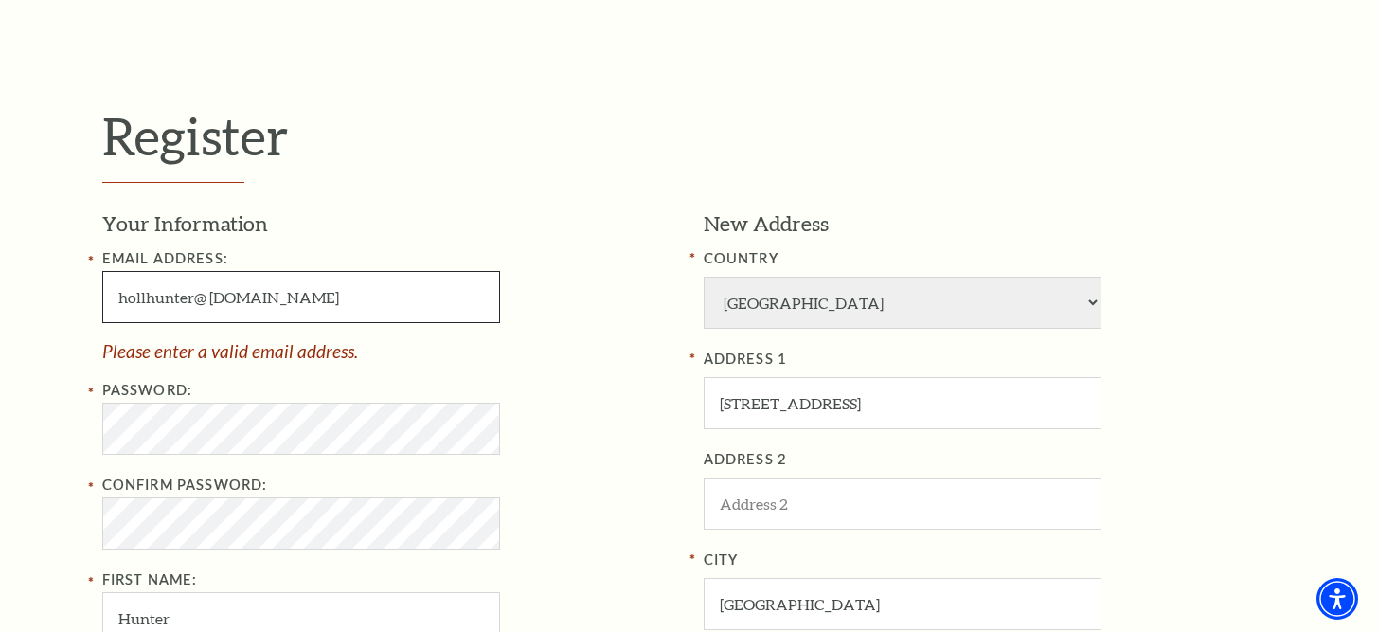
click at [209, 297] on input "hollhunter@ ywzmb.top" at bounding box center [301, 297] width 398 height 52
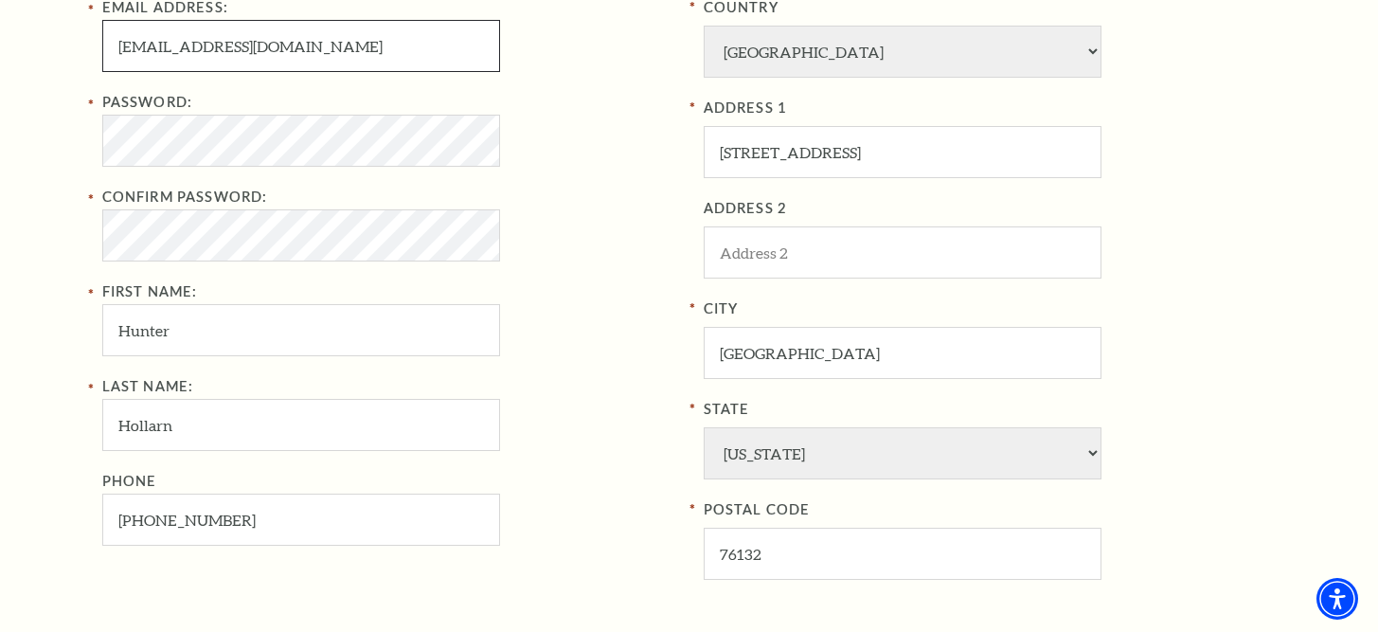
scroll to position [833, 0]
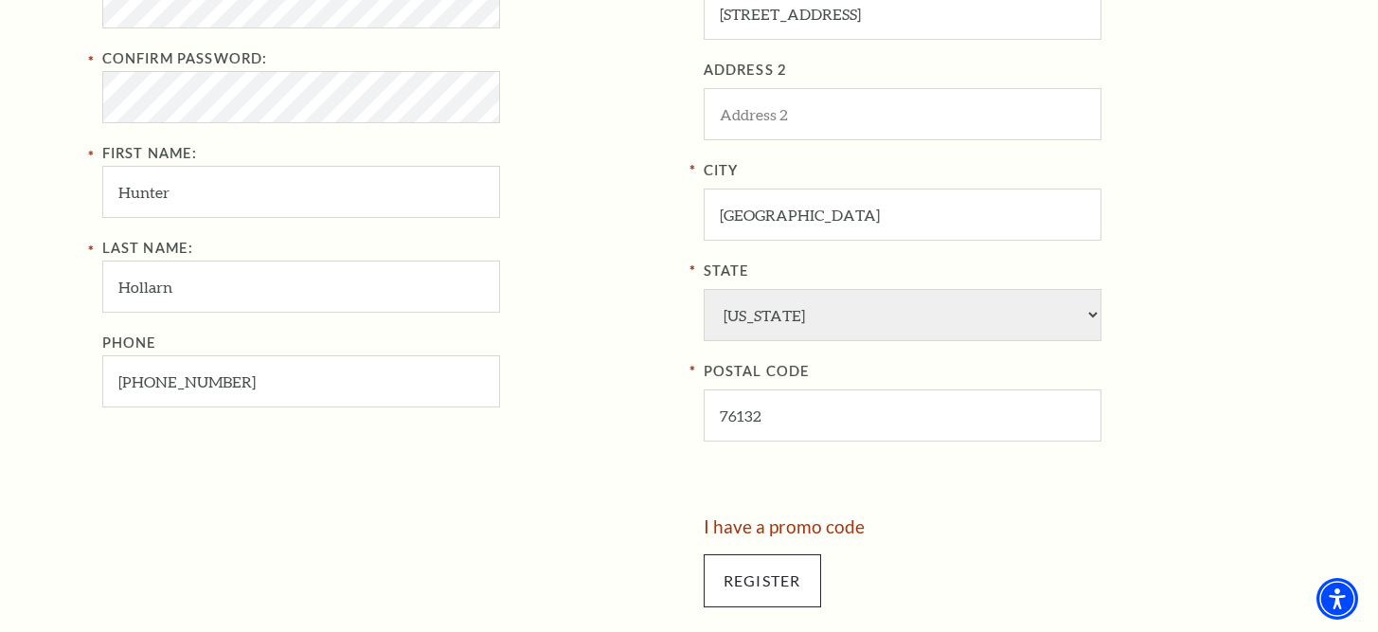
type input "hollhunter@ywzmb.top"
click at [763, 554] on input "Register" at bounding box center [762, 580] width 117 height 53
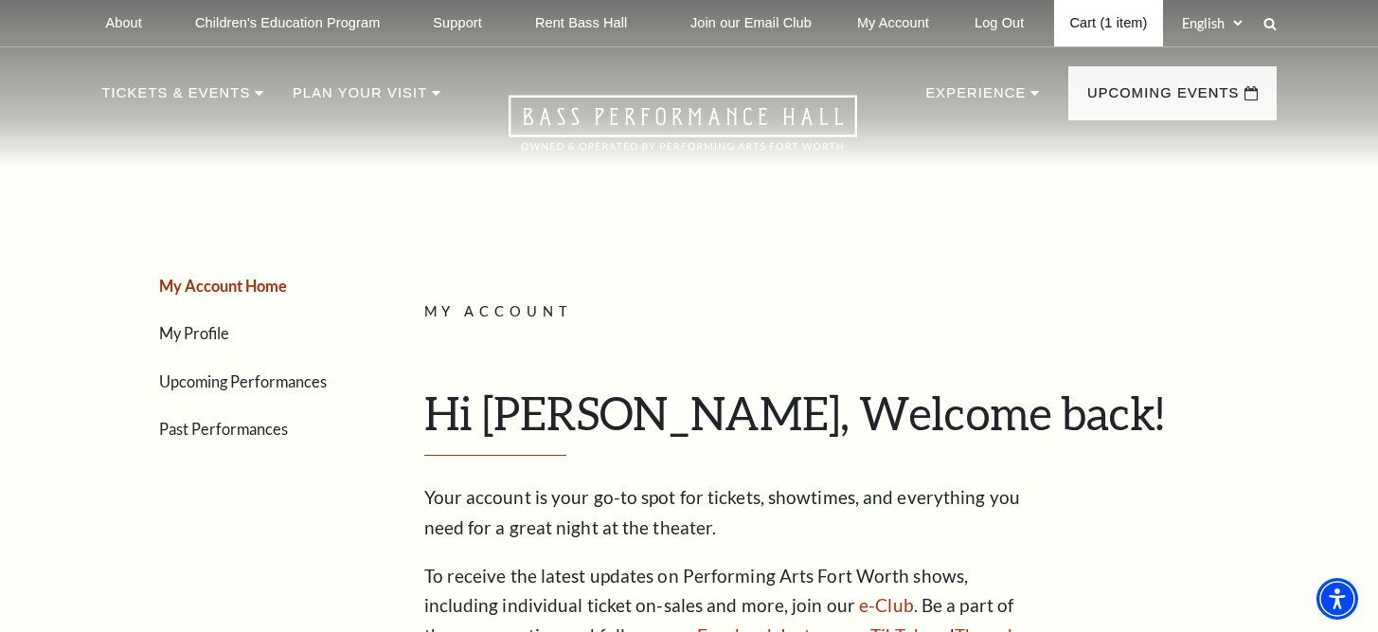
click at [1070, 39] on link "Cart (1 item)" at bounding box center [1108, 23] width 108 height 46
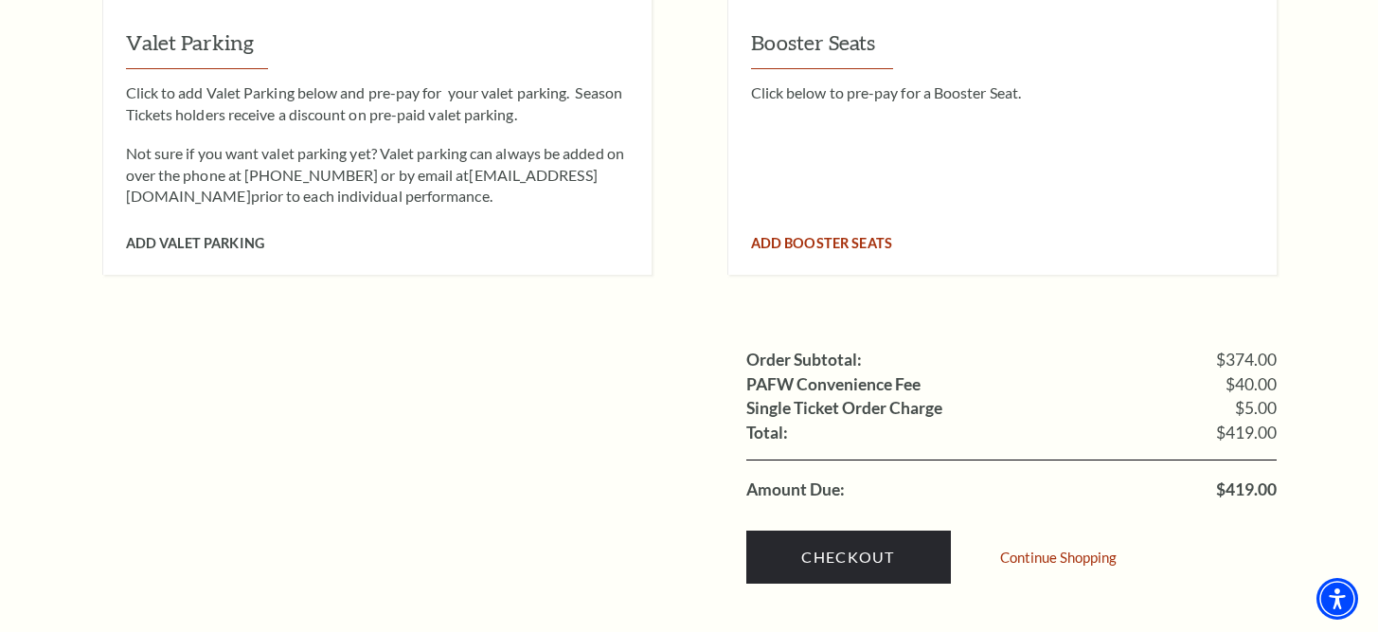
scroll to position [1826, 0]
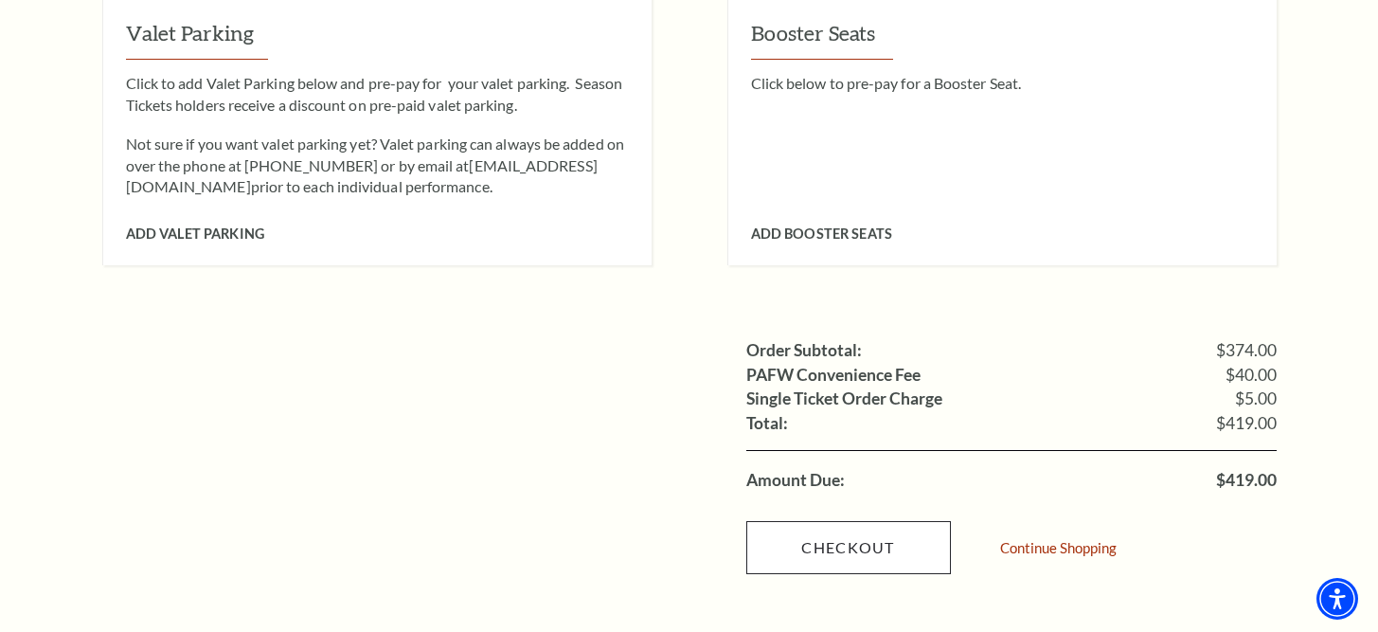
click at [874, 521] on link "Checkout" at bounding box center [849, 547] width 205 height 53
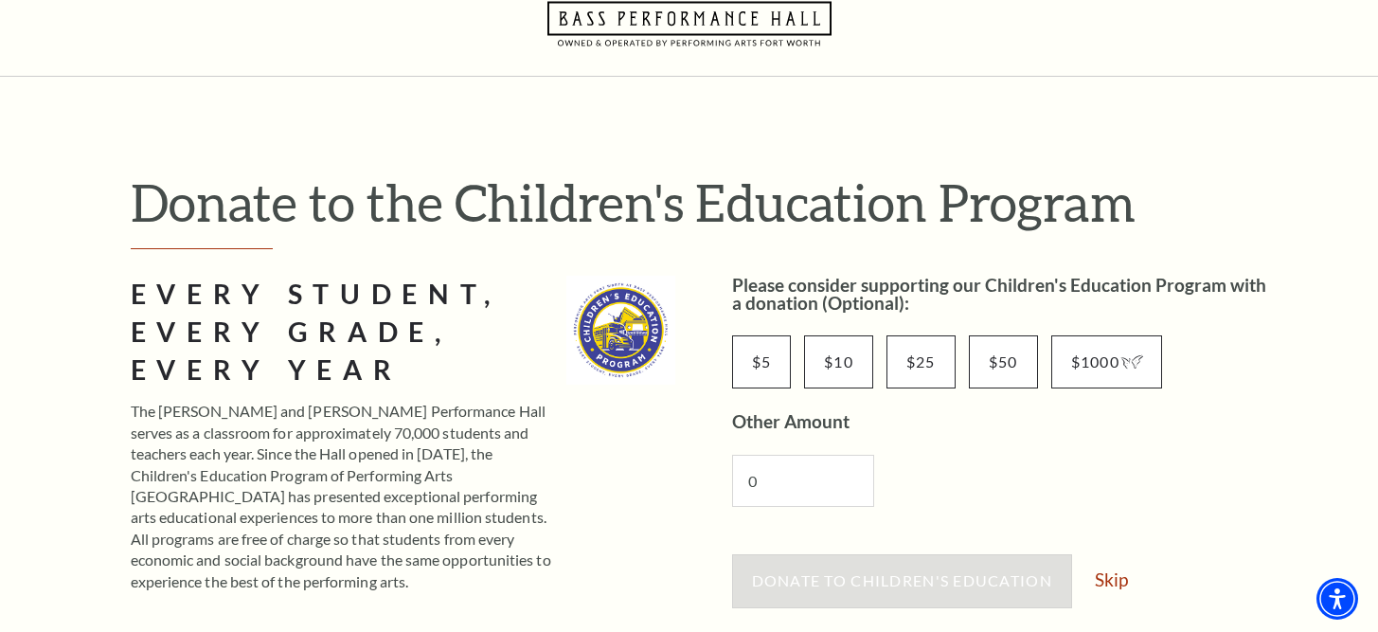
scroll to position [108, 0]
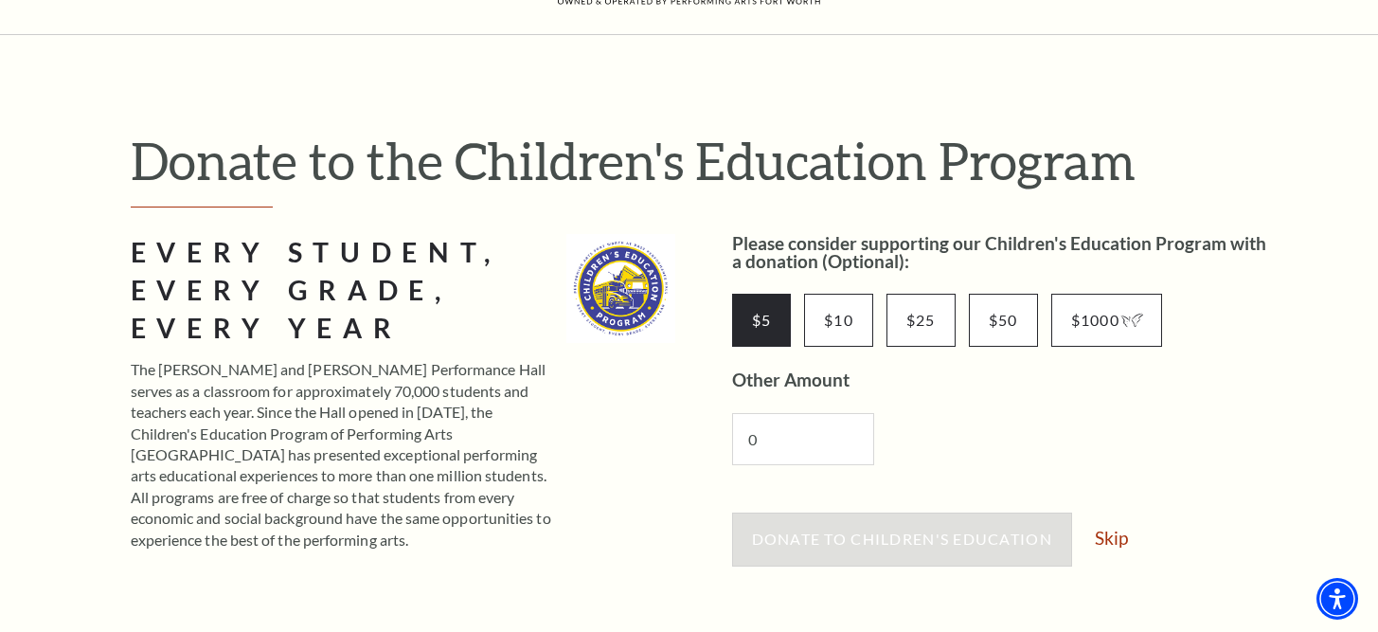
click at [765, 331] on input "$5" at bounding box center [762, 320] width 60 height 53
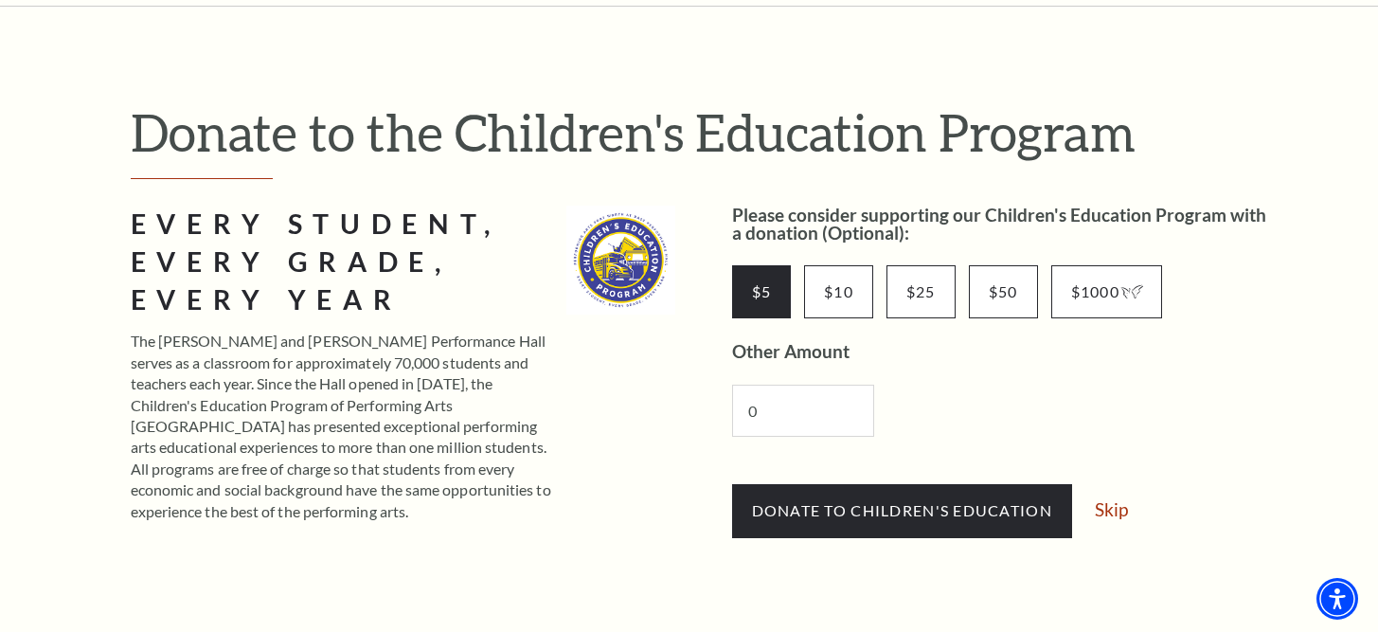
scroll to position [140, 0]
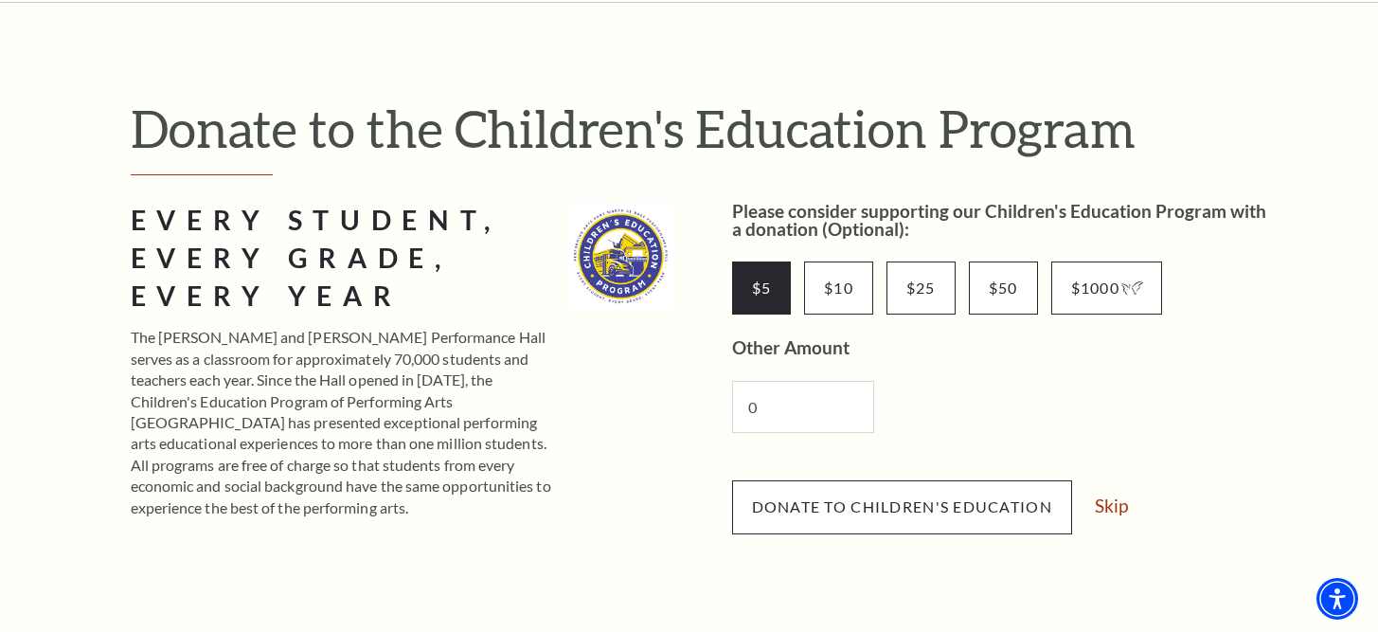
click at [859, 500] on span "Donate to Children's Education" at bounding box center [902, 506] width 300 height 18
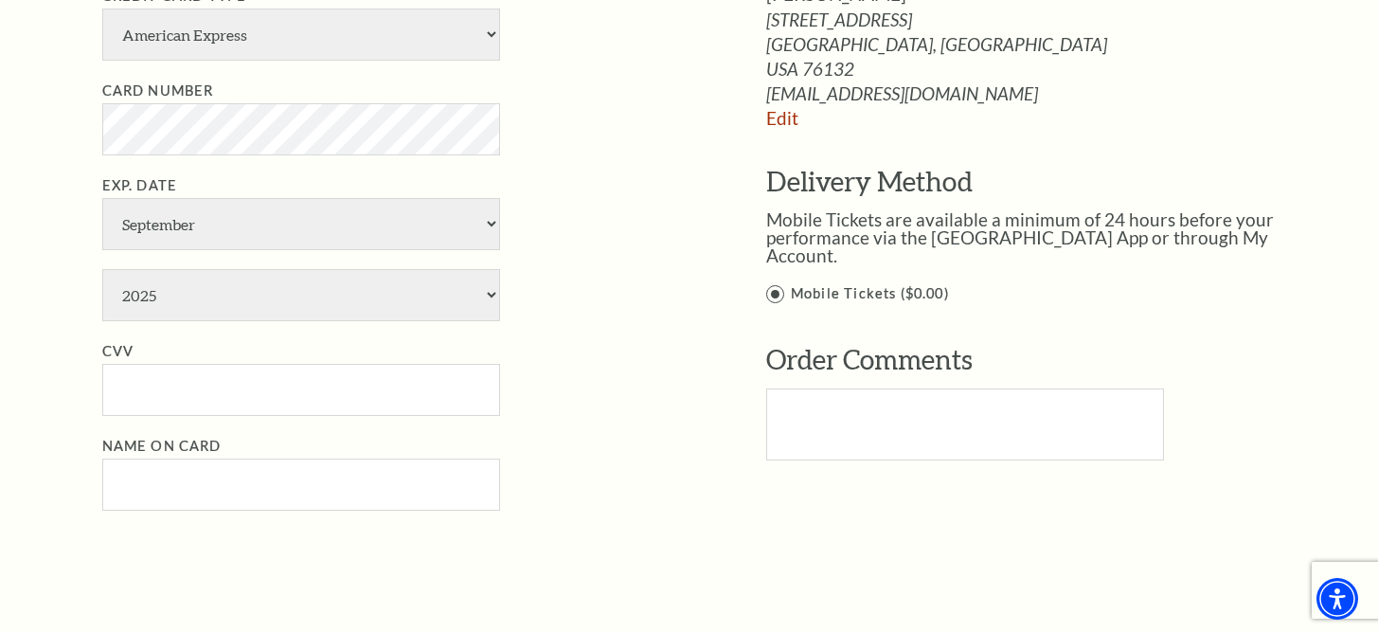
scroll to position [1246, 0]
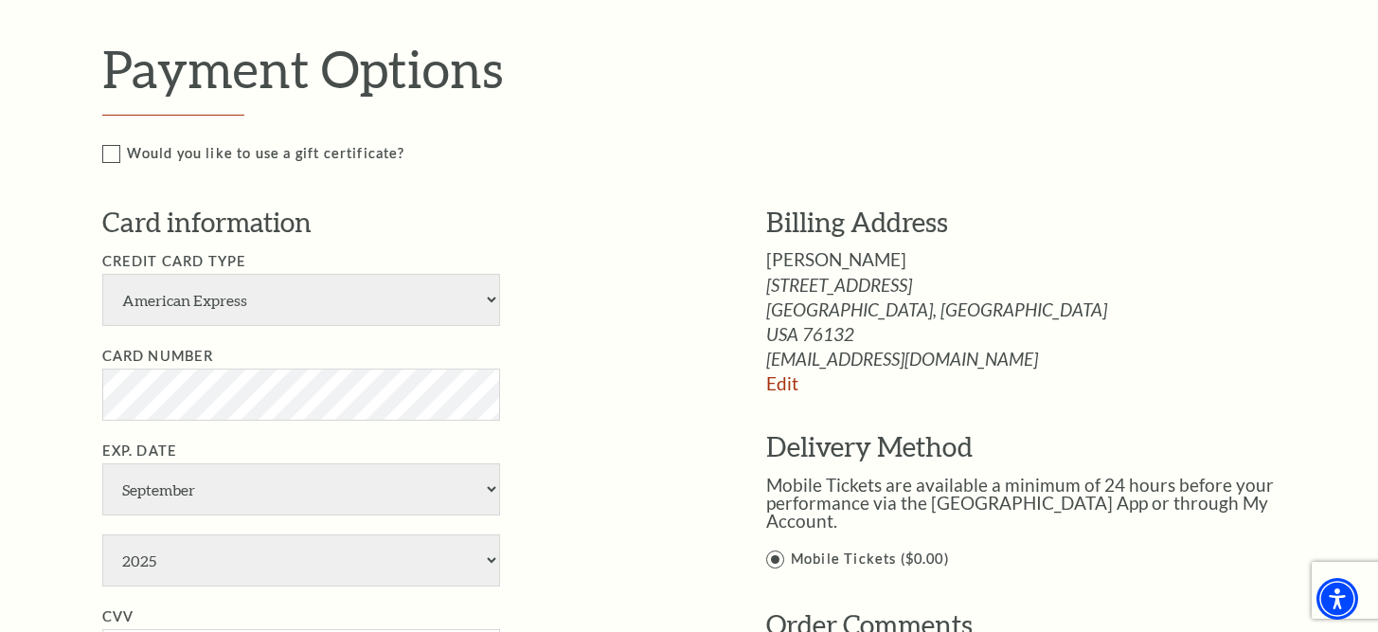
click at [416, 265] on li "Credit Card Type American Express Visa Master Card Discover" at bounding box center [405, 288] width 607 height 76
select select "25"
select select "5"
select select "2028"
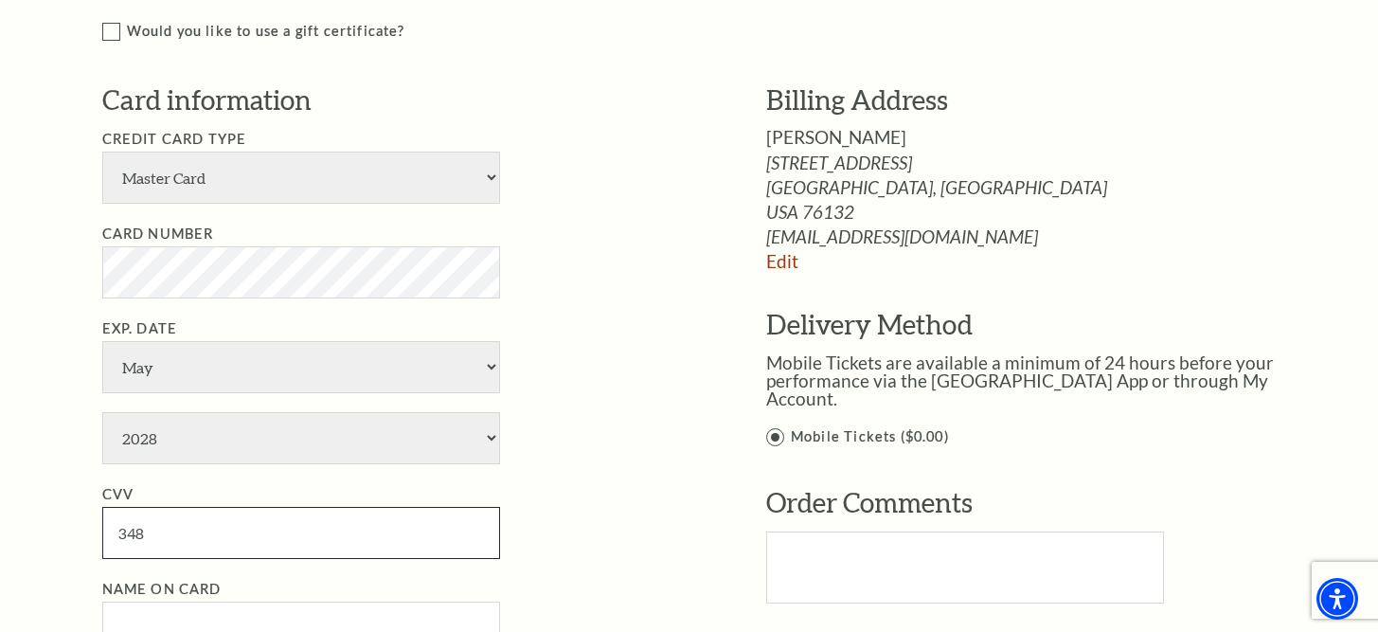
type input "348"
click at [204, 602] on input "Name on Card" at bounding box center [301, 628] width 398 height 52
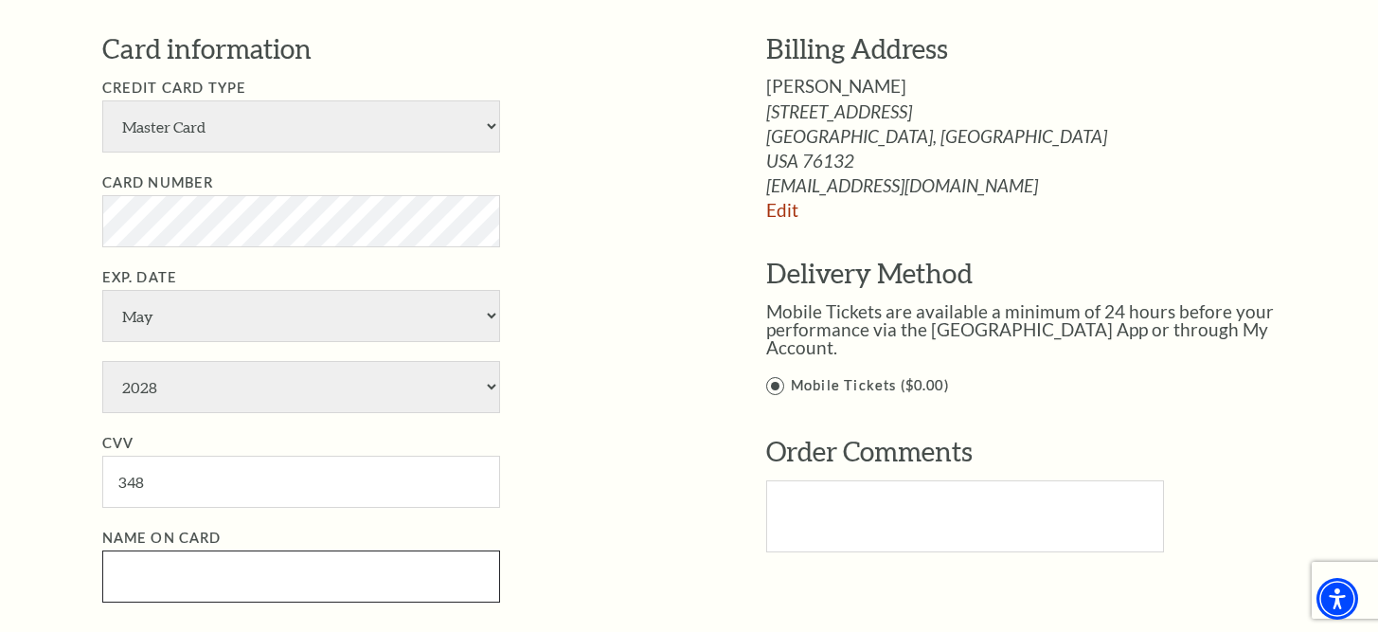
scroll to position [1428, 0]
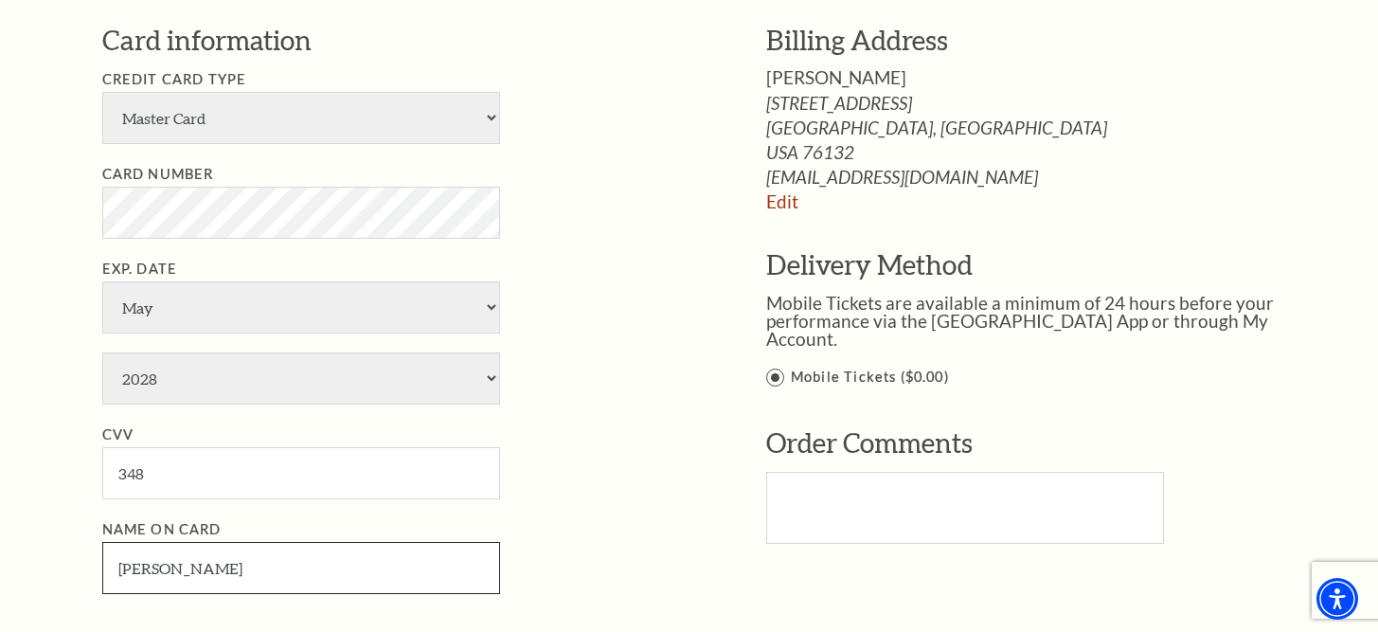
type input "Hunter Hollarn"
click at [548, 512] on div "Card information Credit Card Type American Express Visa Master Card Discover Ca…" at bounding box center [405, 317] width 607 height 591
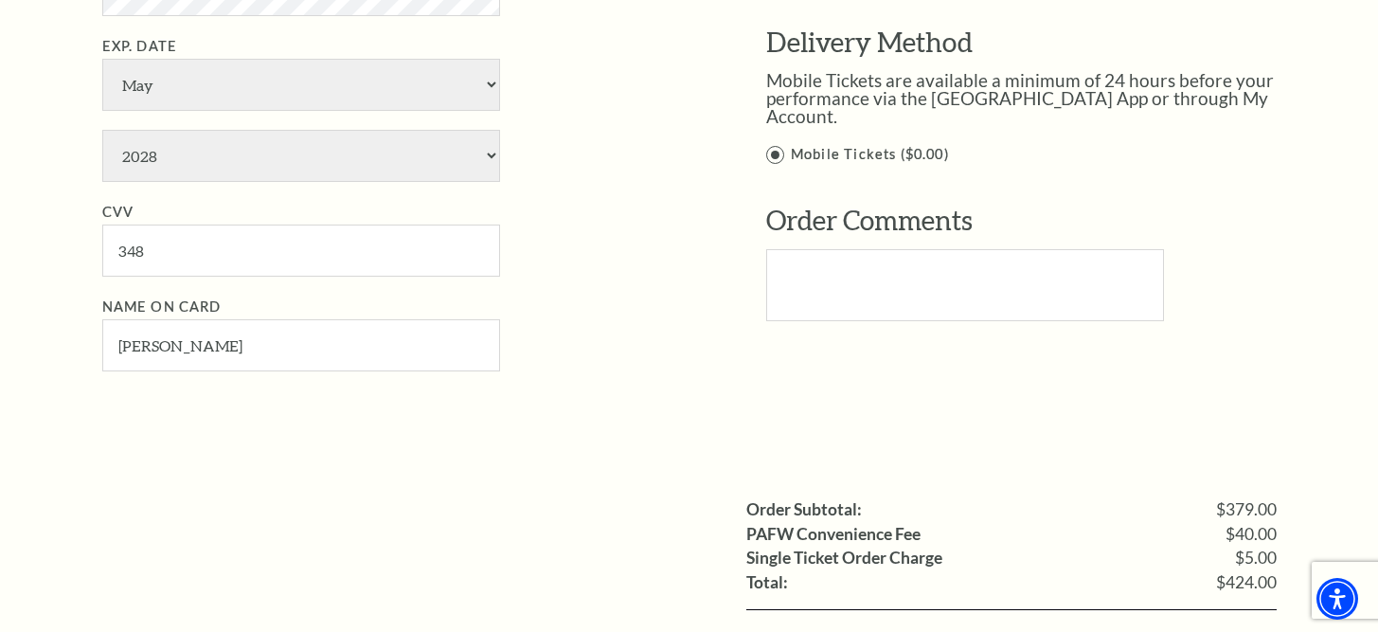
scroll to position [1808, 0]
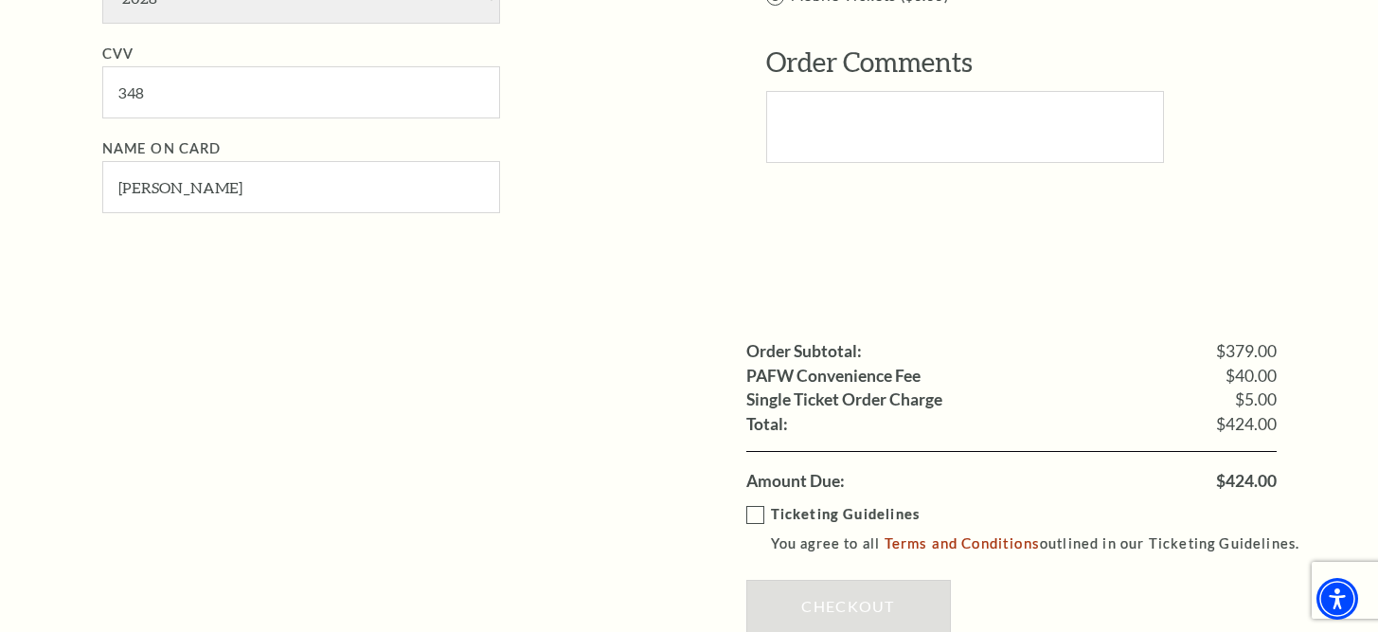
click at [764, 503] on label "Ticketing Guidelines You agree to all Terms and Conditions outlined in our Tick…" at bounding box center [1032, 529] width 571 height 52
click at [0, 0] on input "Ticketing Guidelines You agree to all Terms and Conditions outlined in our Tick…" at bounding box center [0, 0] width 0 height 0
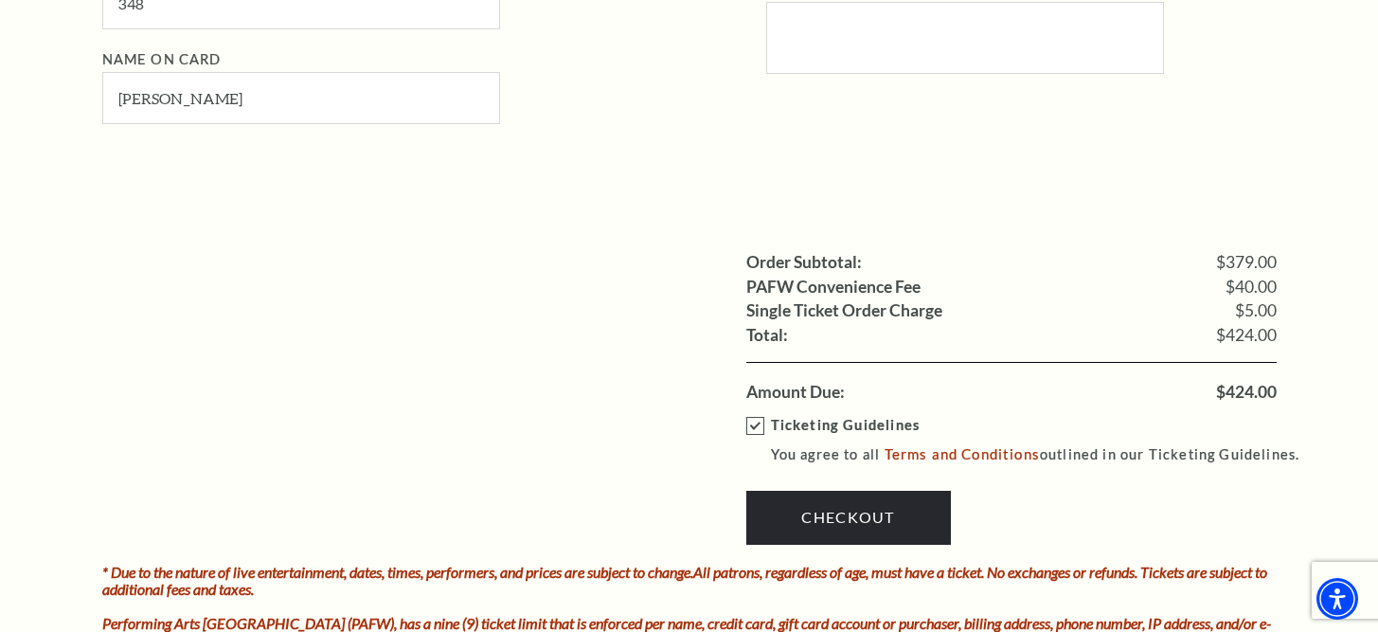
scroll to position [1959, 0]
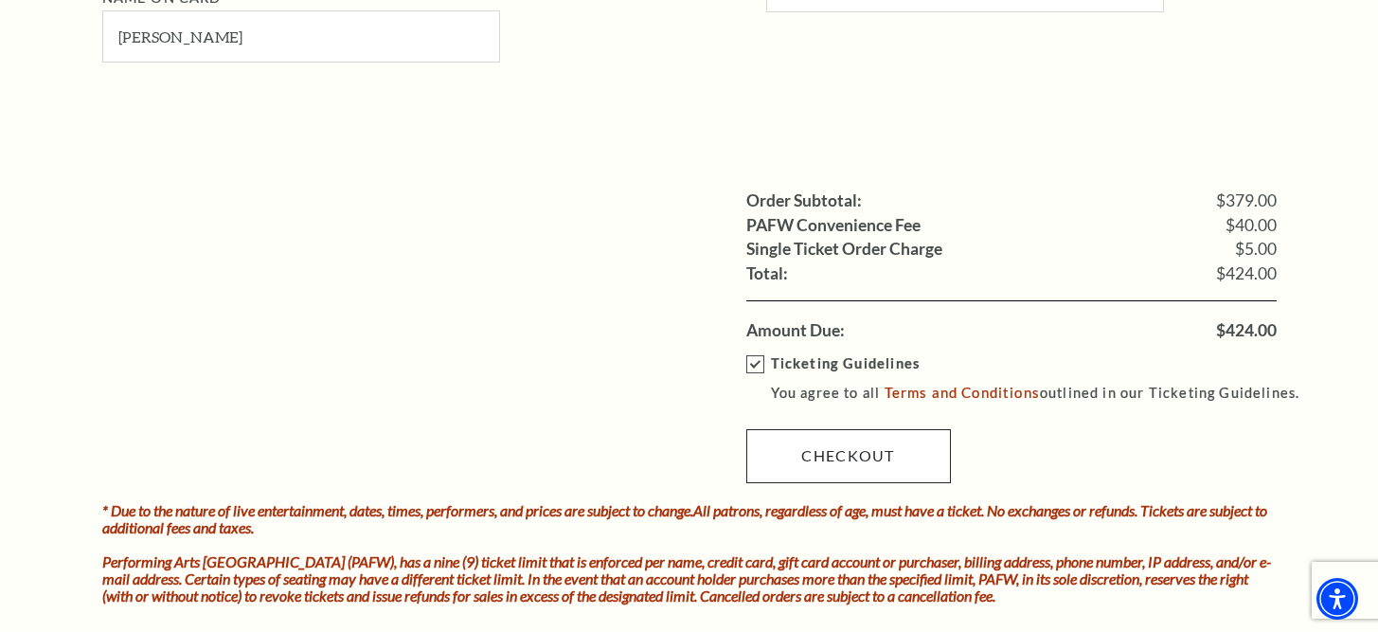
click at [784, 429] on link "Checkout" at bounding box center [849, 455] width 205 height 53
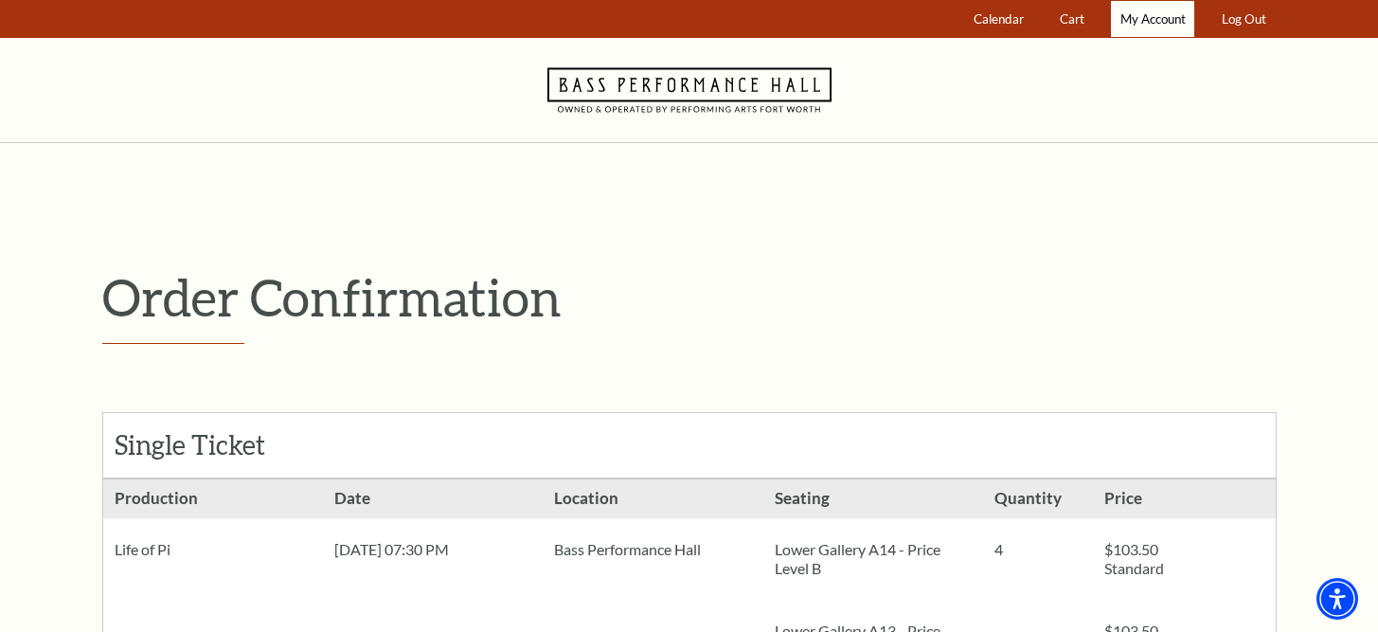
click at [1130, 19] on span "My Account" at bounding box center [1153, 18] width 65 height 15
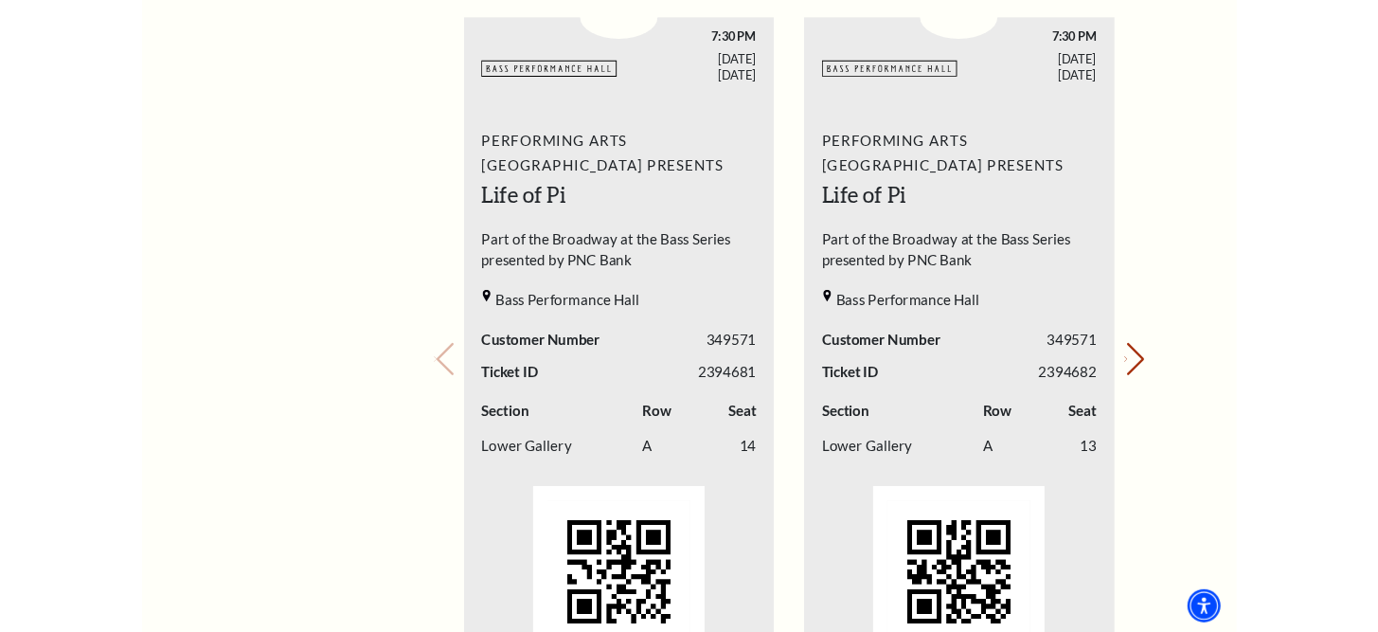
scroll to position [763, 0]
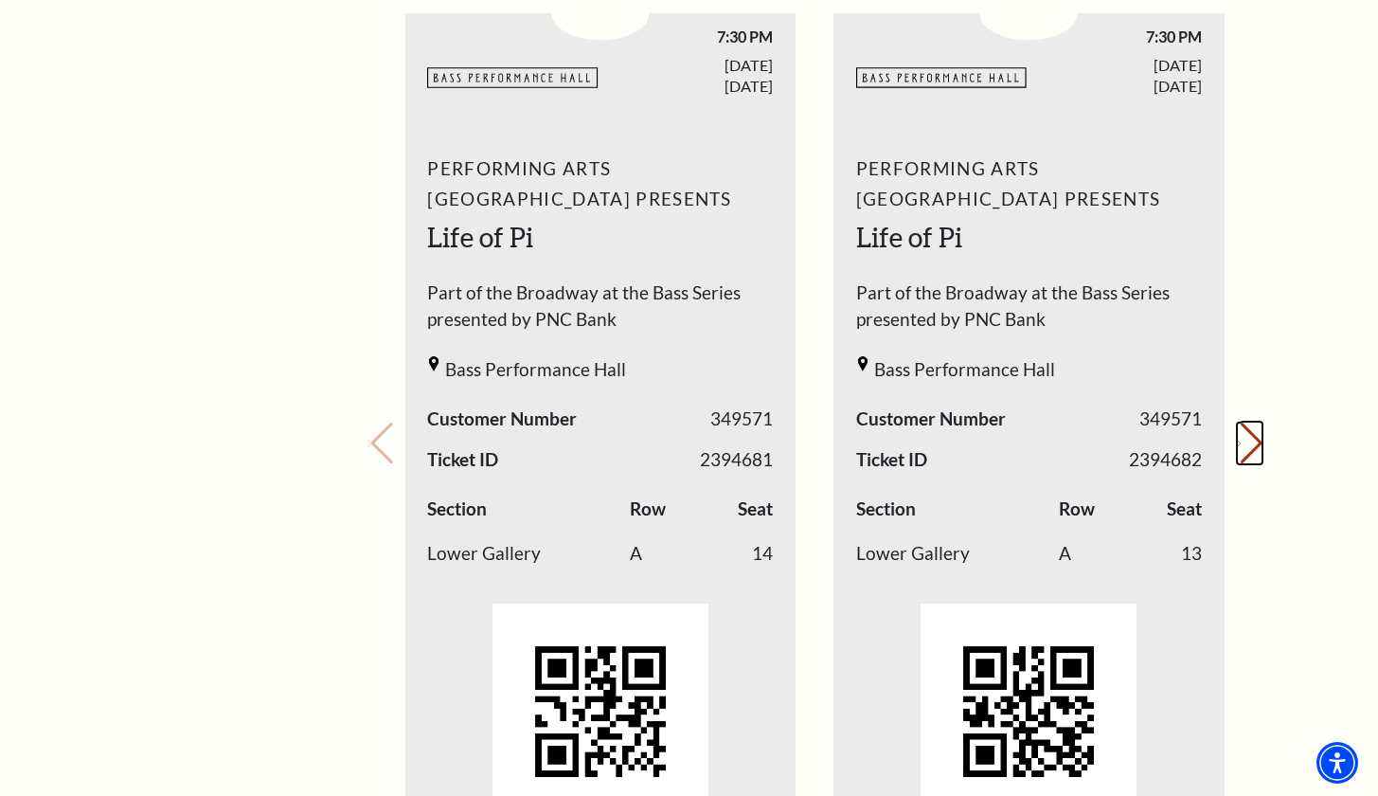
click at [1242, 435] on button "Next slide." at bounding box center [1250, 444] width 26 height 42
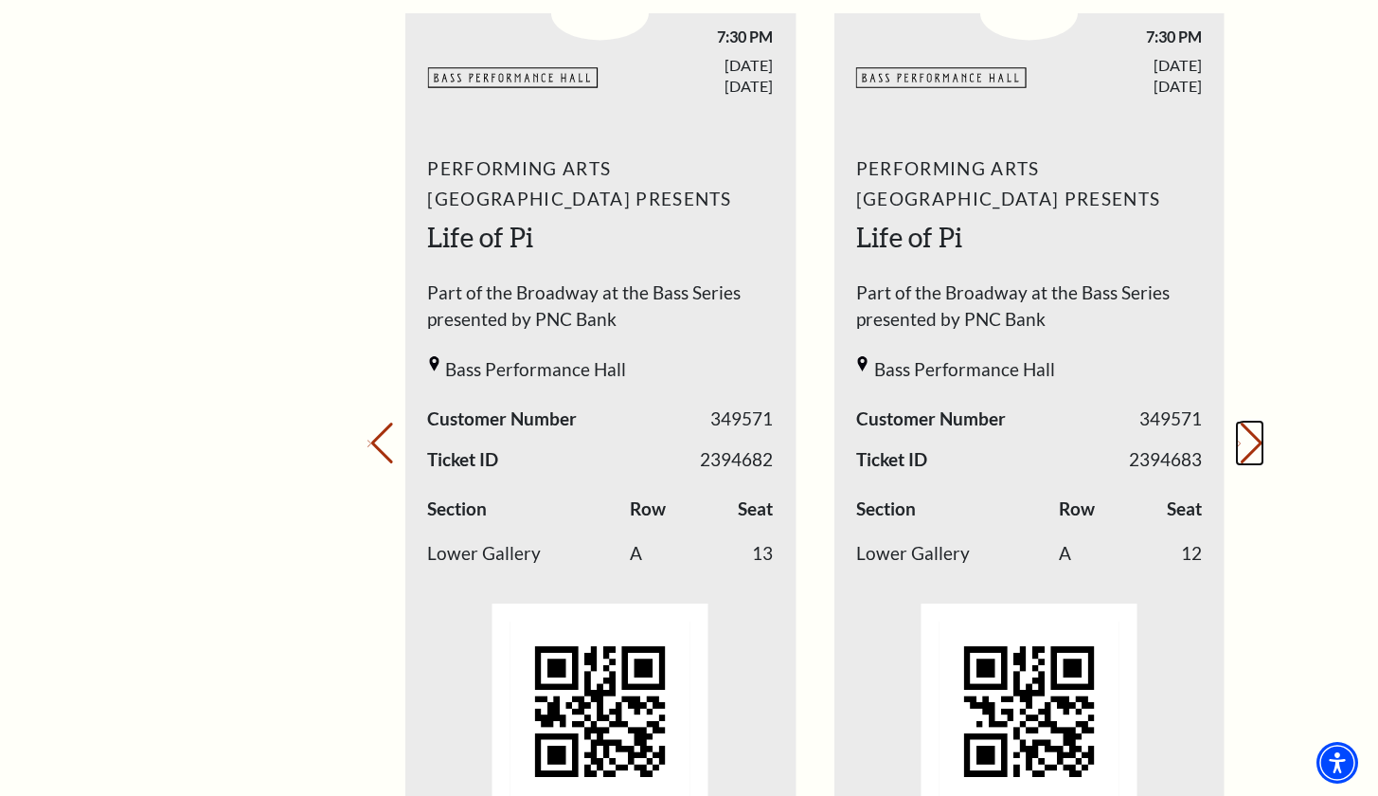
click at [1242, 435] on button "Next slide." at bounding box center [1250, 444] width 26 height 42
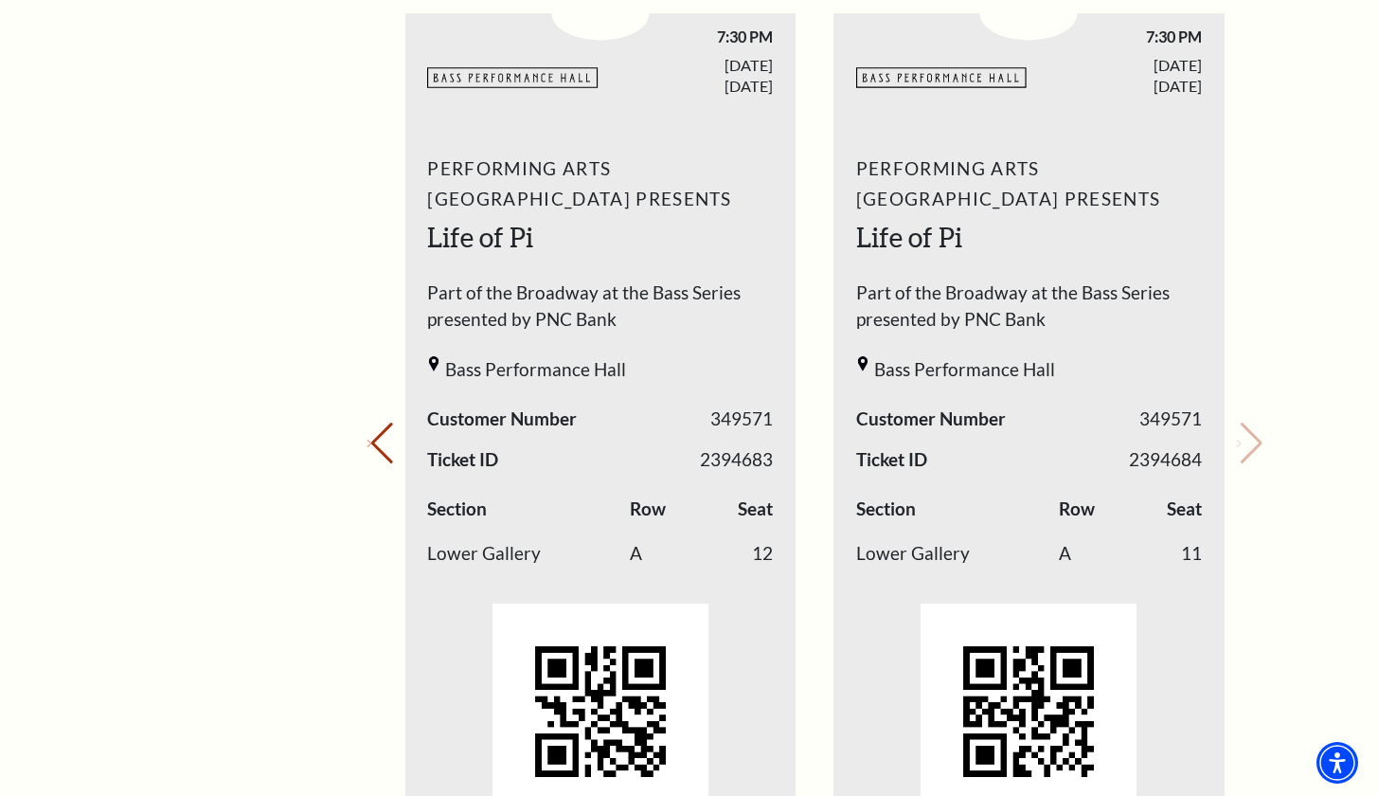
click at [1240, 431] on div "Your next show Previous slide. Next slide." at bounding box center [815, 417] width 895 height 1003
click at [392, 428] on button "Previous slide." at bounding box center [381, 444] width 26 height 42
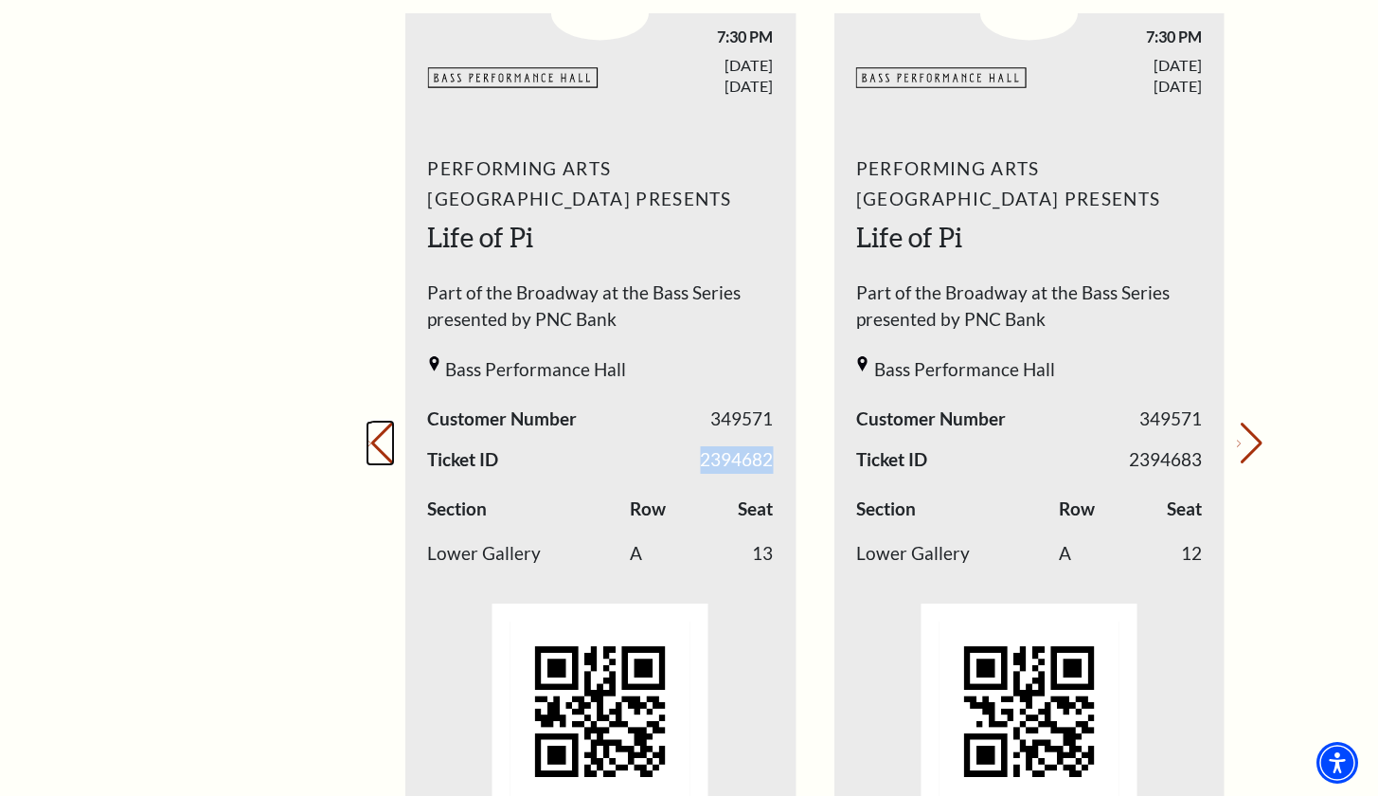
click at [392, 428] on button "Previous slide." at bounding box center [381, 444] width 26 height 42
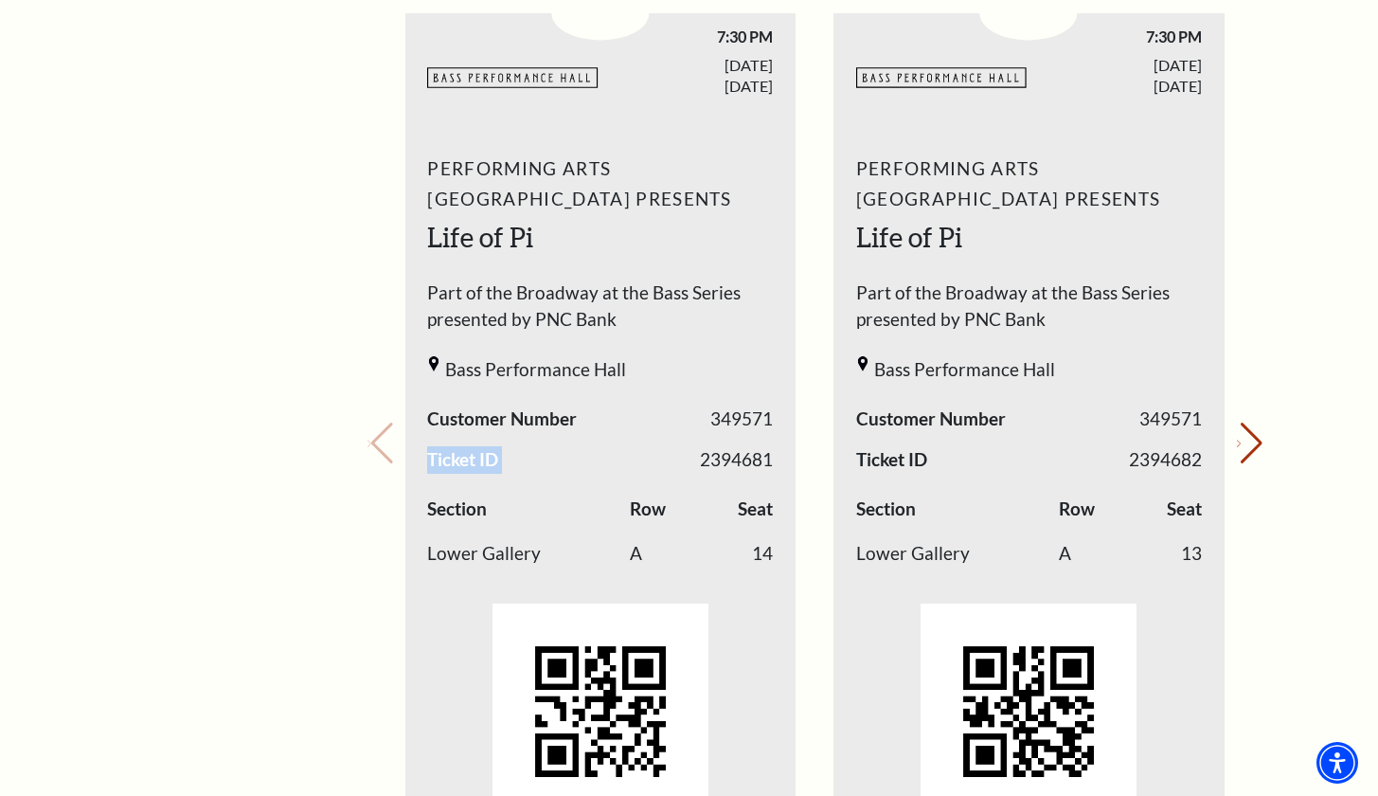
click at [392, 428] on div "Your next show Previous slide. Next slide." at bounding box center [815, 417] width 895 height 1003
click at [1280, 417] on div "My Account Home My Profile Upcoming Performances Past Performances Loading... M…" at bounding box center [689, 635] width 1213 height 2688
drag, startPoint x: 1233, startPoint y: 427, endPoint x: 1248, endPoint y: 430, distance: 15.4
click at [1237, 427] on button "Next slide." at bounding box center [1250, 444] width 26 height 42
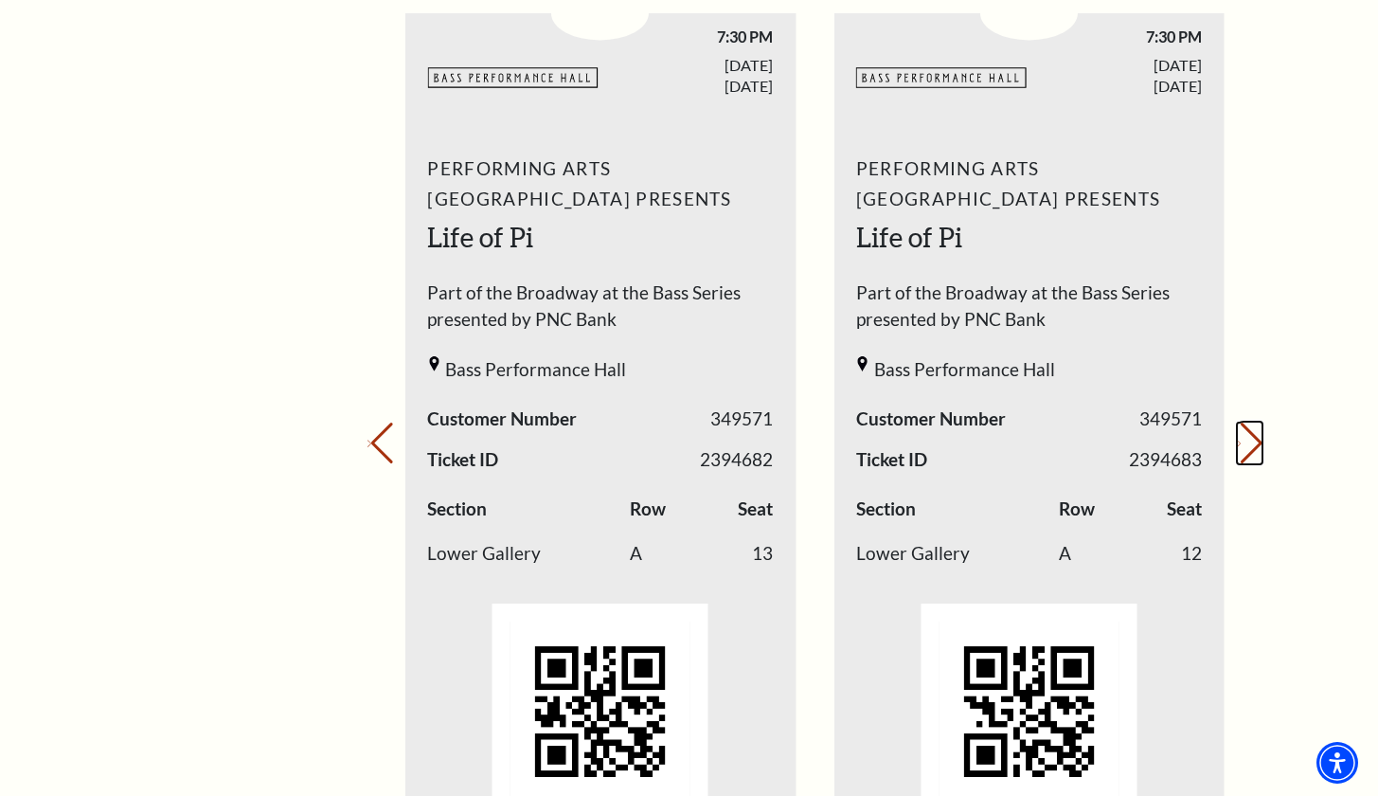
click at [1241, 441] on icon "Next slide" at bounding box center [1239, 444] width 4 height 7
